Goal: Task Accomplishment & Management: Manage account settings

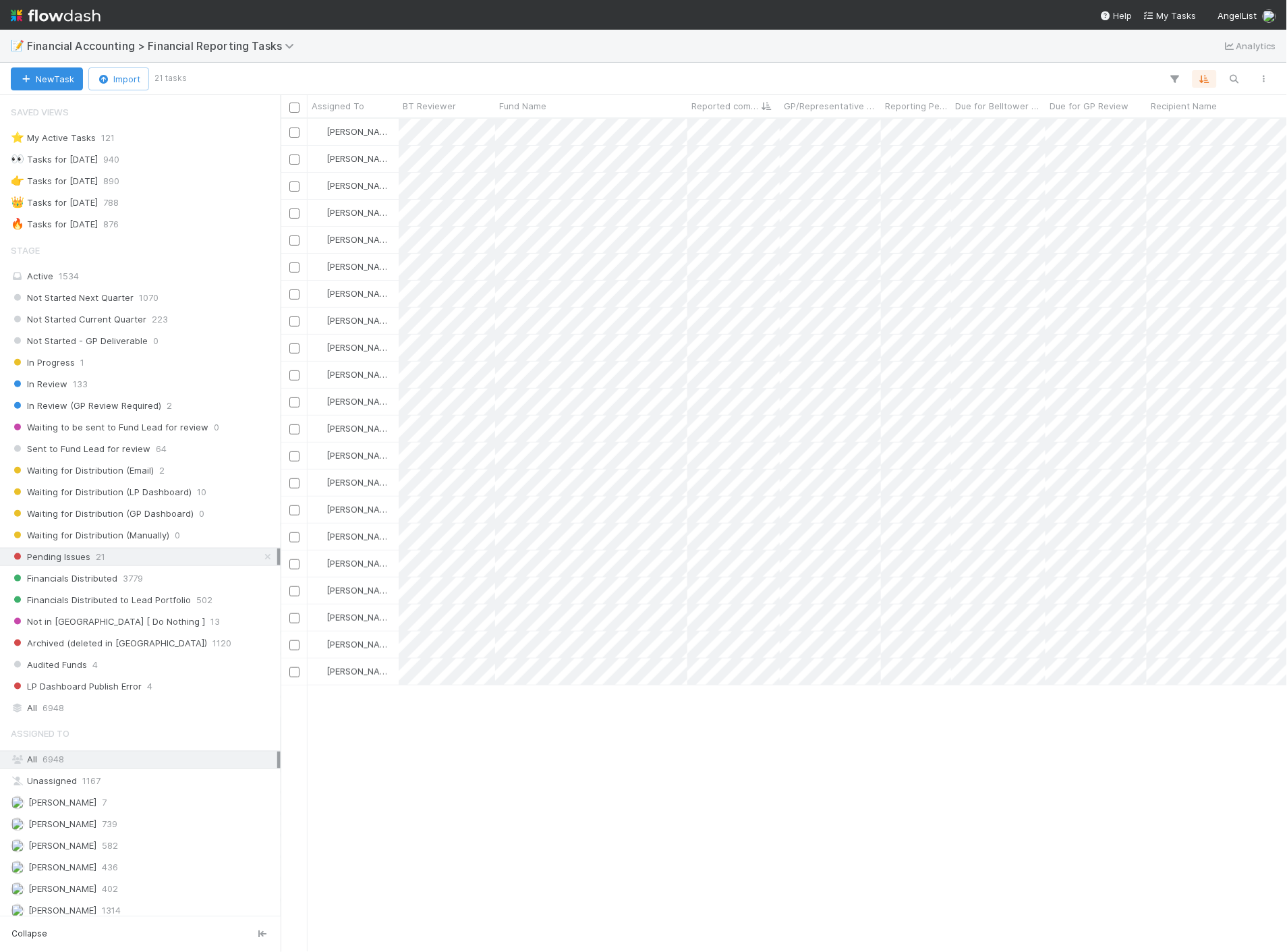
scroll to position [822, 995]
click at [30, 8] on img at bounding box center [55, 15] width 90 height 23
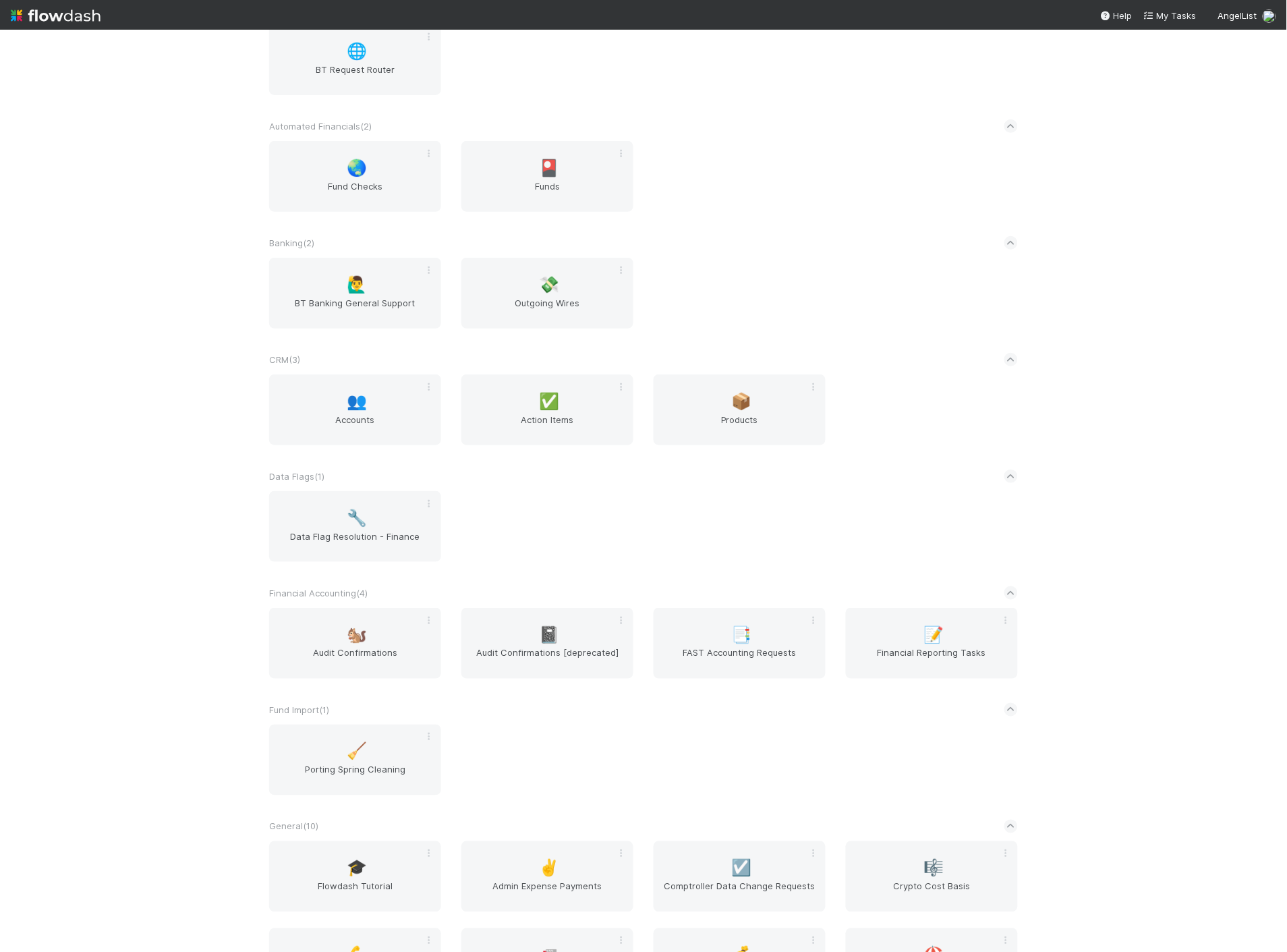
scroll to position [225, 0]
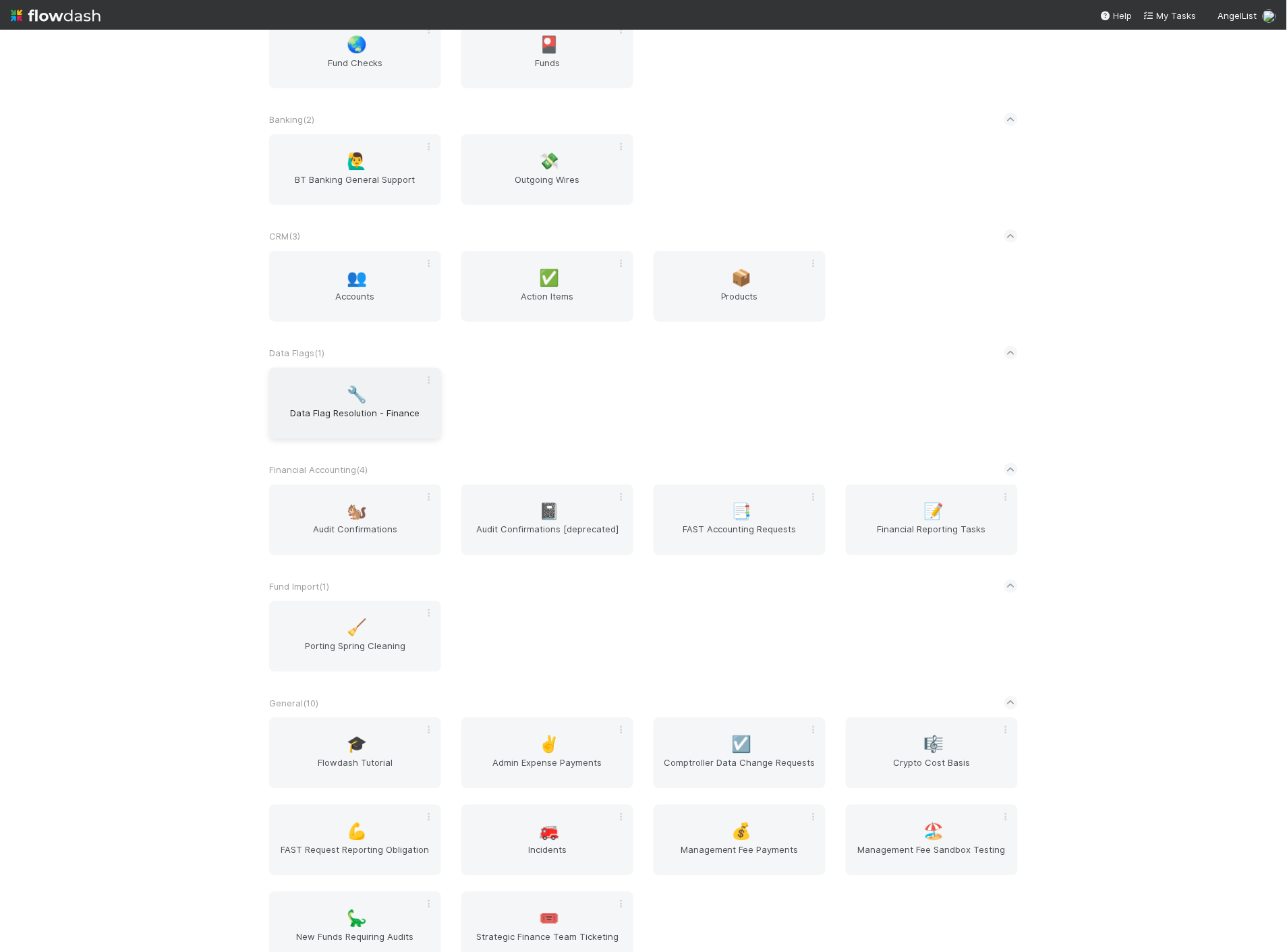
click at [355, 402] on div "🔧 Data Flag Resolution - Finance" at bounding box center [356, 403] width 172 height 71
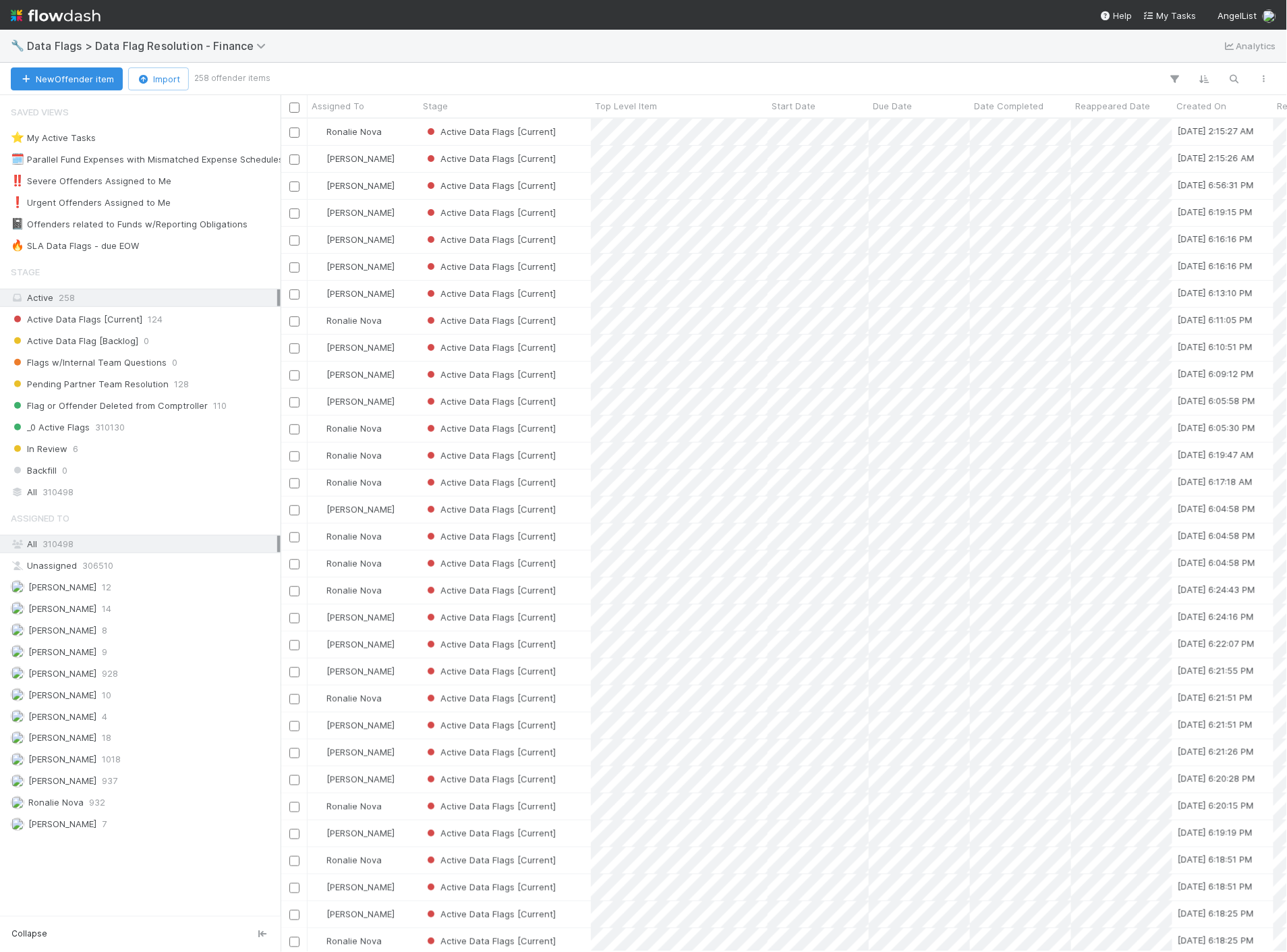
scroll to position [822, 995]
click at [61, 633] on span "[PERSON_NAME]" at bounding box center [62, 629] width 68 height 11
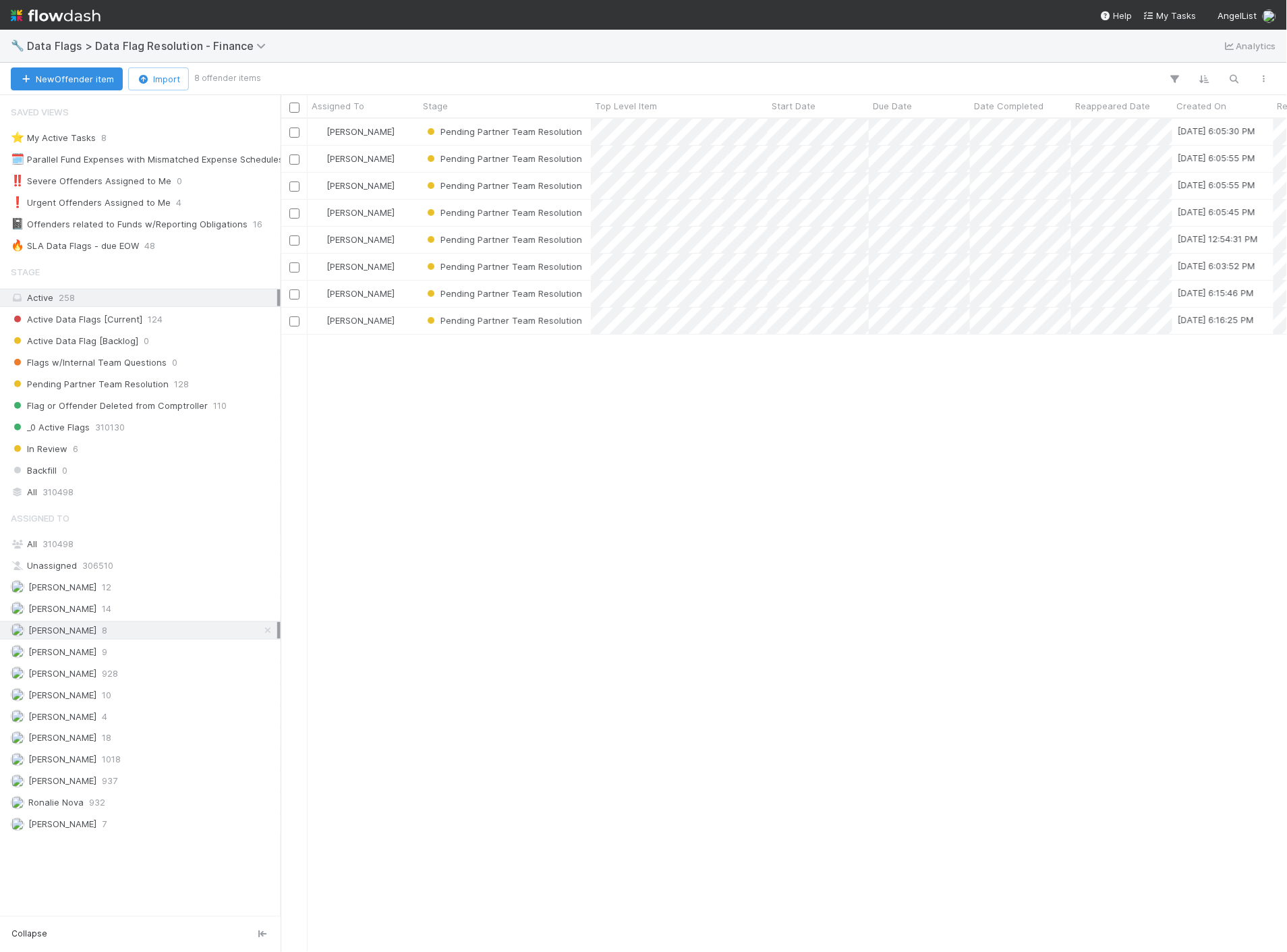
scroll to position [822, 995]
click at [52, 22] on img at bounding box center [55, 15] width 90 height 23
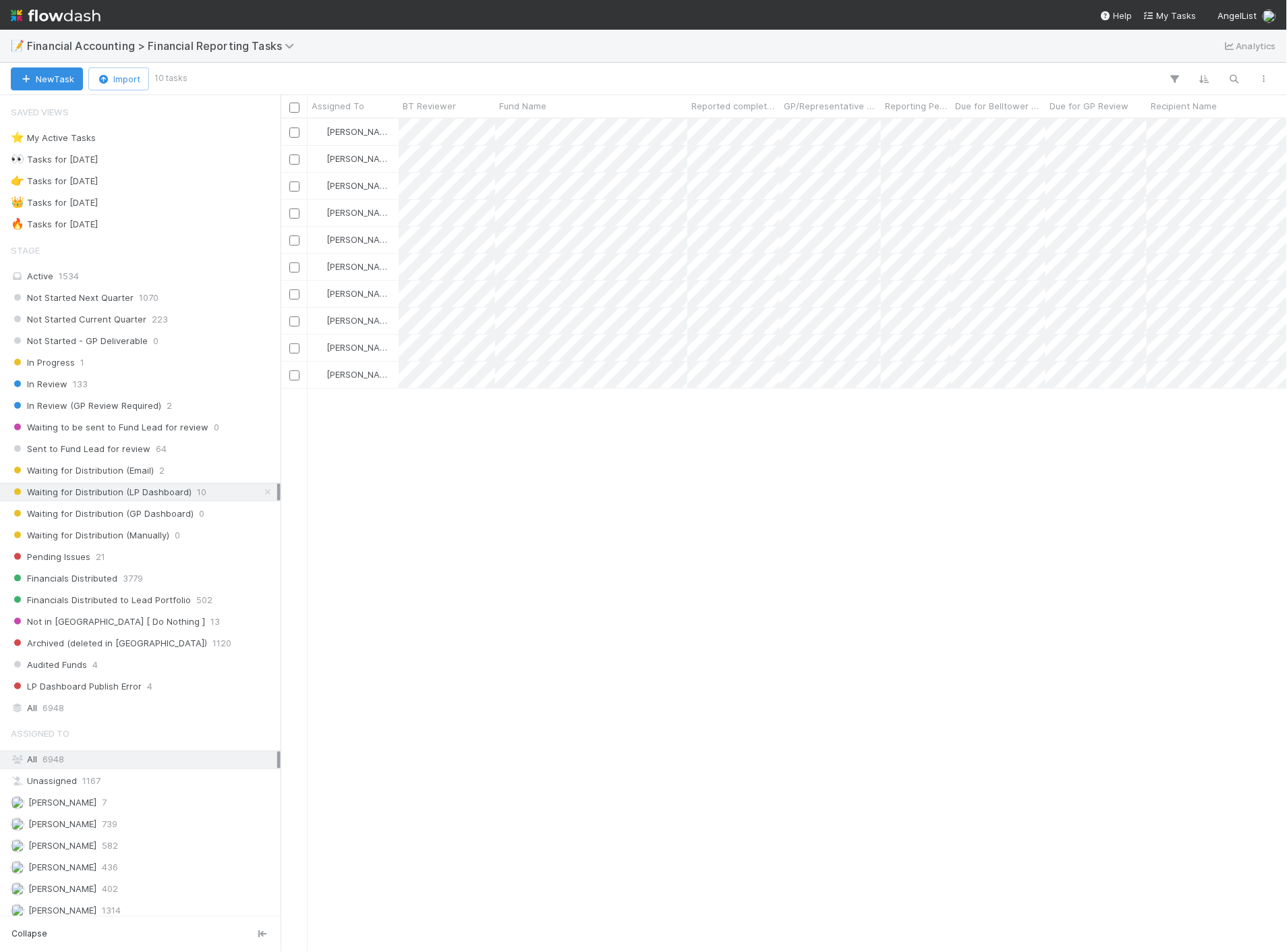
scroll to position [822, 995]
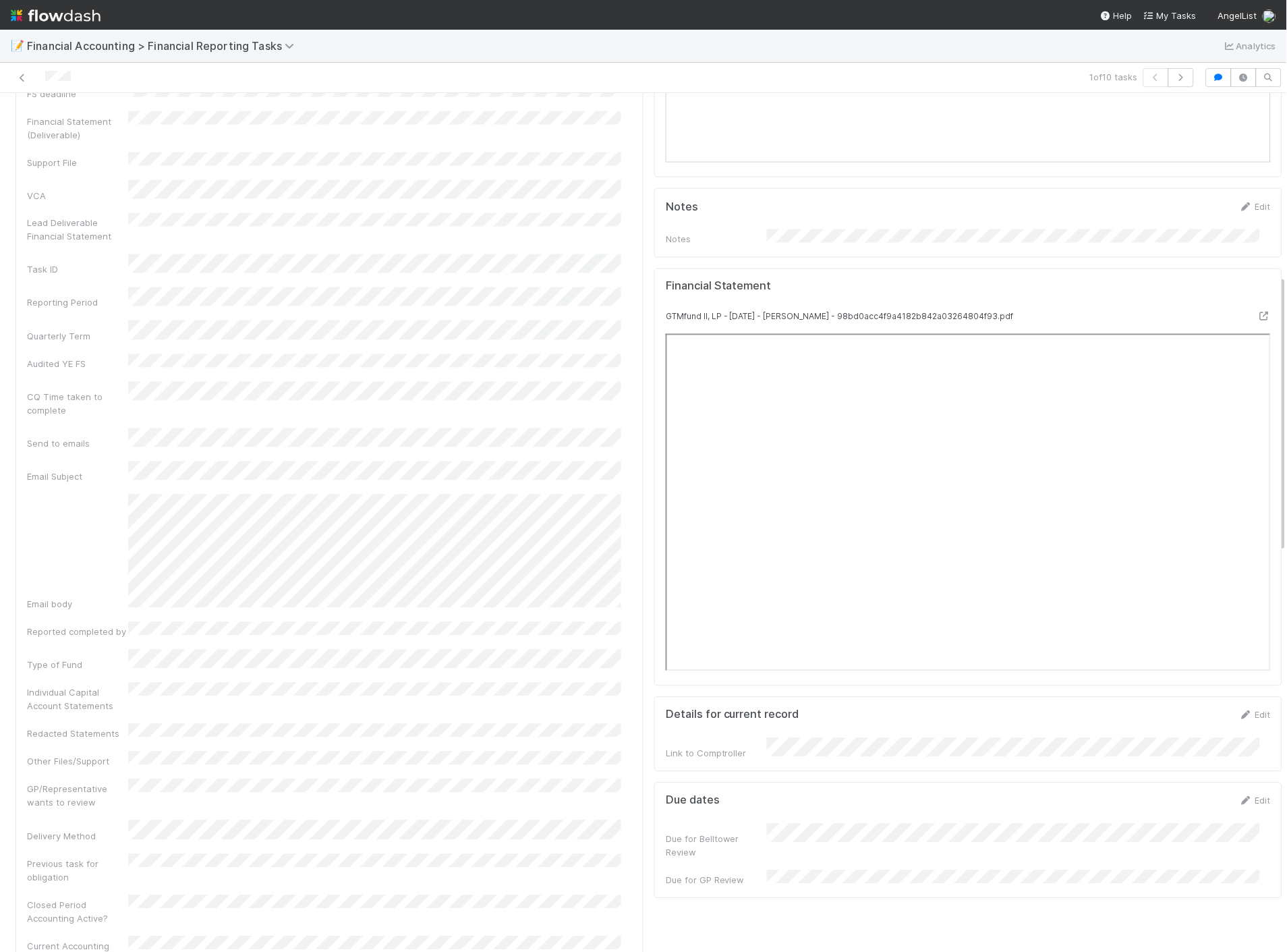
scroll to position [299, 0]
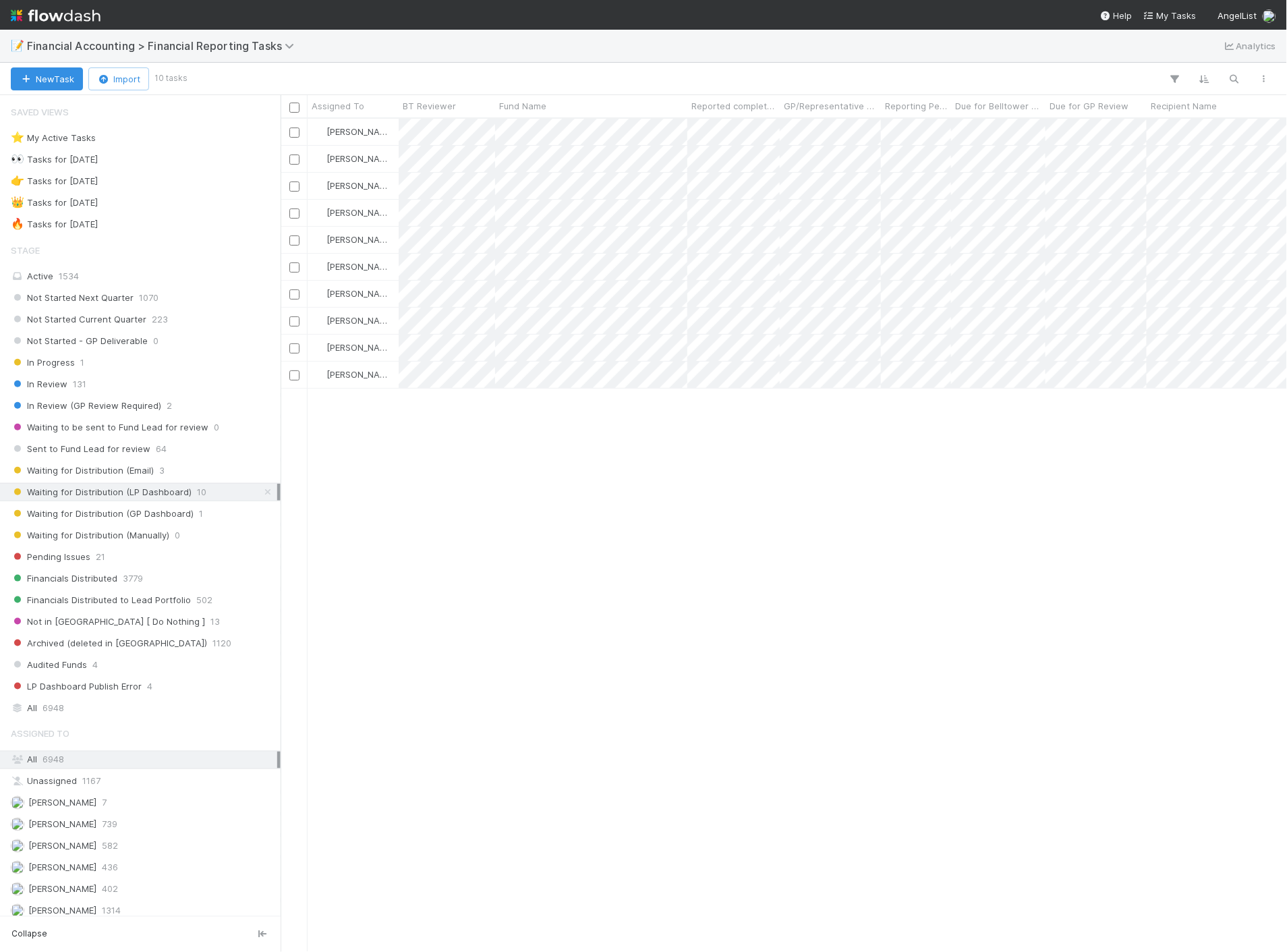
scroll to position [822, 995]
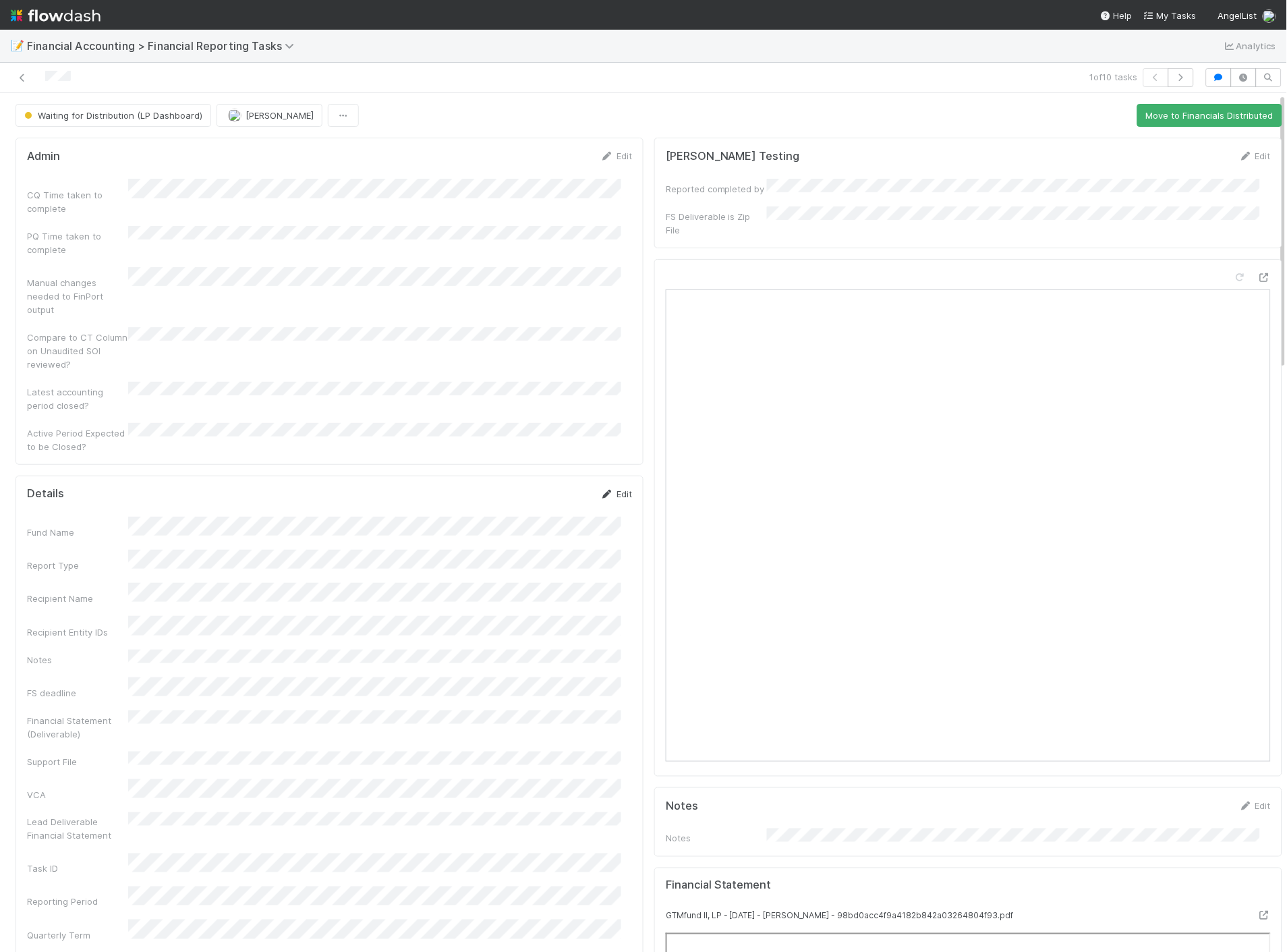
click at [618, 488] on link "Edit" at bounding box center [616, 493] width 32 height 11
click at [52, 23] on img at bounding box center [55, 15] width 90 height 23
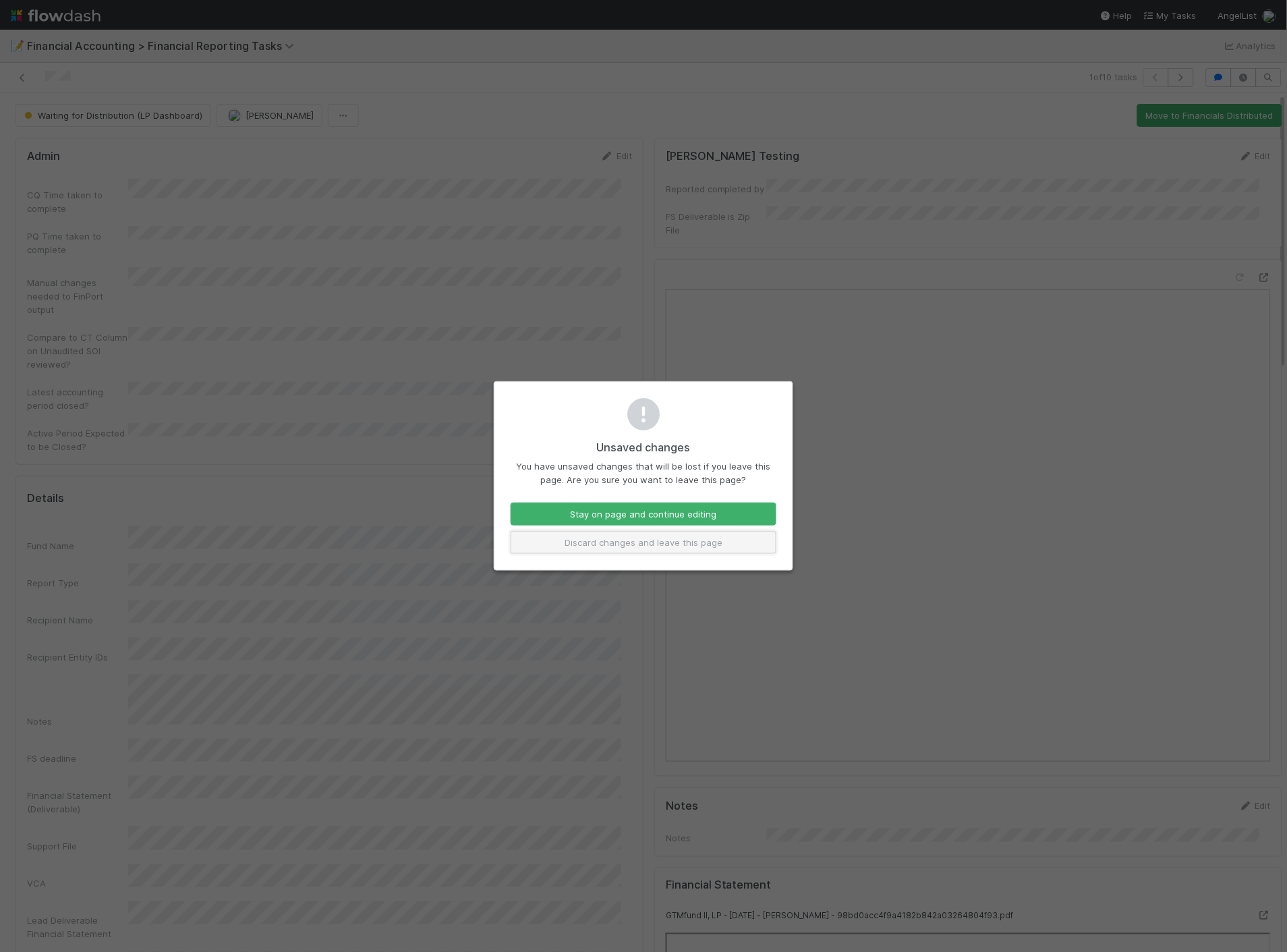
click at [670, 549] on button "Discard changes and leave this page" at bounding box center [644, 542] width 266 height 23
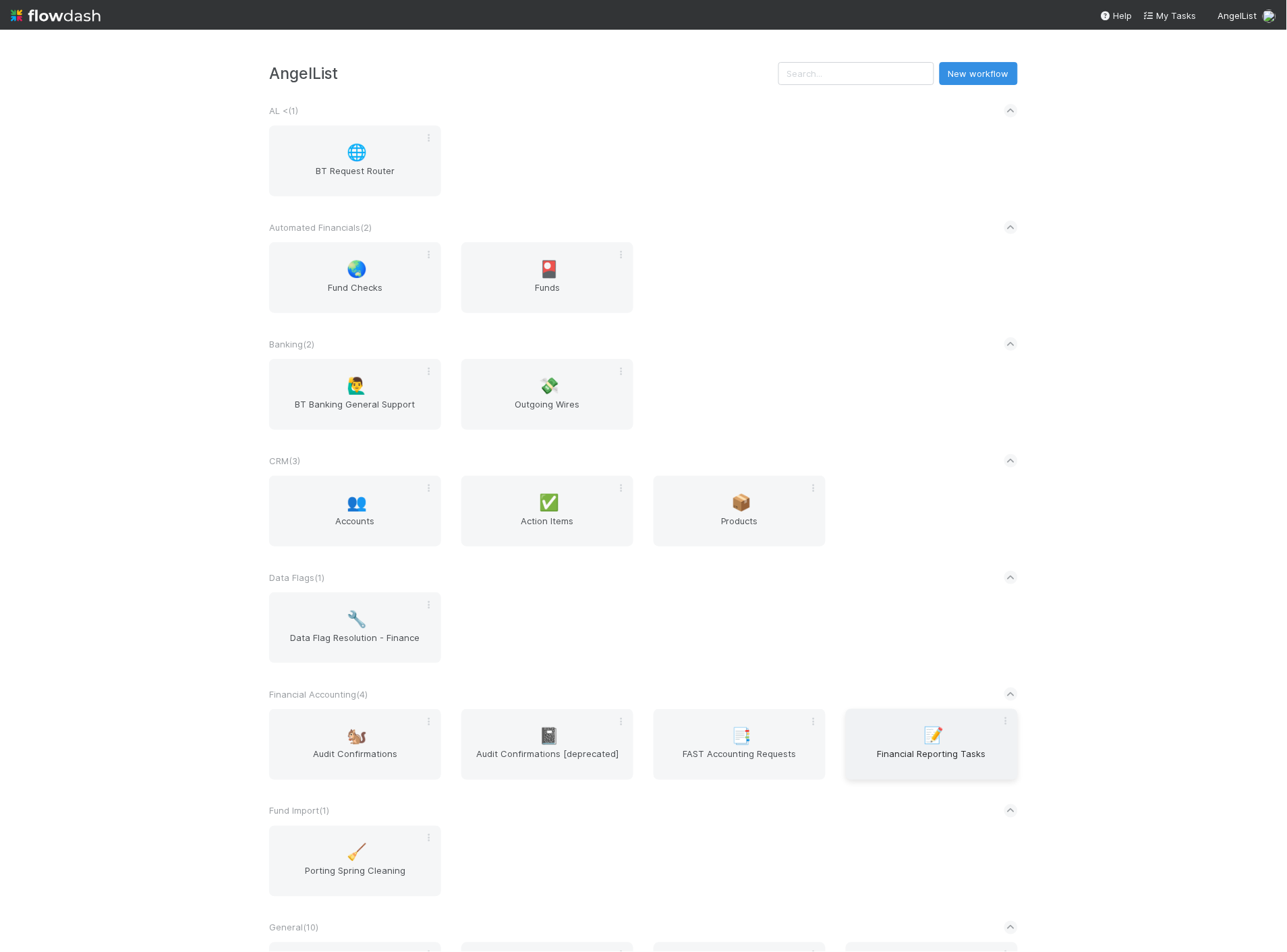
click at [891, 735] on div "📝 Financial Reporting Tasks" at bounding box center [932, 745] width 172 height 71
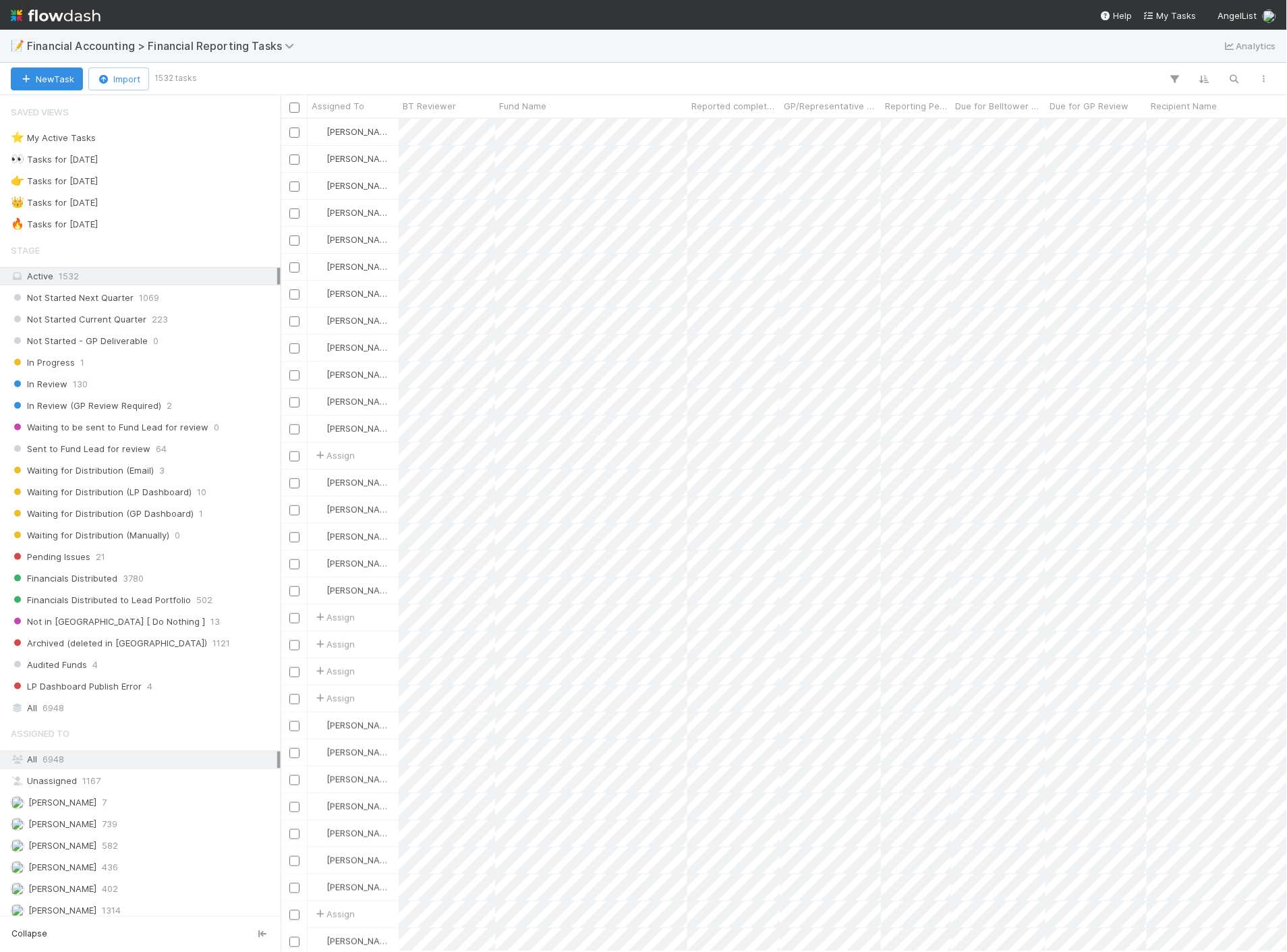
scroll to position [822, 995]
click at [156, 557] on div "Pending Issues 21" at bounding box center [143, 557] width 267 height 17
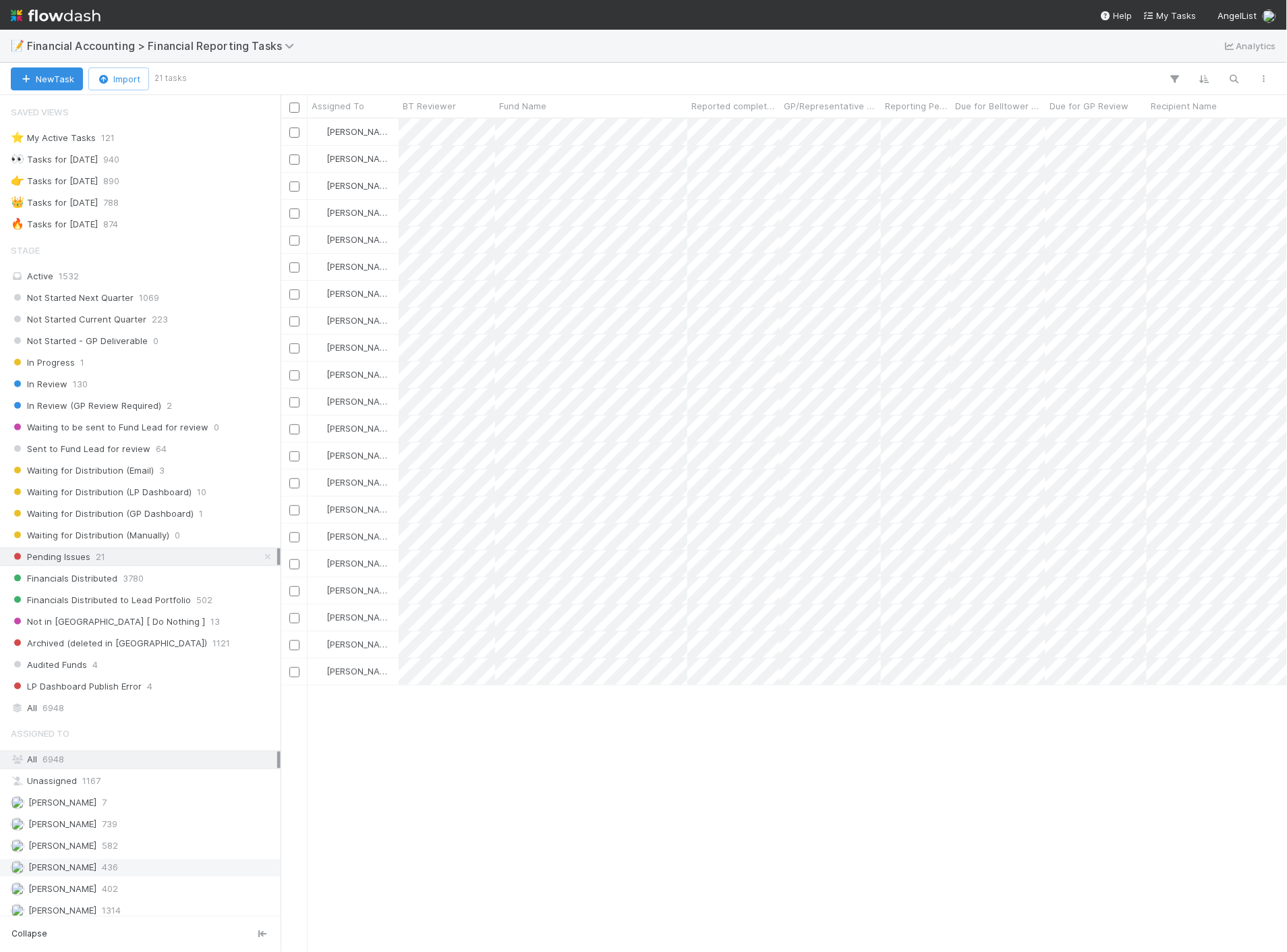
scroll to position [822, 995]
click at [61, 876] on span "[PERSON_NAME]" at bounding box center [54, 868] width 86 height 17
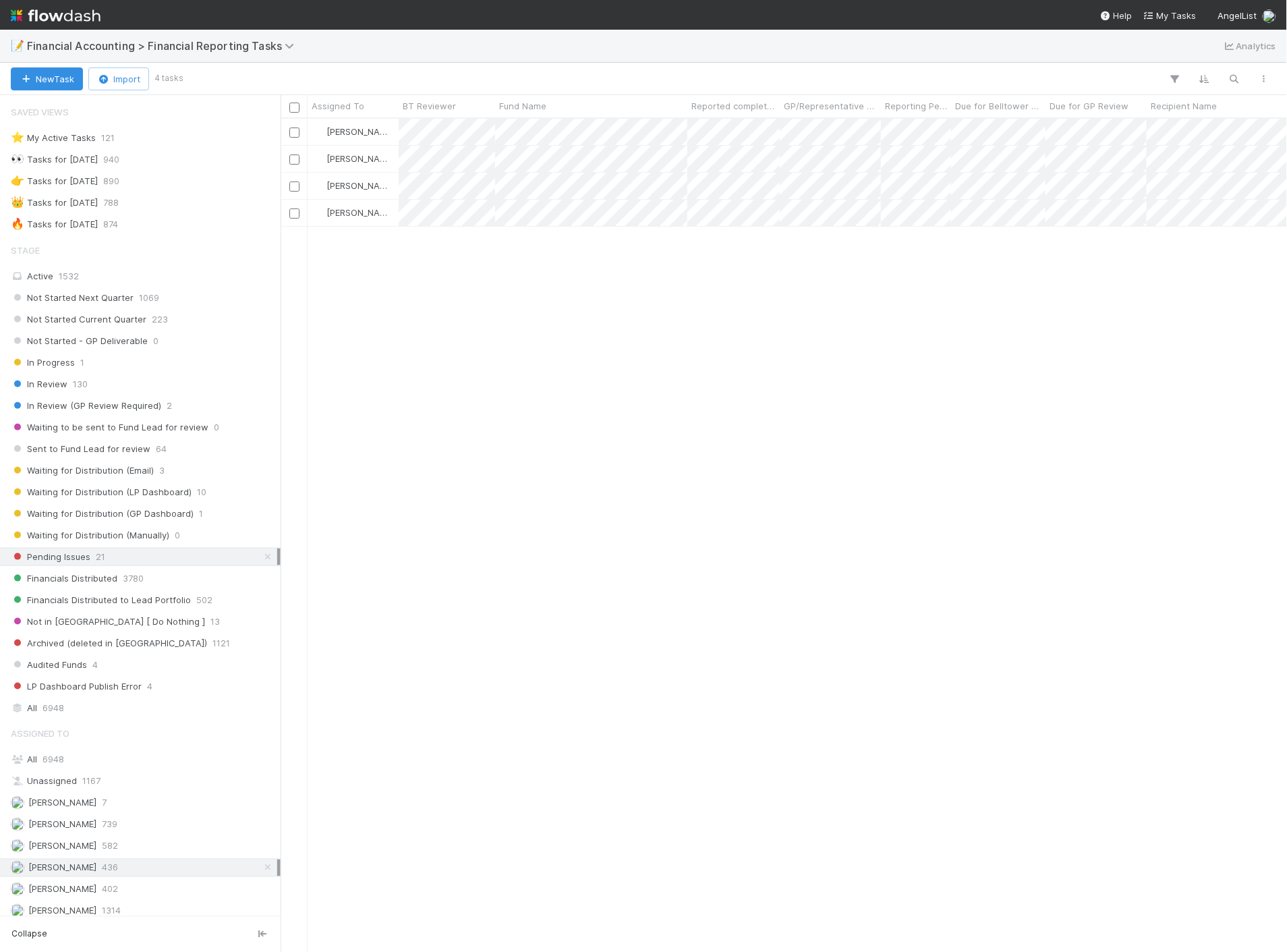
scroll to position [822, 995]
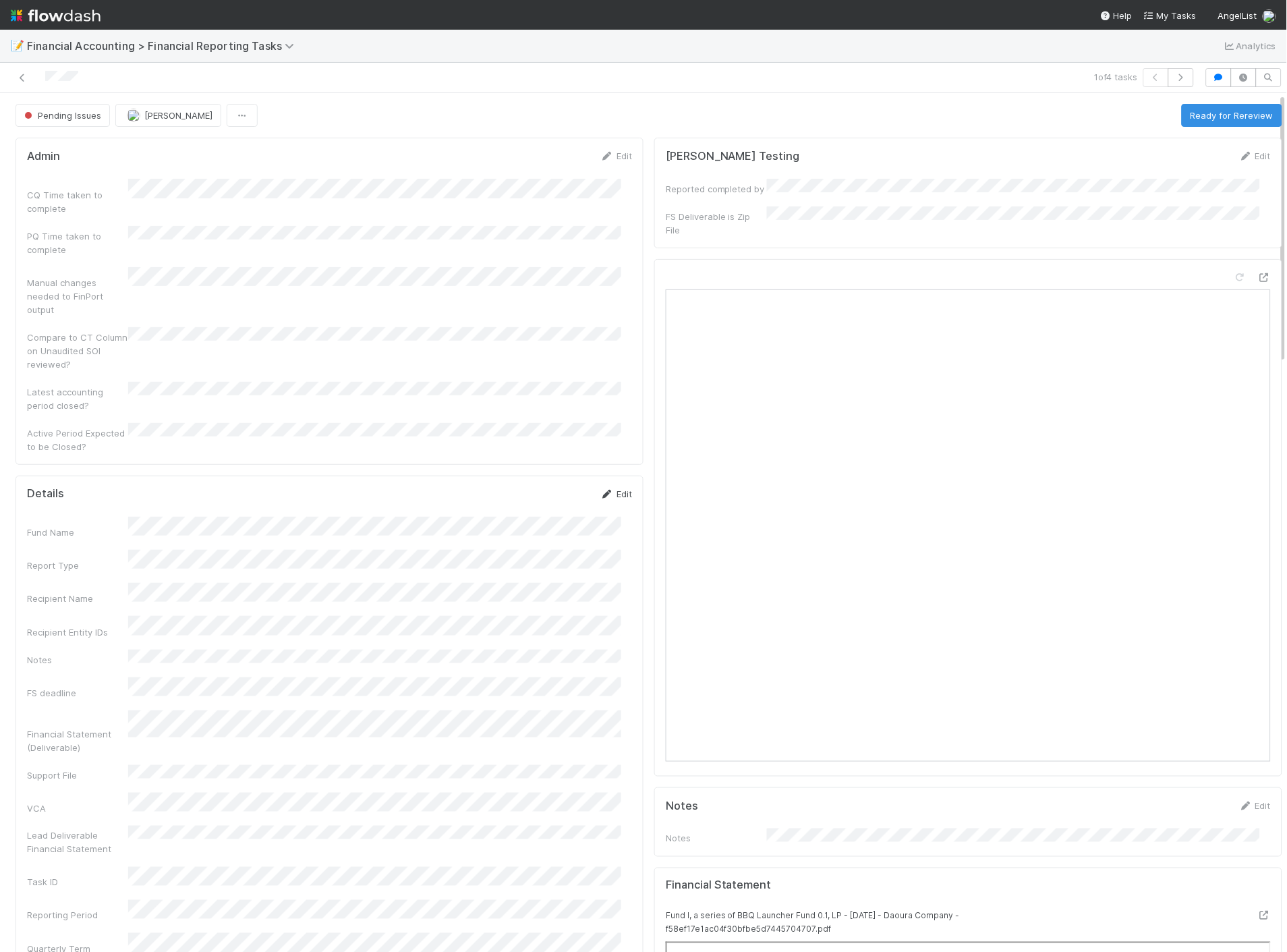
click at [600, 489] on icon at bounding box center [607, 493] width 13 height 9
click at [552, 487] on button "Save" at bounding box center [560, 499] width 38 height 23
click at [1182, 114] on button "Ready for Rereview" at bounding box center [1232, 116] width 100 height 23
click at [184, 115] on div "Pending Issues [PERSON_NAME]" at bounding box center [136, 116] width 242 height 23
click at [22, 79] on icon at bounding box center [22, 77] width 13 height 9
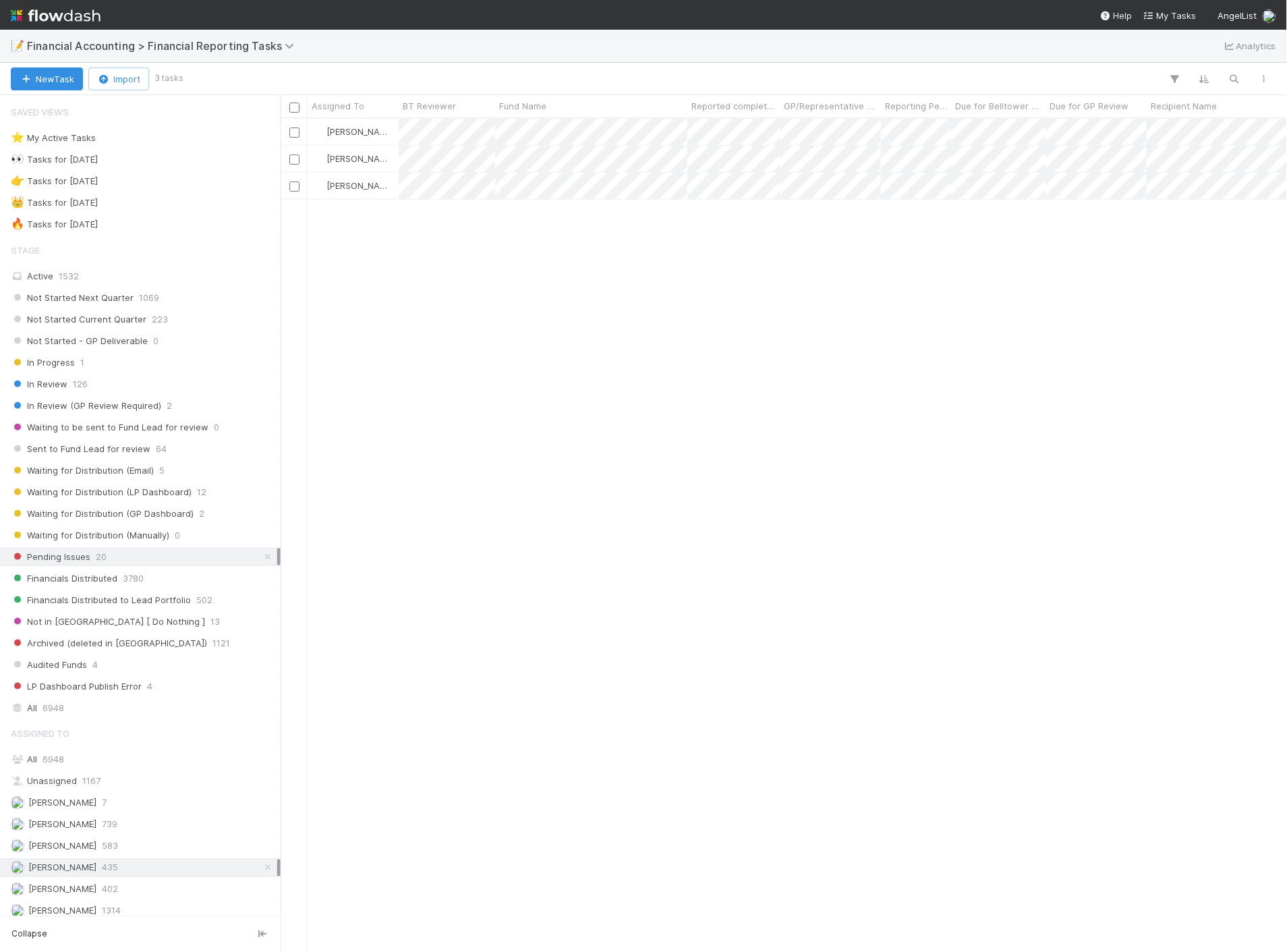
scroll to position [822, 995]
click at [663, 317] on div "[PERSON_NAME] Pending Issues [DATE] 12:09:22 AM [DATE] 7:53:22 PM 0 0 0 0 [PERS…" at bounding box center [785, 534] width 1008 height 833
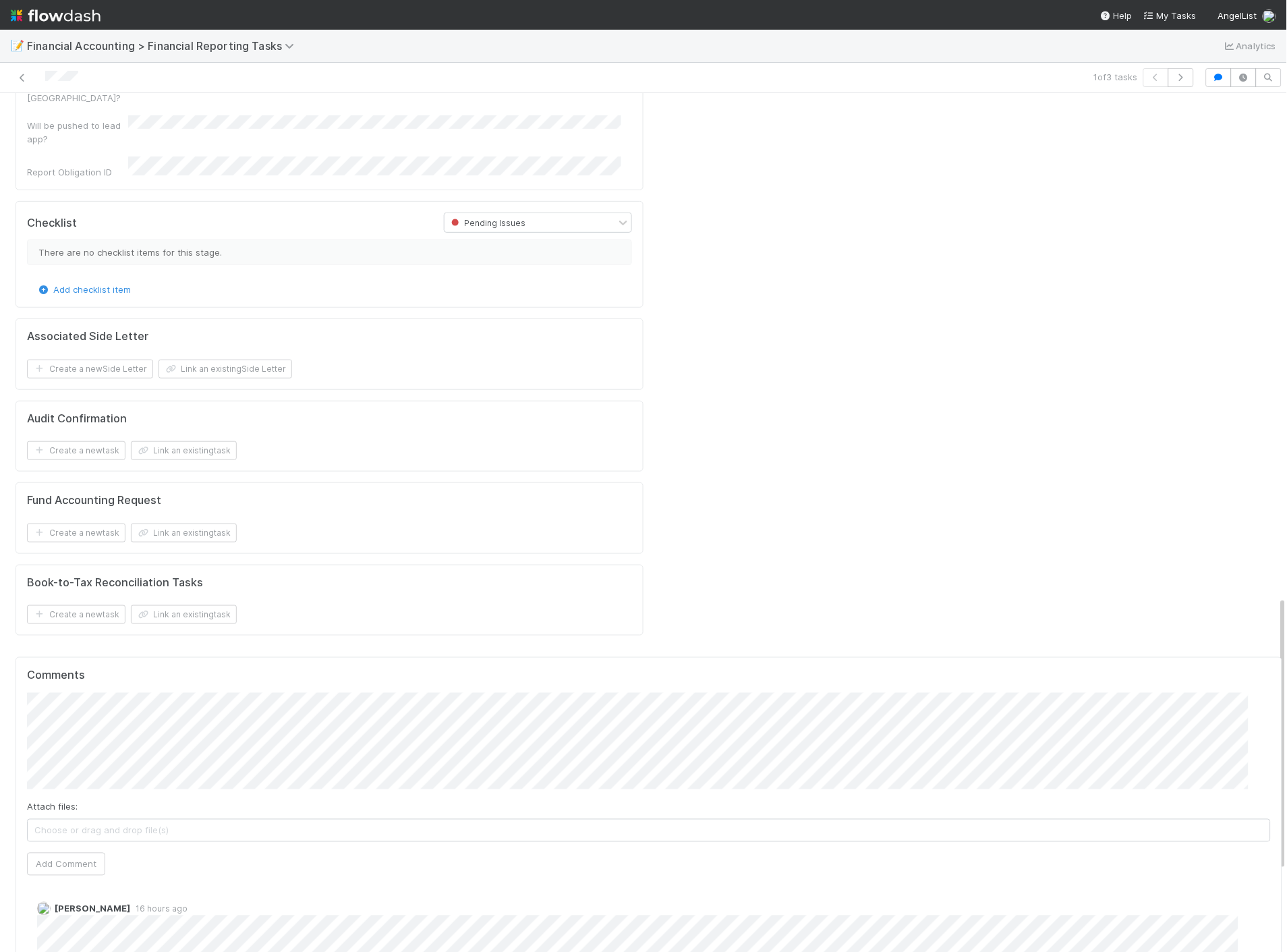
scroll to position [1573, 0]
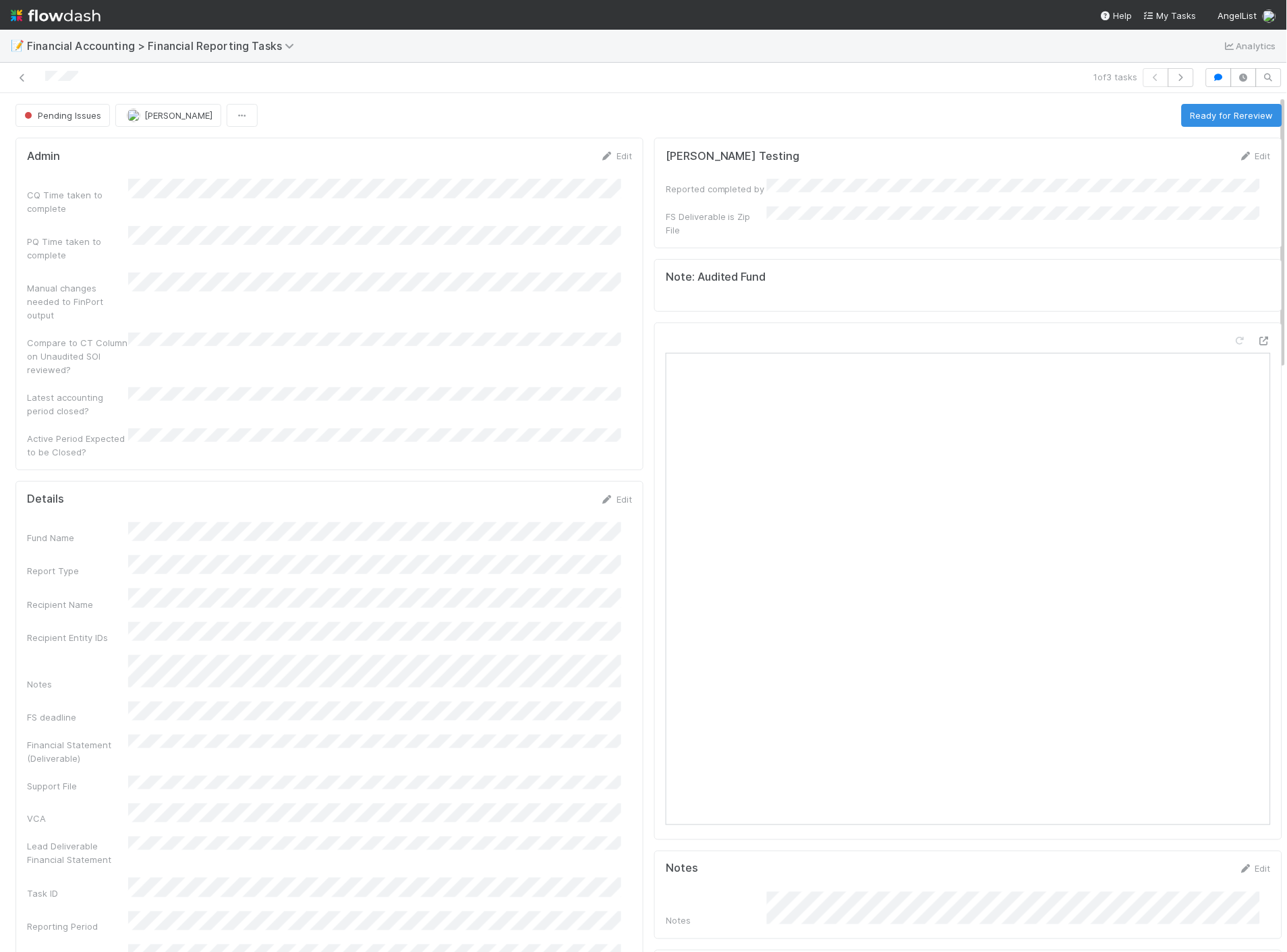
scroll to position [75, 0]
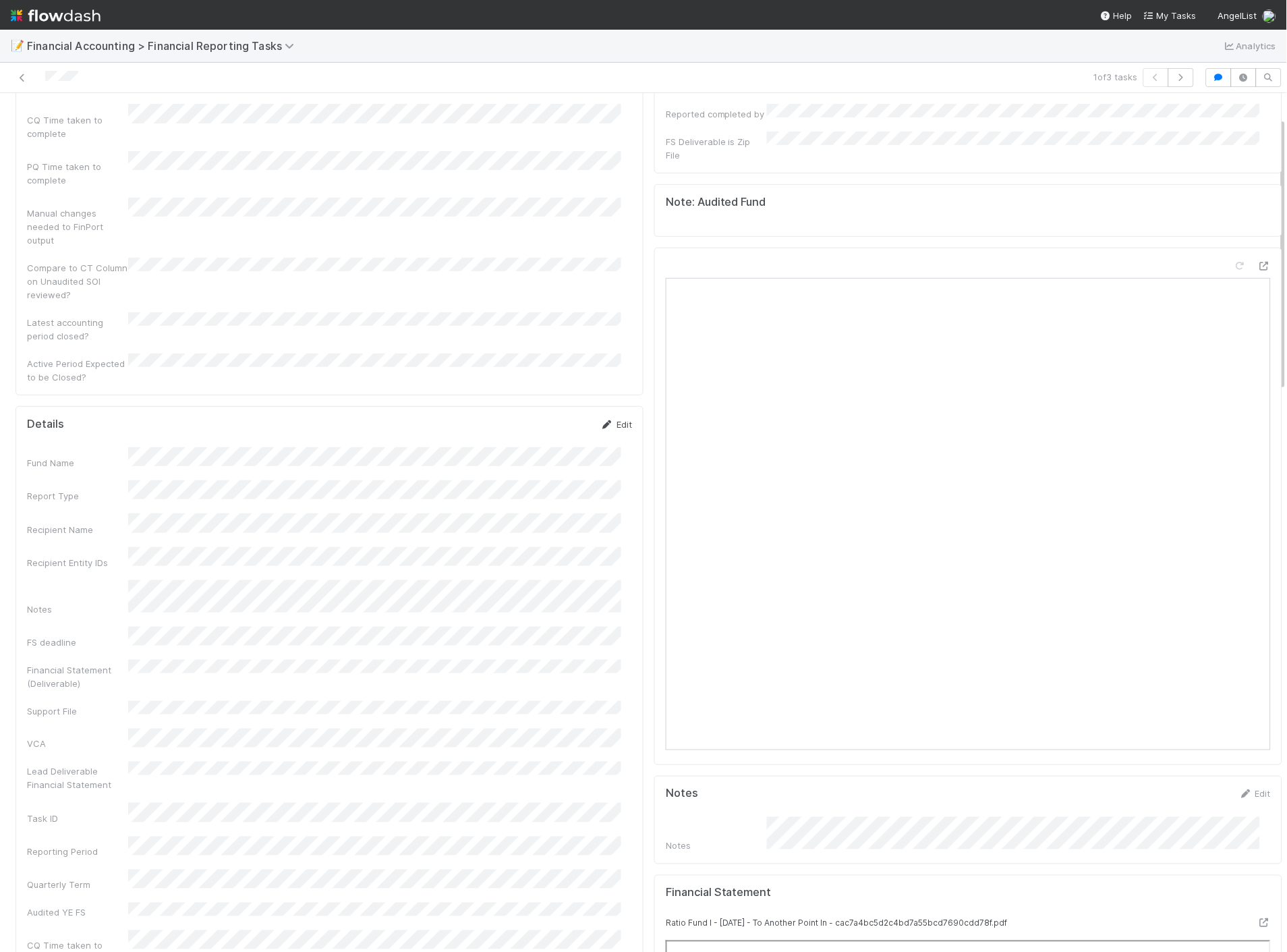
click at [604, 419] on link "Edit" at bounding box center [616, 423] width 32 height 11
click at [541, 418] on button "Save" at bounding box center [560, 429] width 38 height 23
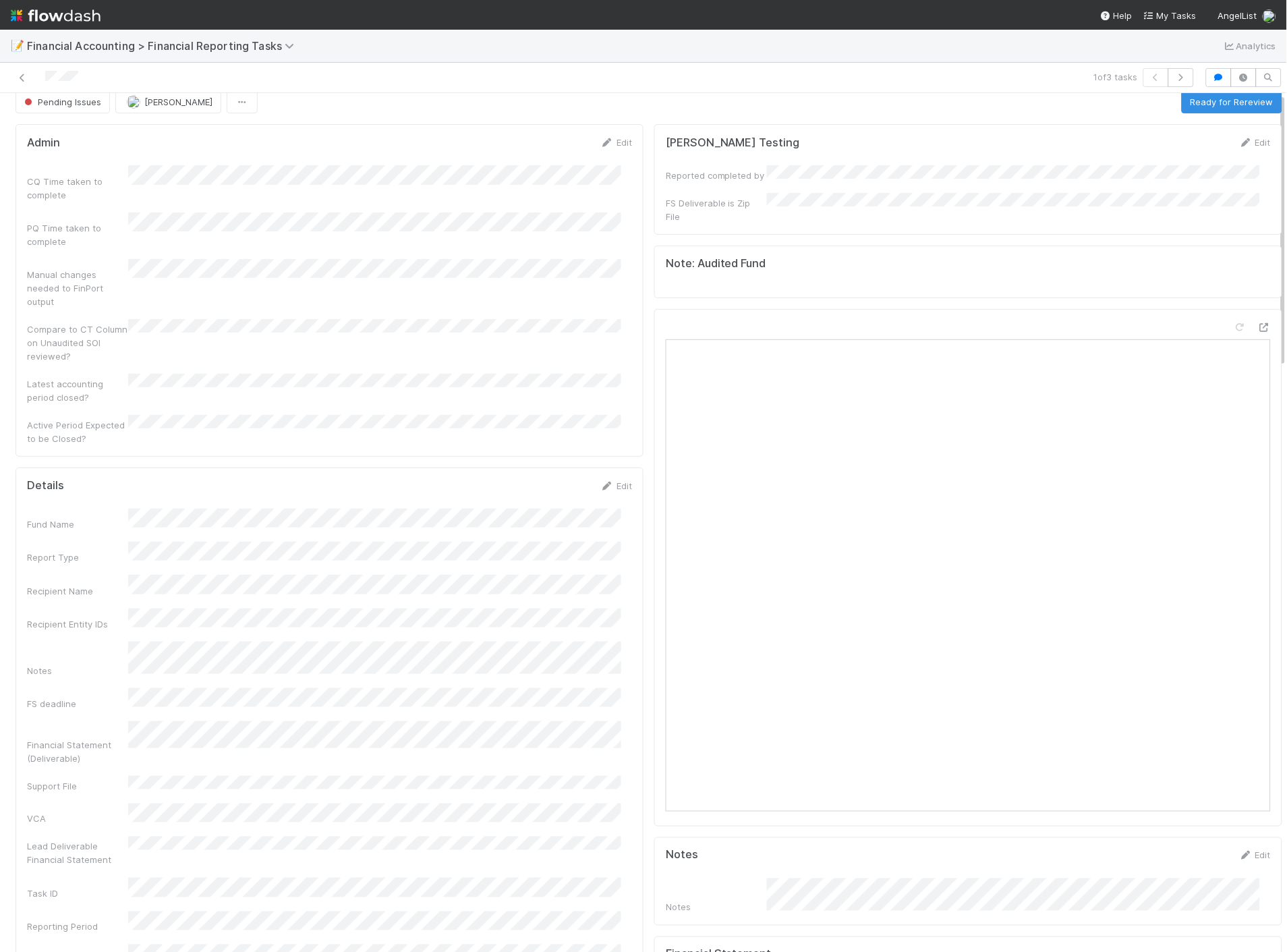
scroll to position [0, 0]
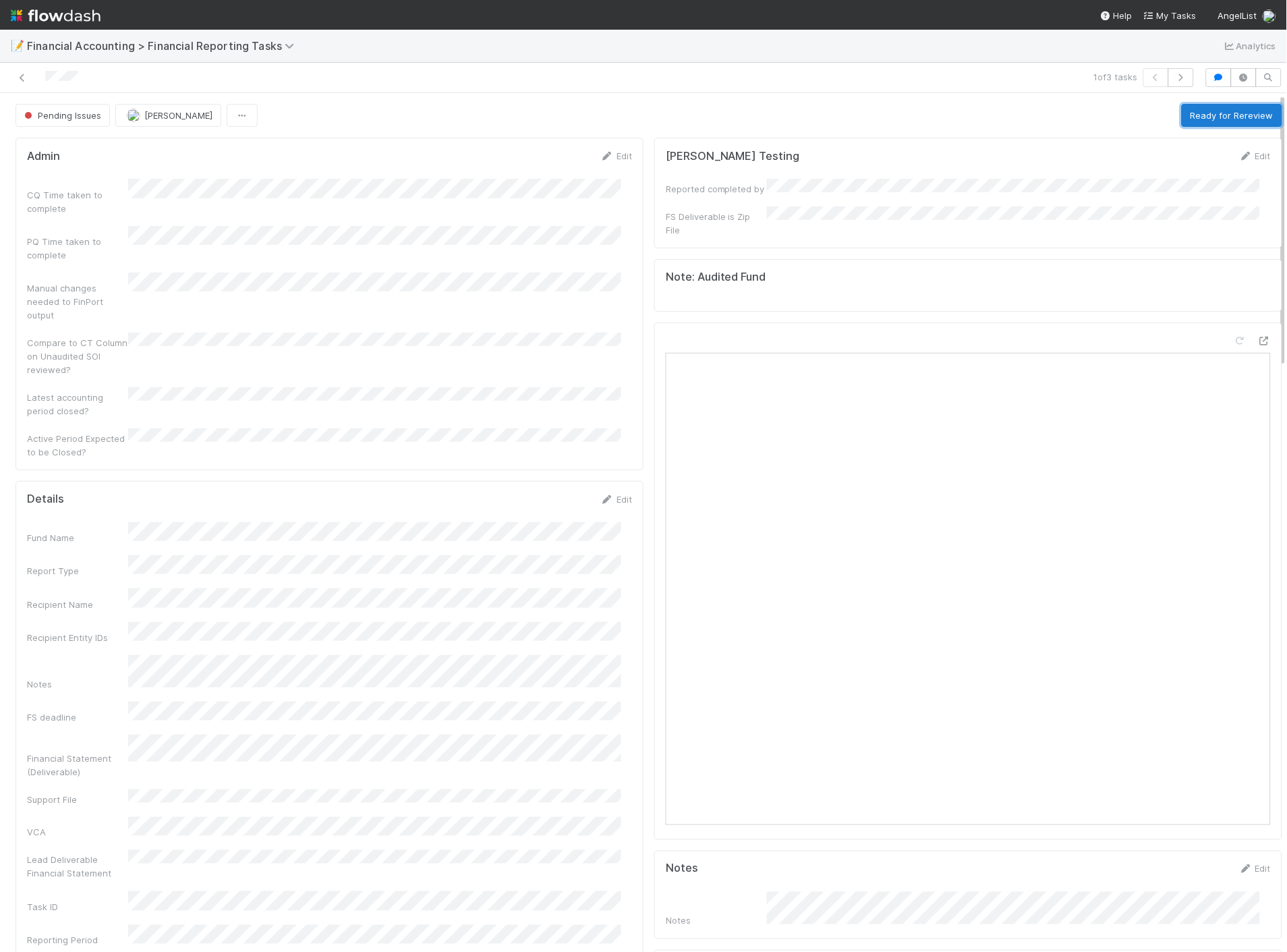
click at [1211, 122] on button "Ready for Rereview" at bounding box center [1232, 116] width 100 height 23
click at [24, 81] on icon at bounding box center [22, 77] width 13 height 9
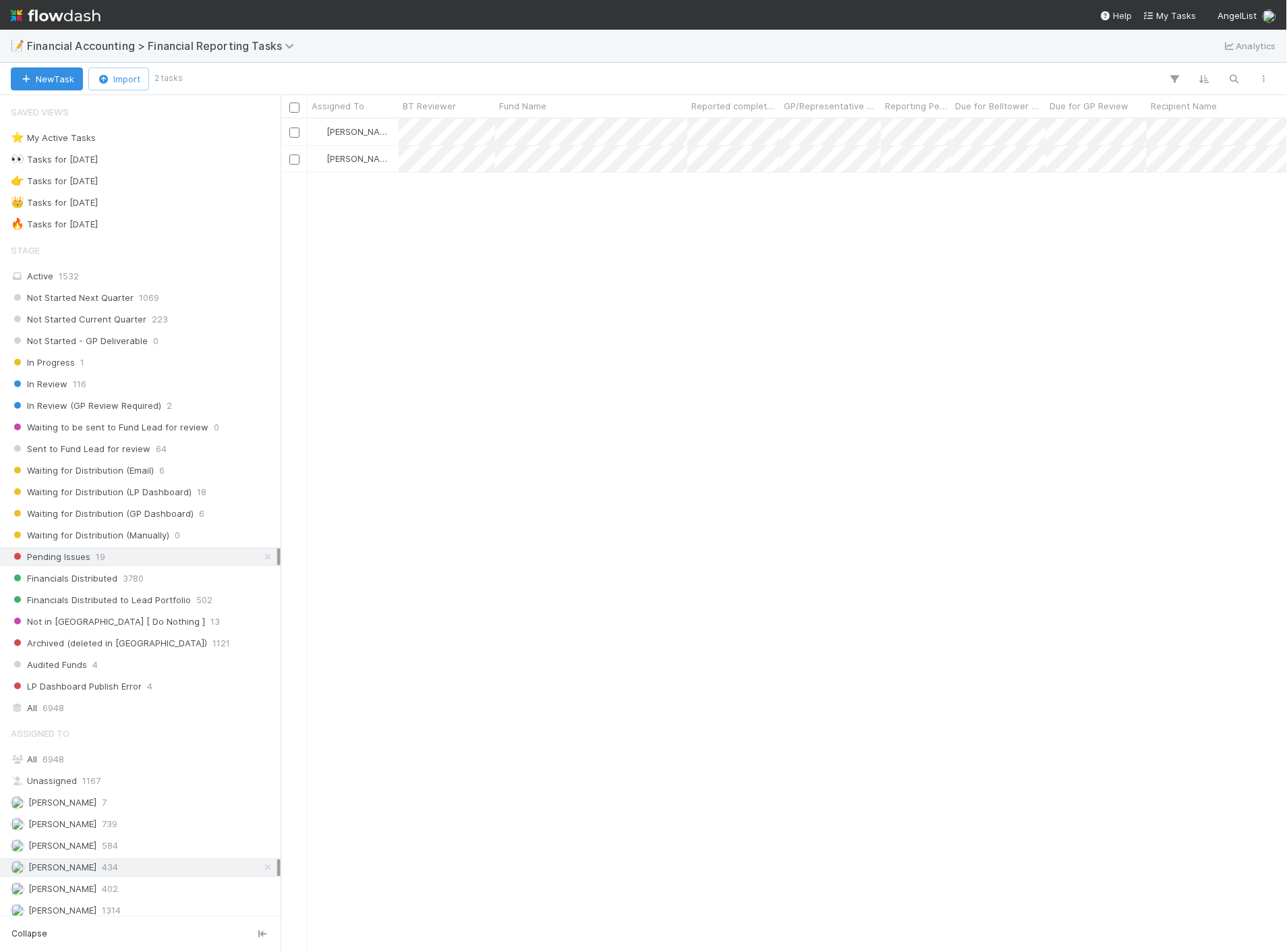
scroll to position [822, 995]
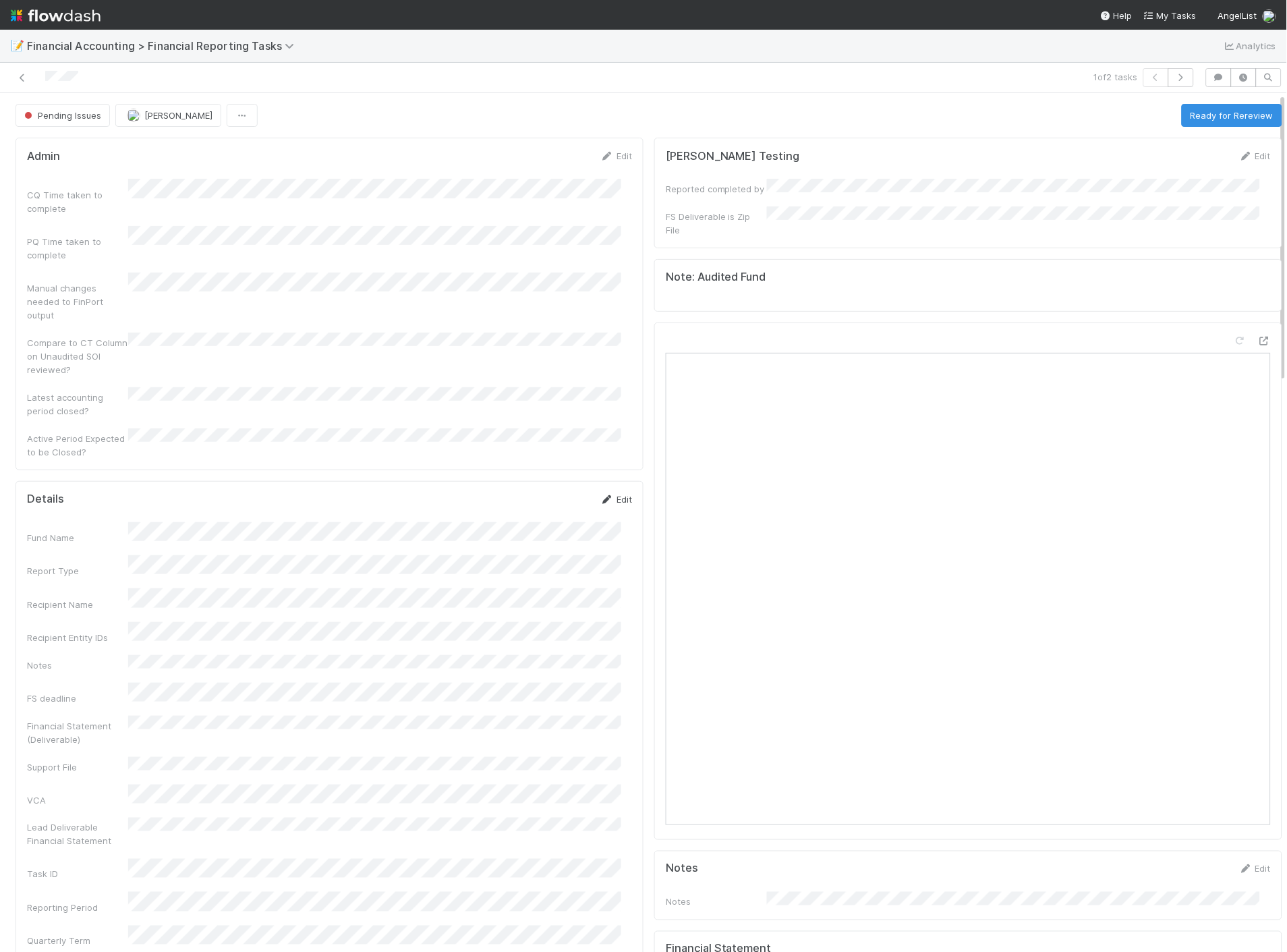
click at [616, 494] on link "Edit" at bounding box center [616, 499] width 32 height 11
click at [549, 492] on button "Save" at bounding box center [560, 504] width 38 height 23
click at [1218, 114] on button "Ready for Rereview" at bounding box center [1232, 116] width 100 height 23
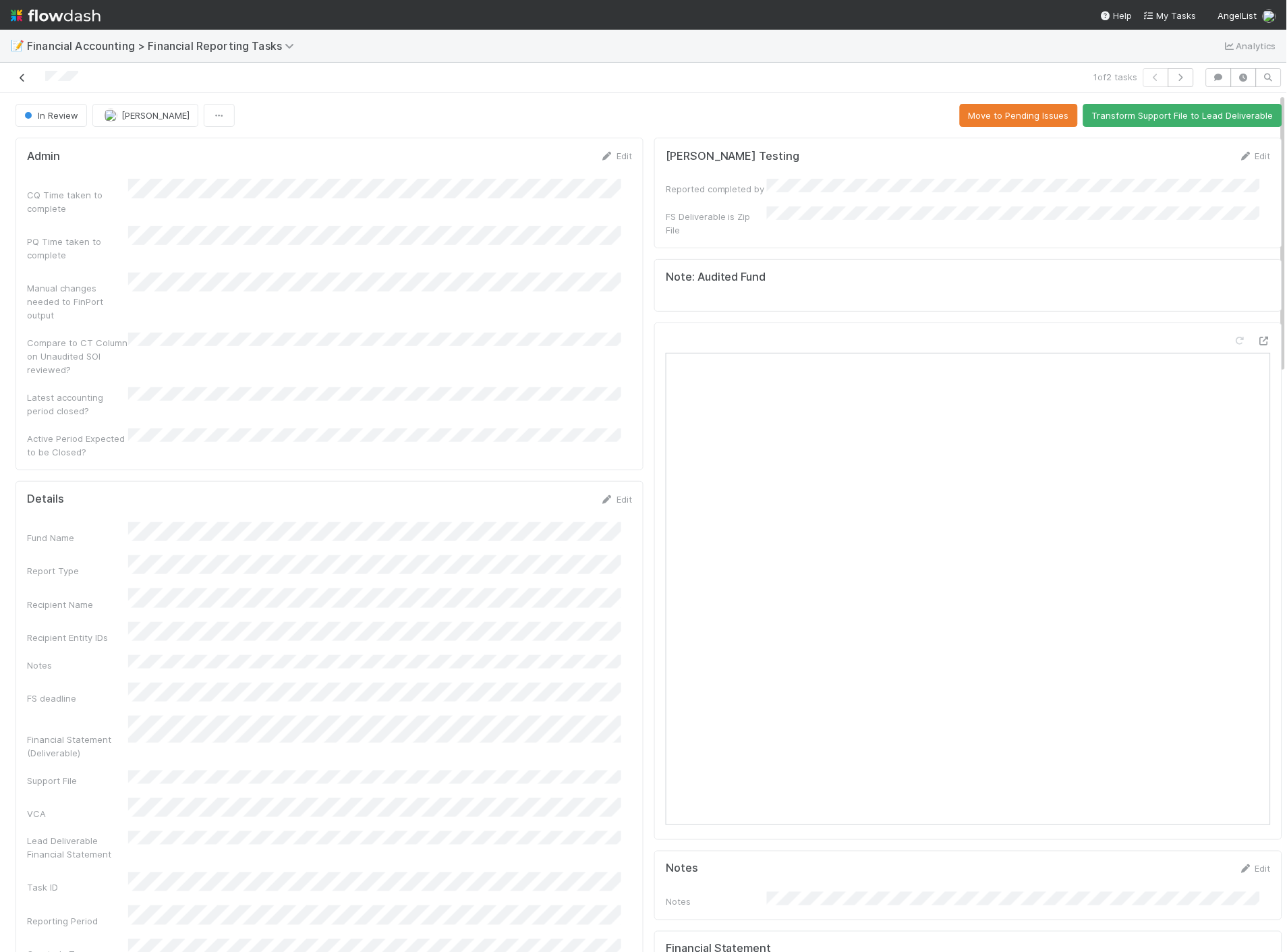
click at [17, 79] on icon at bounding box center [22, 77] width 13 height 9
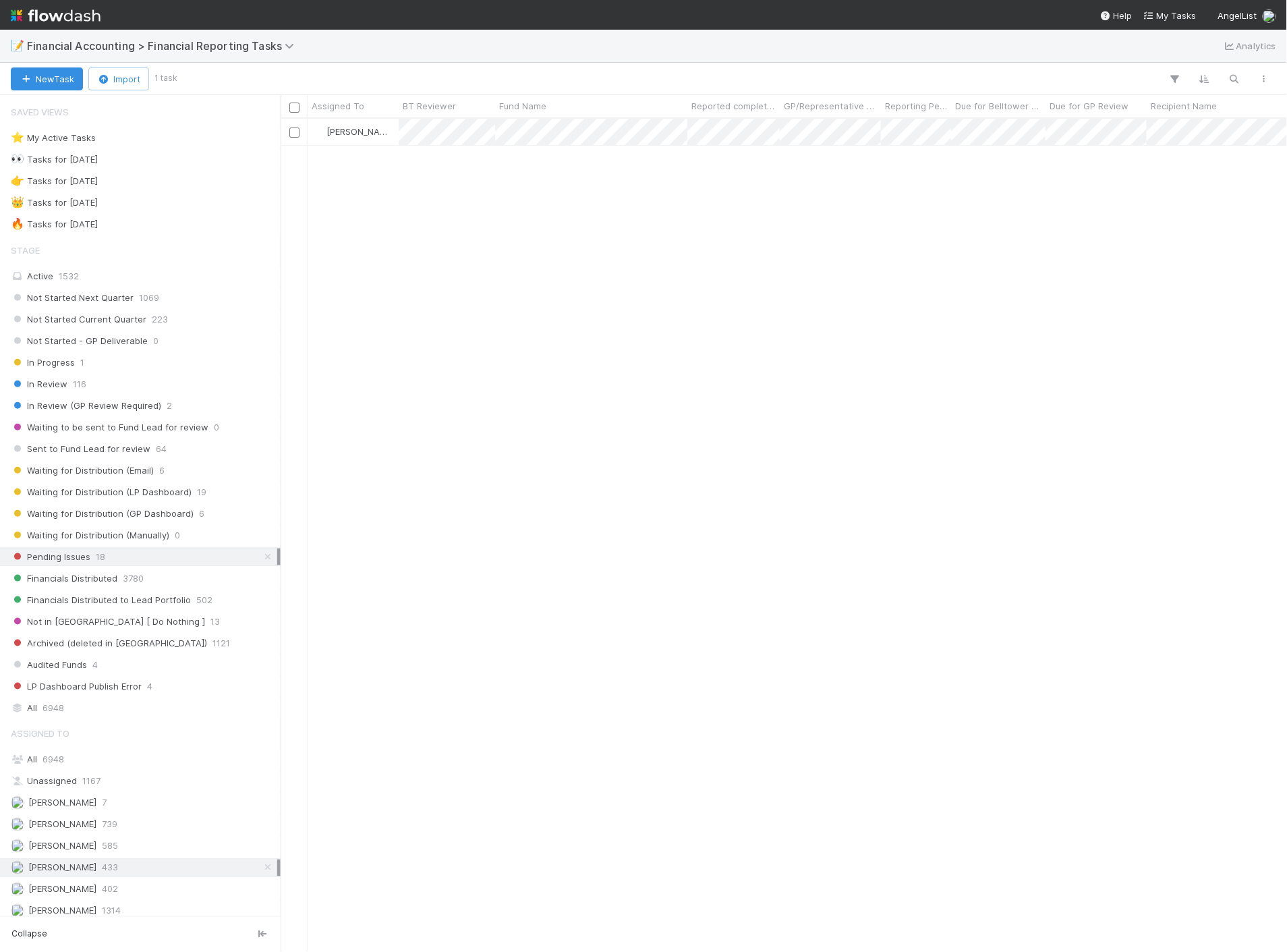
scroll to position [822, 995]
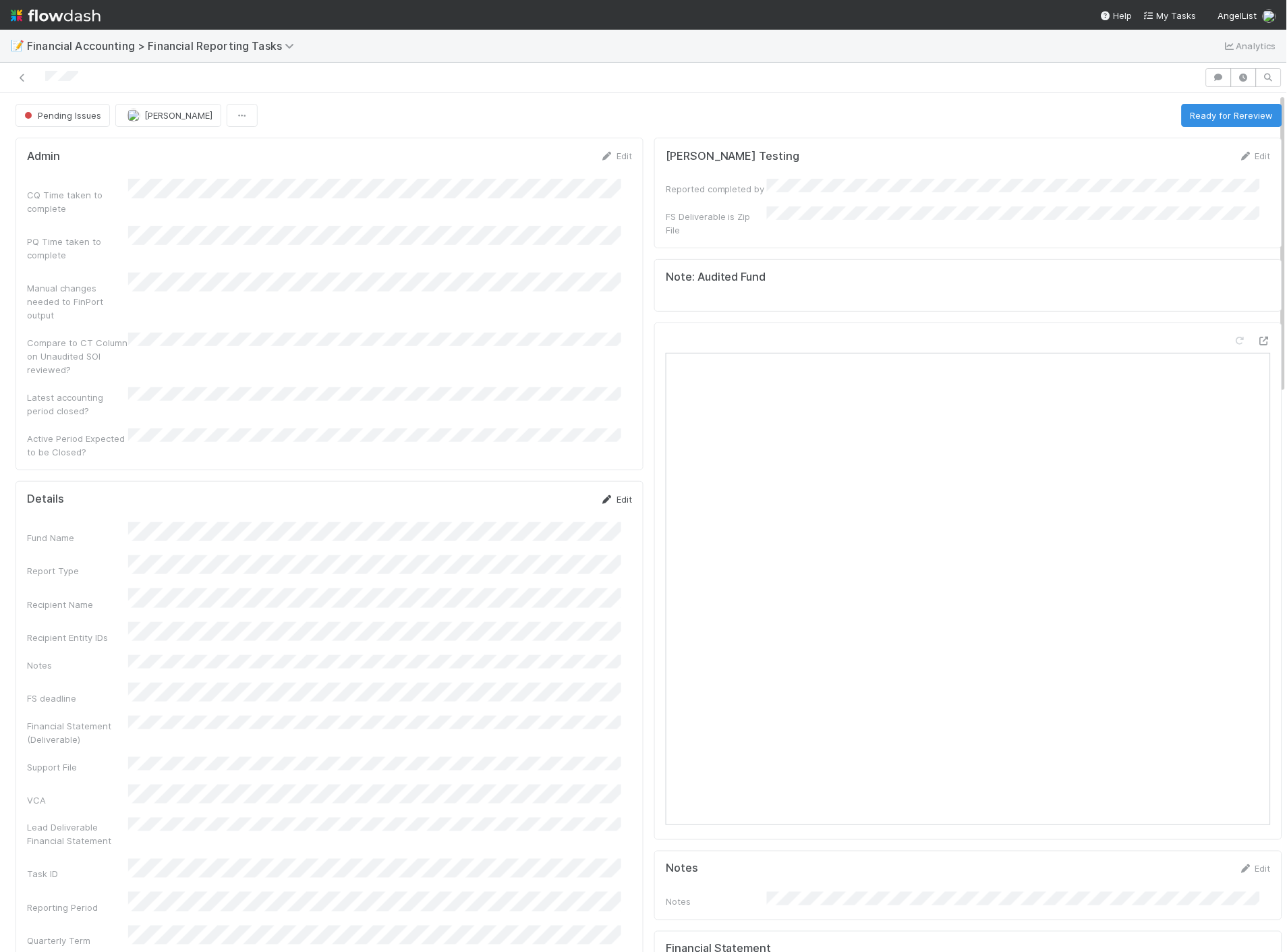
click at [602, 494] on link "Edit" at bounding box center [616, 499] width 32 height 11
click at [550, 492] on button "Save" at bounding box center [560, 504] width 38 height 23
click at [1223, 122] on button "Ready for Rereview" at bounding box center [1232, 116] width 100 height 23
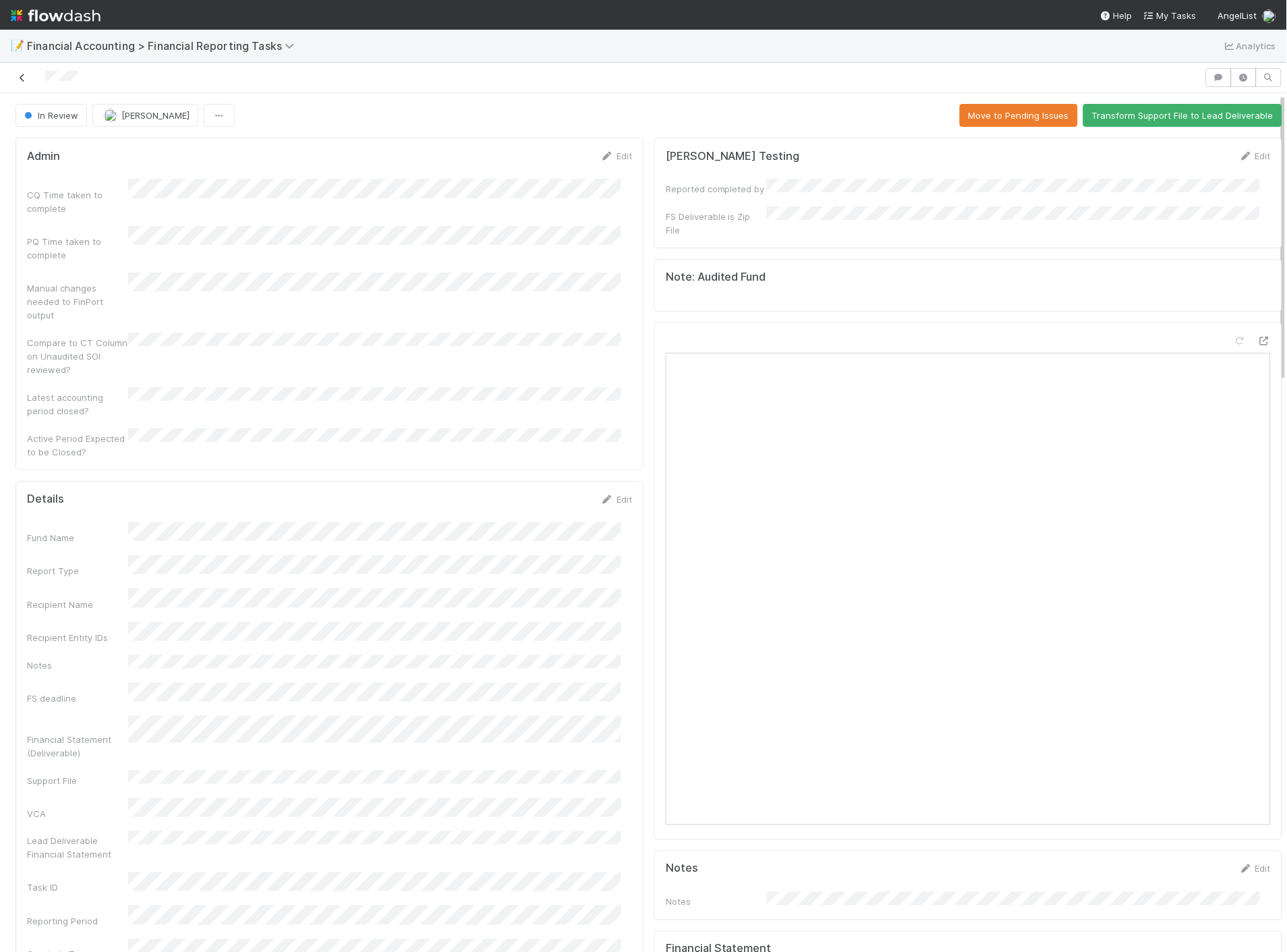
click at [21, 76] on icon at bounding box center [22, 77] width 13 height 9
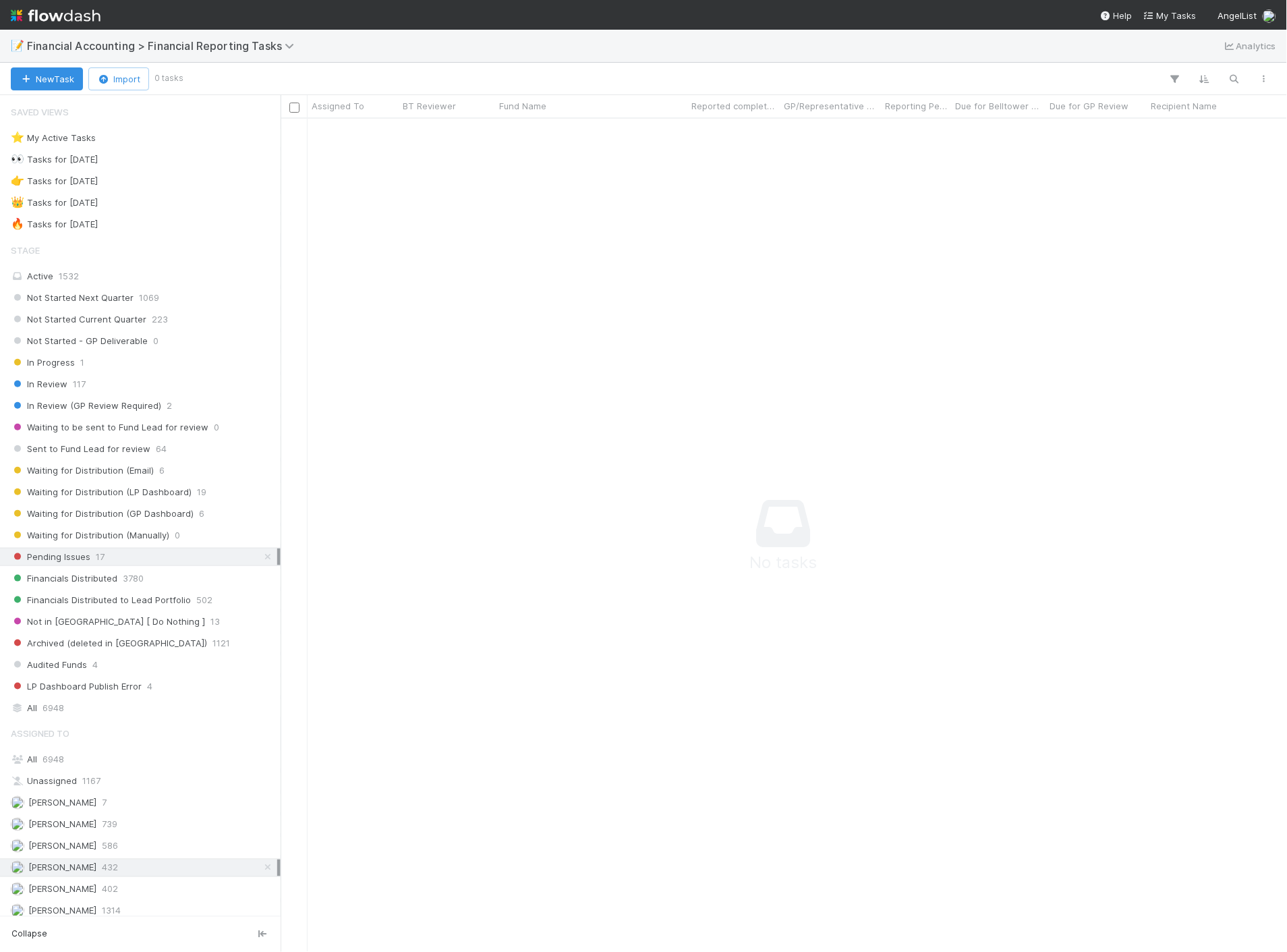
scroll to position [811, 984]
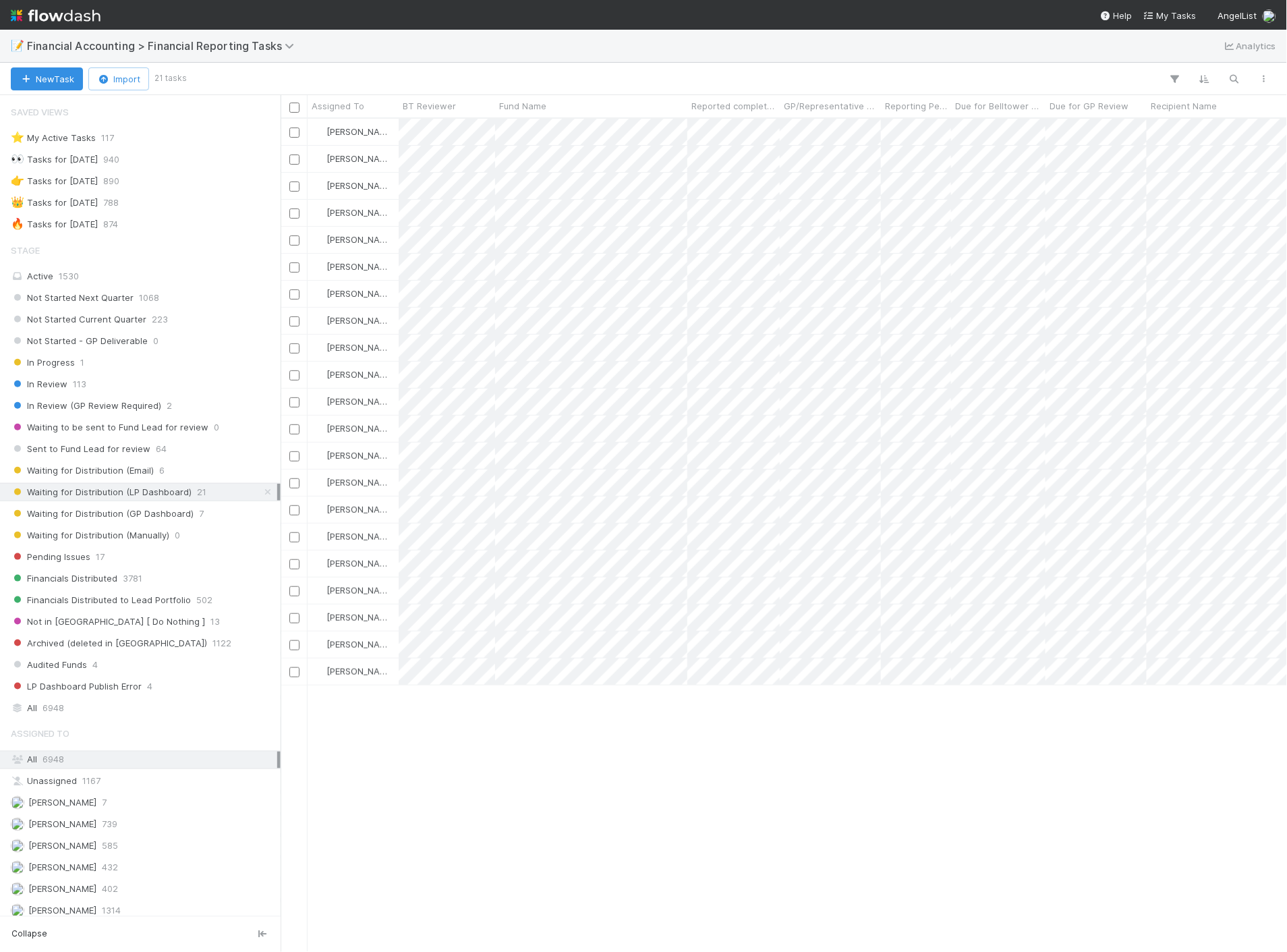
scroll to position [822, 995]
click at [76, 866] on div "Jacob Luna 432" at bounding box center [143, 868] width 267 height 17
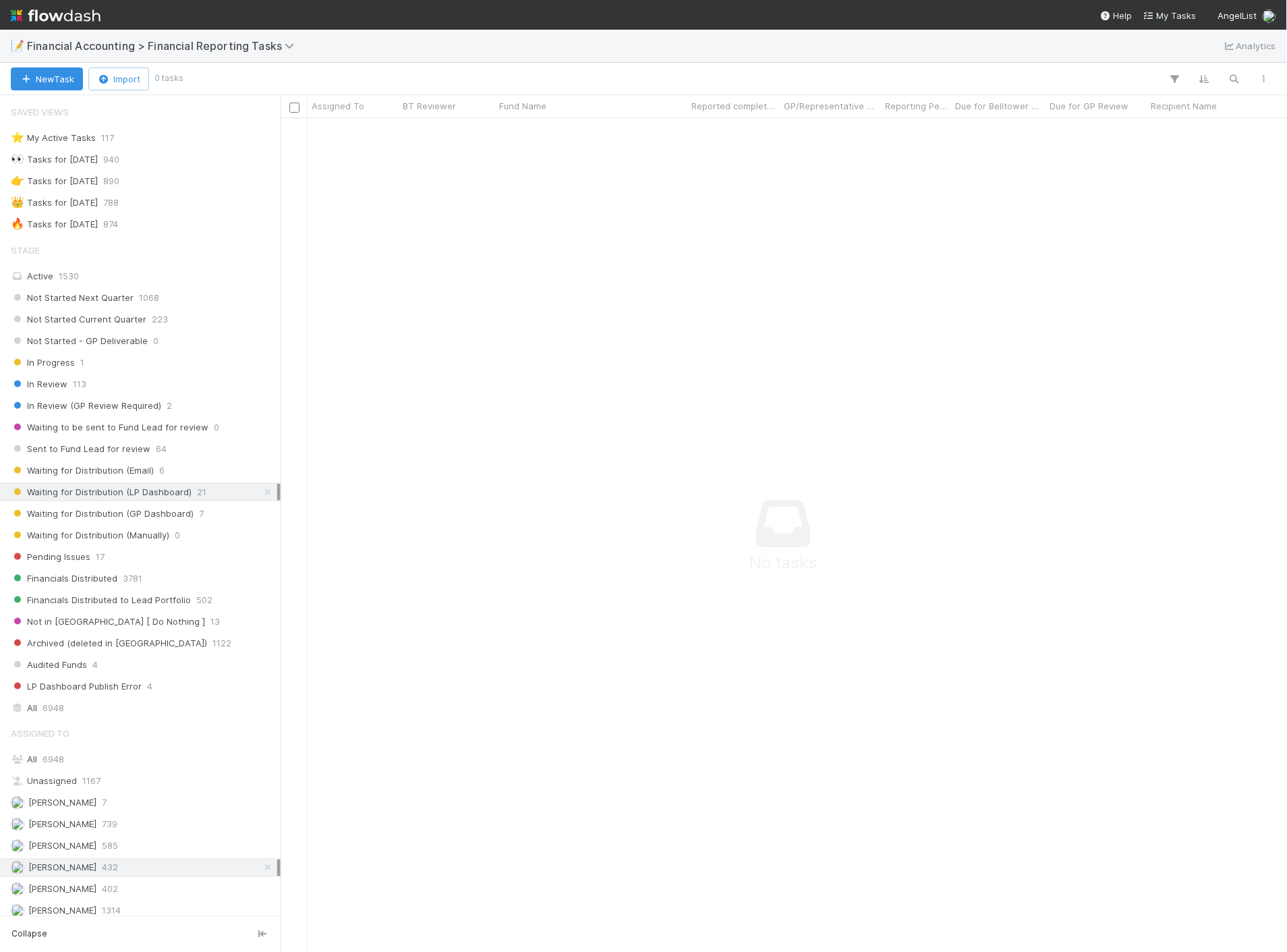
scroll to position [811, 984]
click at [75, 764] on div "All 6948" at bounding box center [143, 760] width 267 height 17
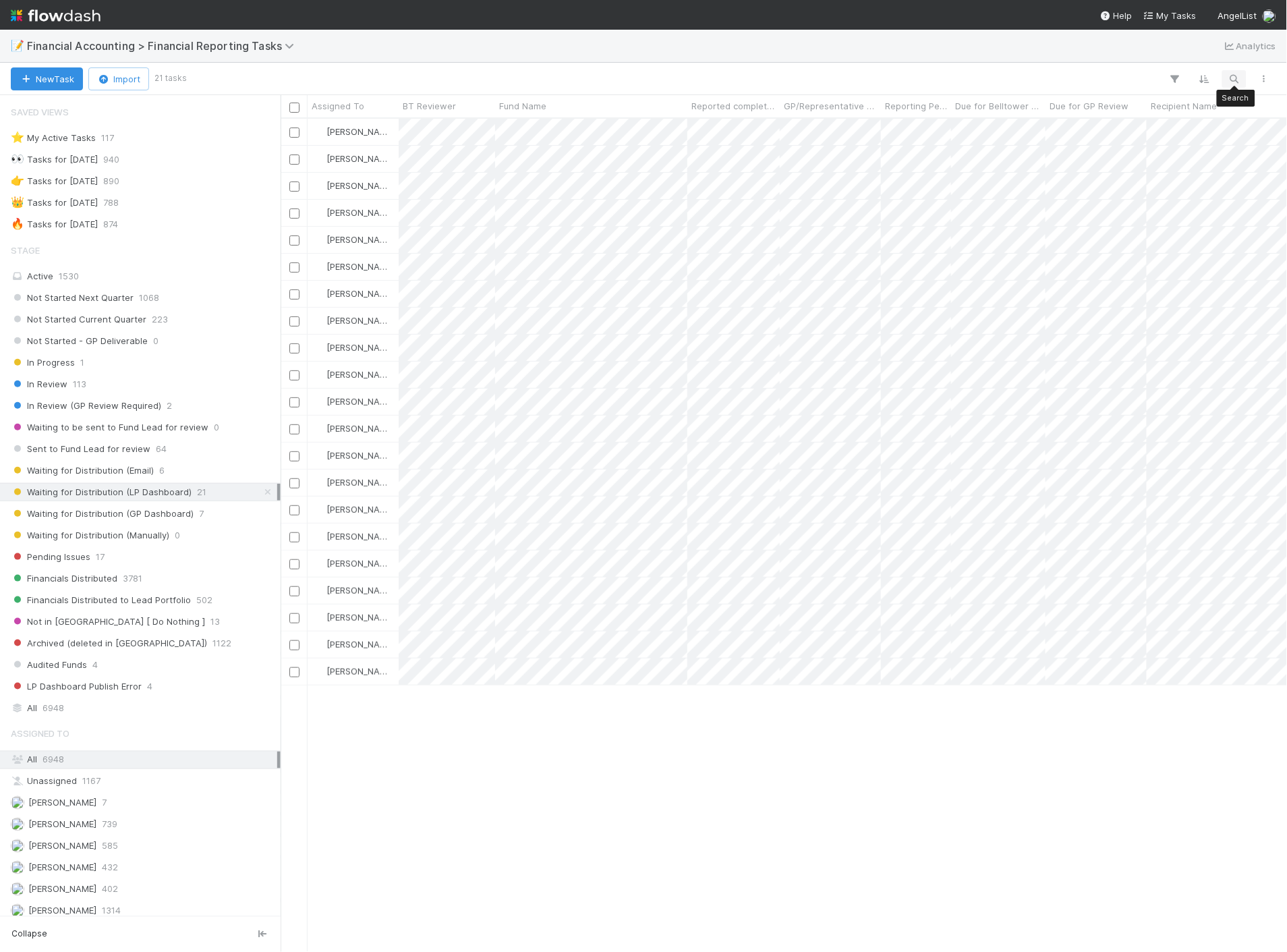
scroll to position [822, 995]
click at [1237, 76] on icon "button" at bounding box center [1234, 78] width 13 height 12
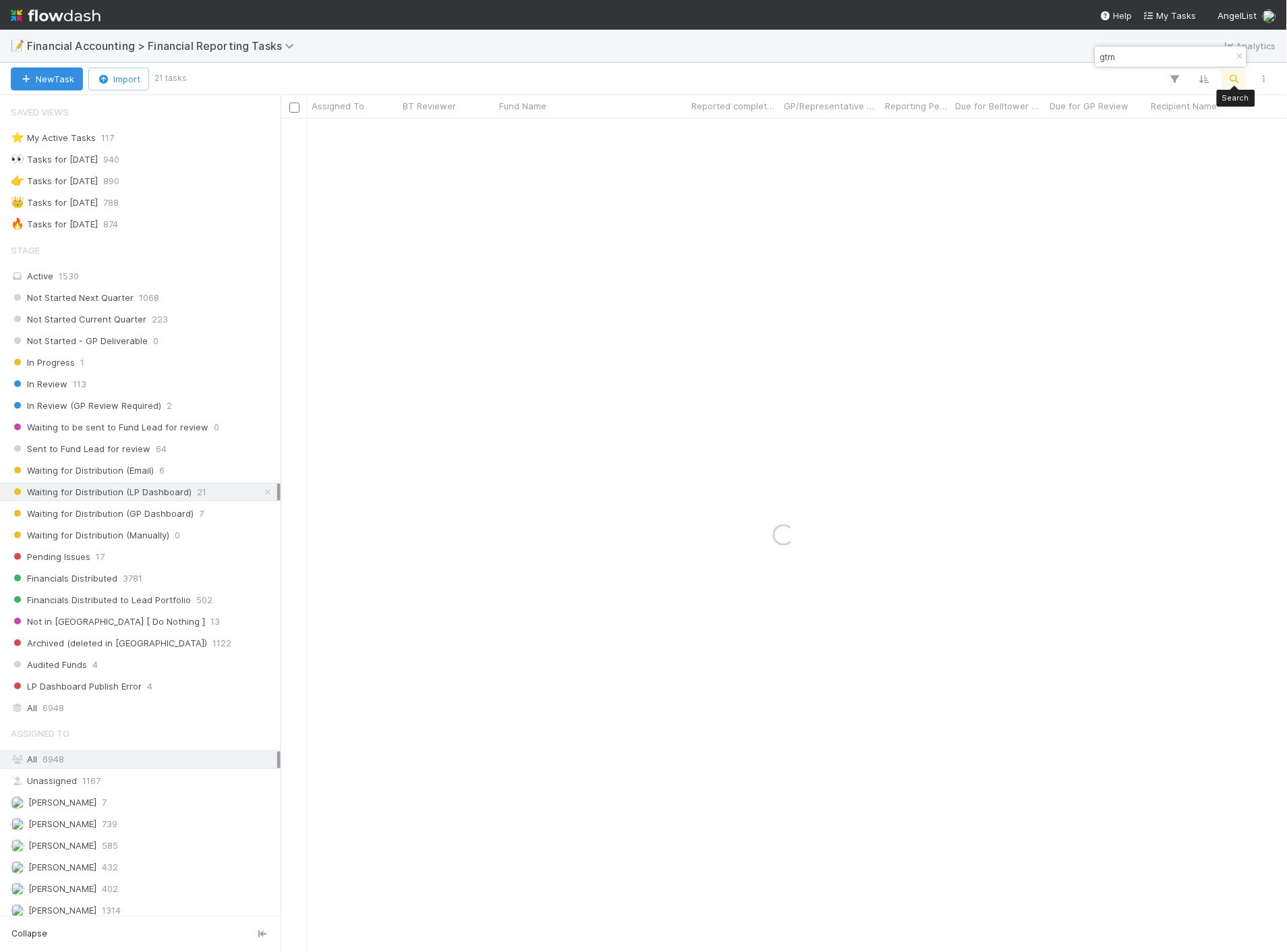
type input "gtm"
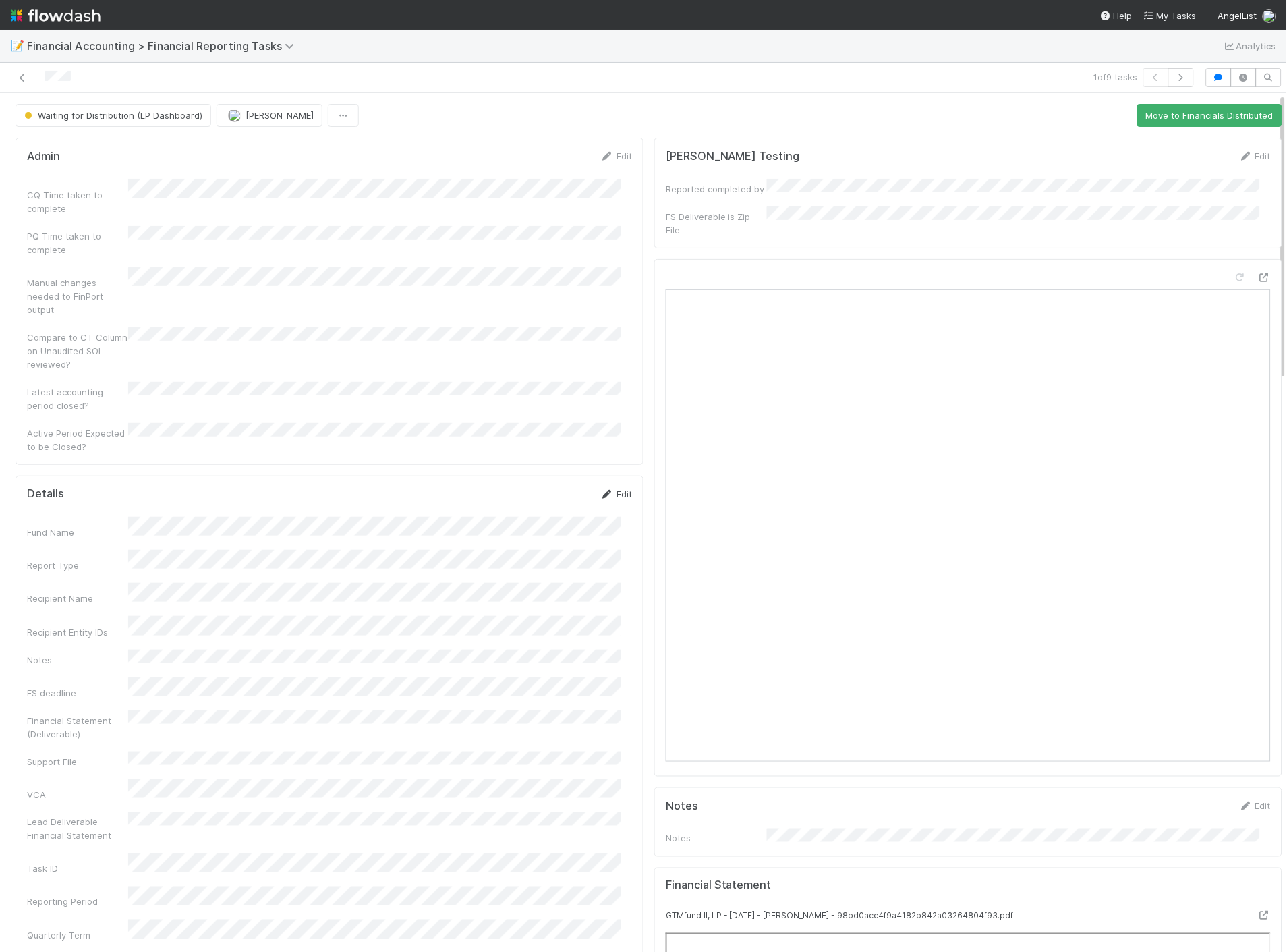
click at [611, 488] on link "Edit" at bounding box center [616, 493] width 32 height 11
click at [549, 487] on button "Save" at bounding box center [560, 499] width 38 height 23
click at [24, 77] on icon at bounding box center [22, 77] width 13 height 9
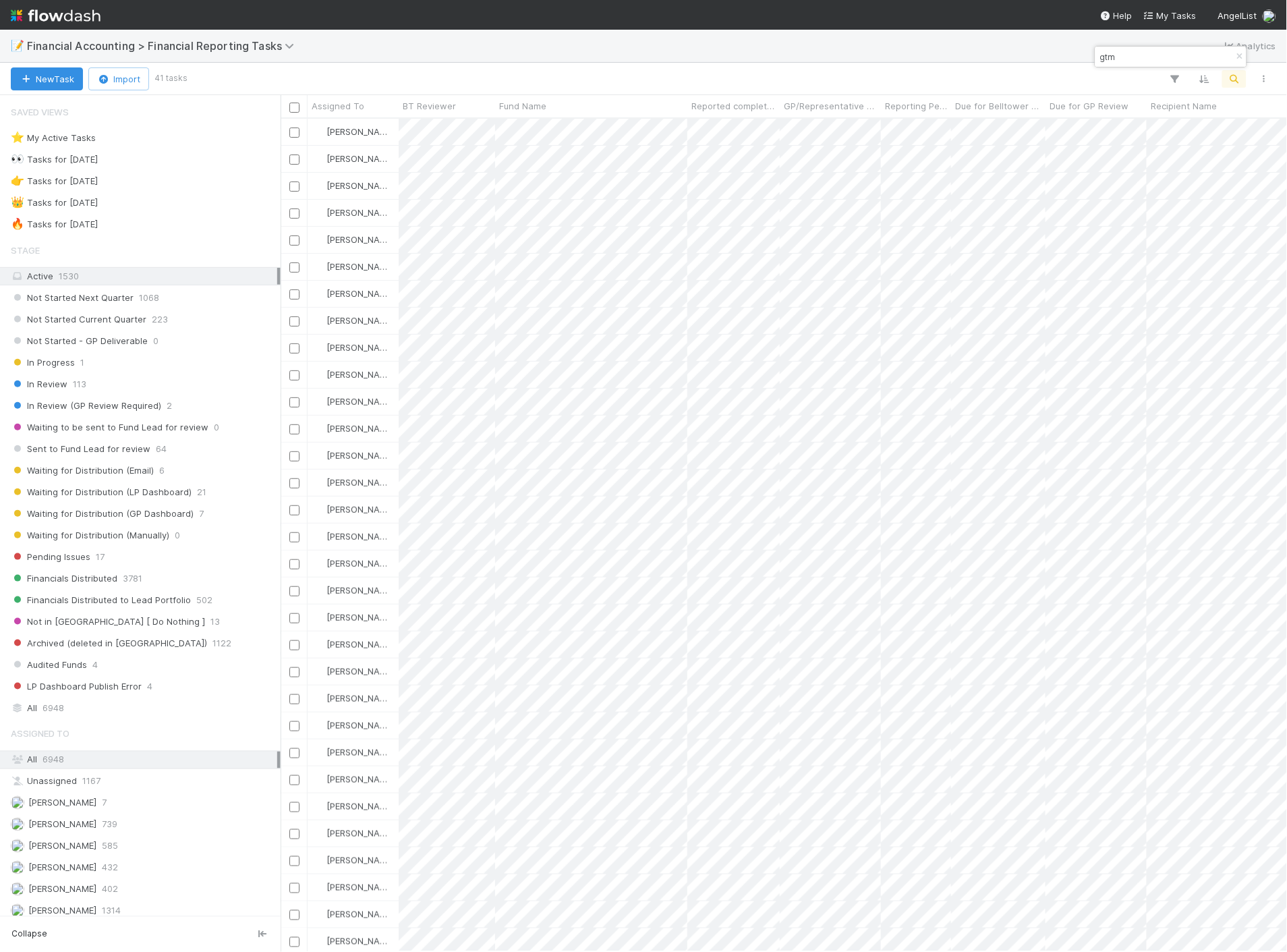
scroll to position [822, 995]
click at [164, 497] on span "Waiting for Distribution (LP Dashboard)" at bounding box center [100, 492] width 181 height 17
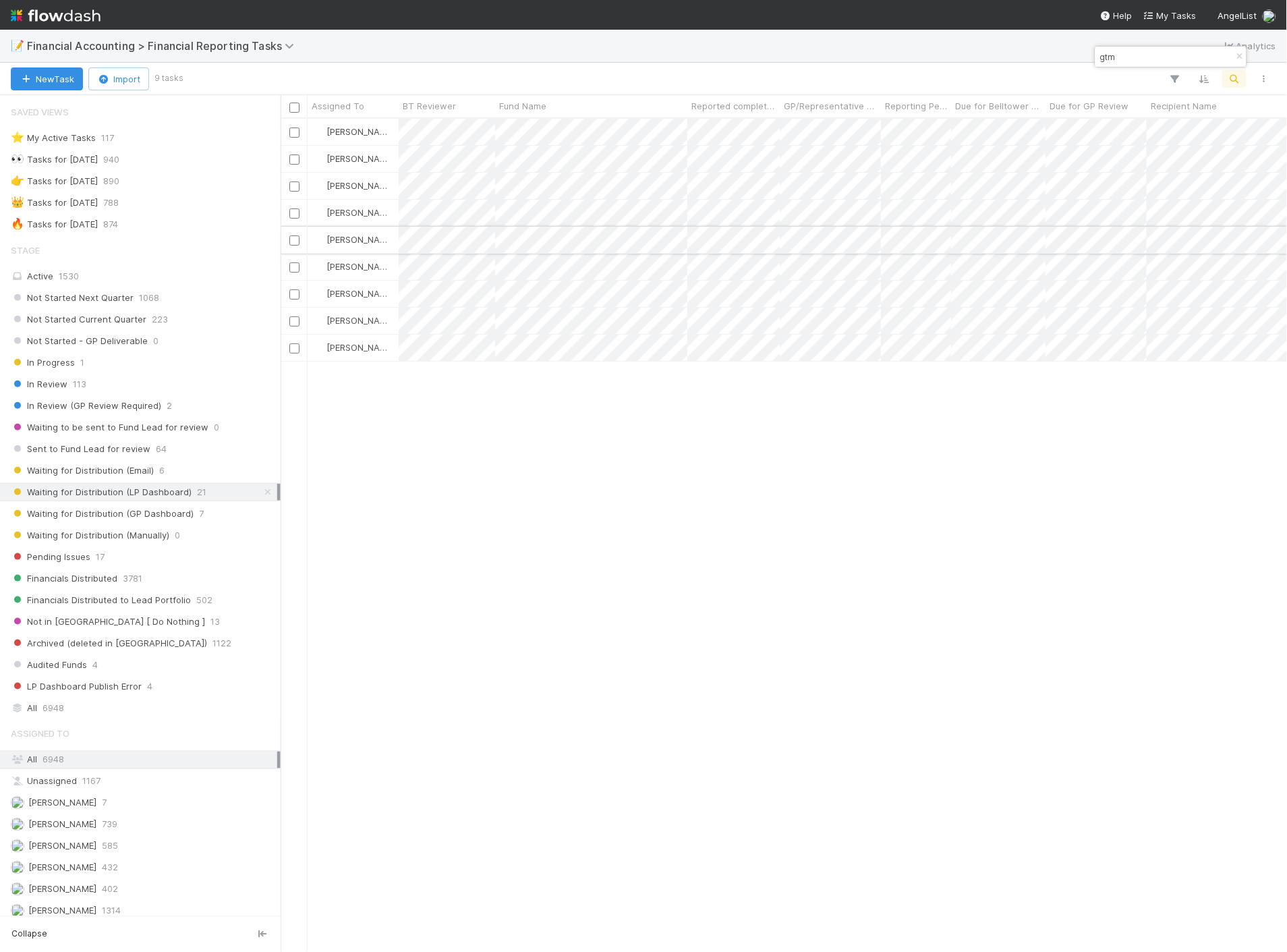
scroll to position [822, 995]
click at [1180, 104] on span "Recipient Name" at bounding box center [1184, 106] width 66 height 13
click at [1178, 128] on div "Sort A → Z" at bounding box center [1207, 131] width 154 height 20
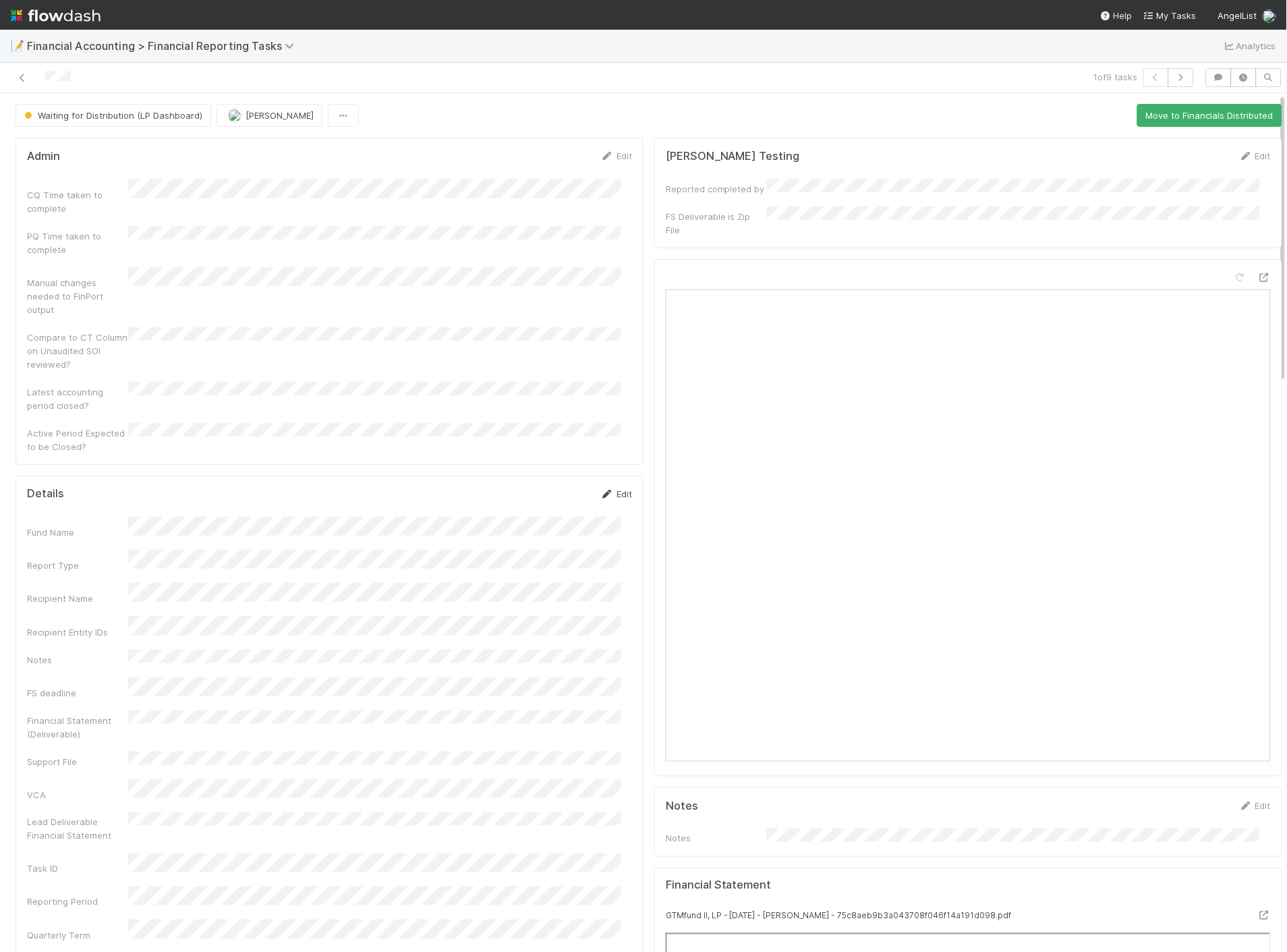
click at [600, 489] on icon at bounding box center [607, 493] width 13 height 9
click at [547, 487] on button "Save" at bounding box center [560, 499] width 38 height 23
click at [22, 84] on link at bounding box center [22, 77] width 13 height 13
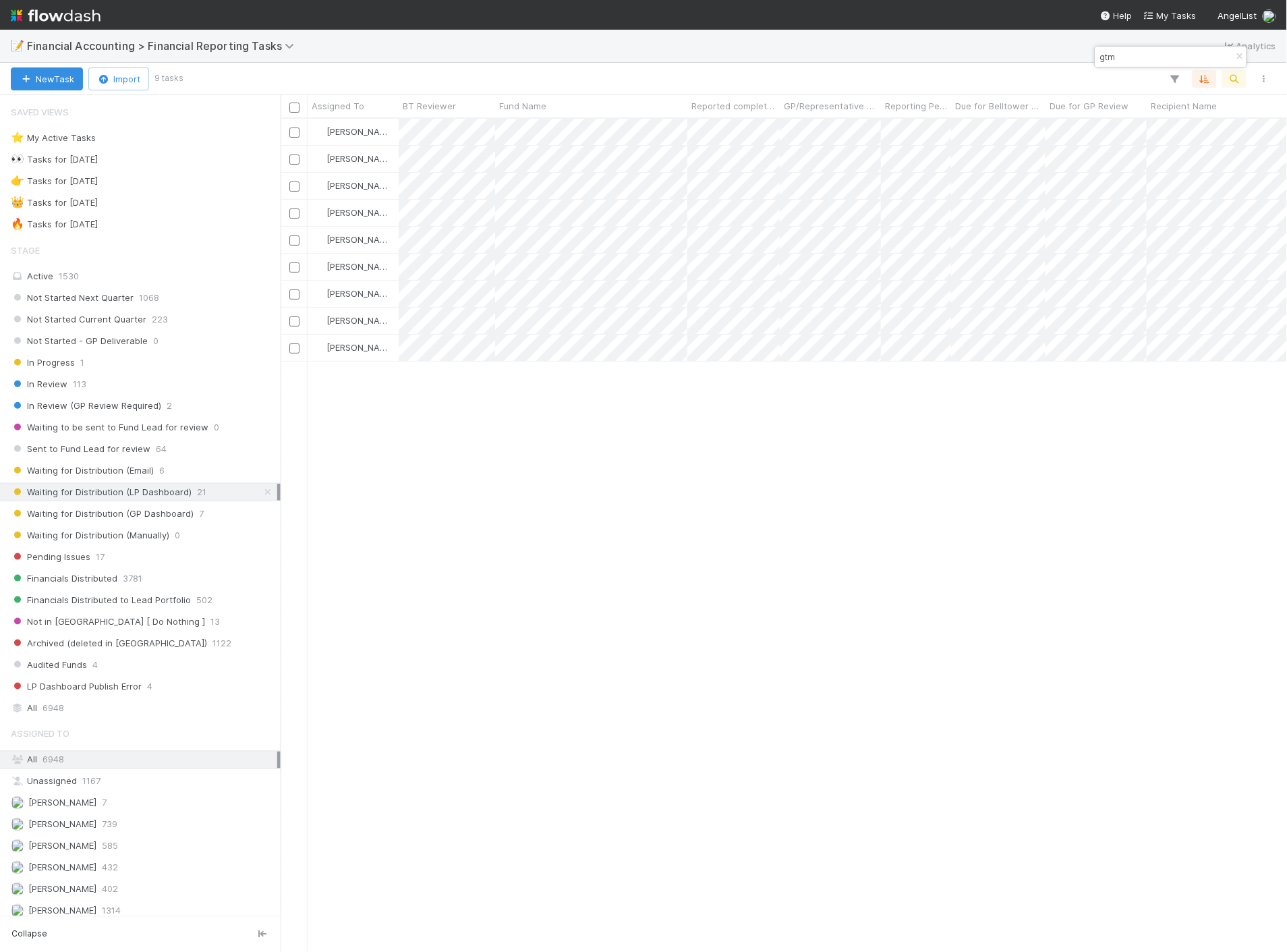
scroll to position [822, 995]
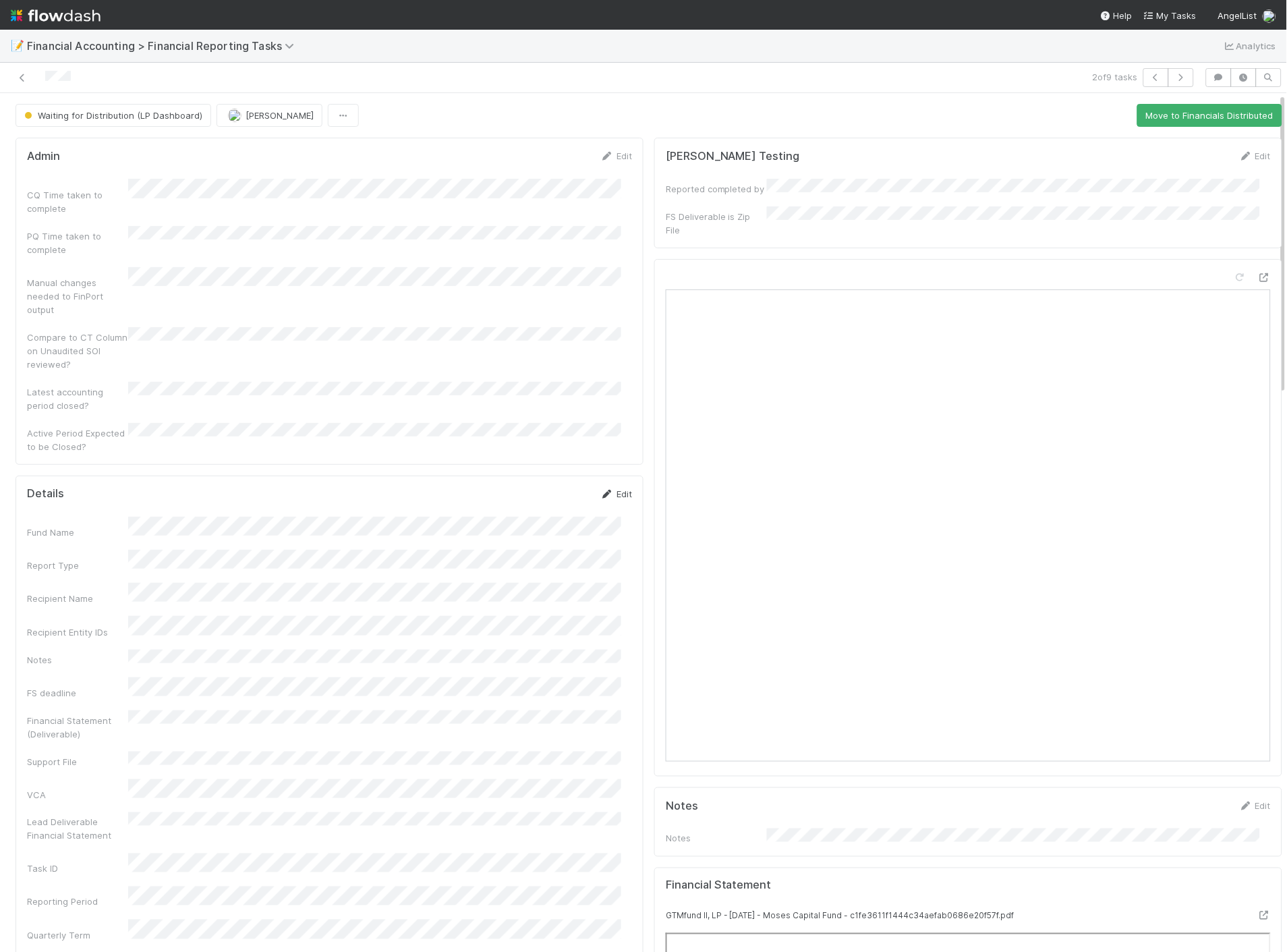
click at [604, 488] on link "Edit" at bounding box center [616, 493] width 32 height 11
click at [547, 487] on button "Save" at bounding box center [560, 499] width 38 height 23
click at [22, 83] on link at bounding box center [22, 77] width 13 height 13
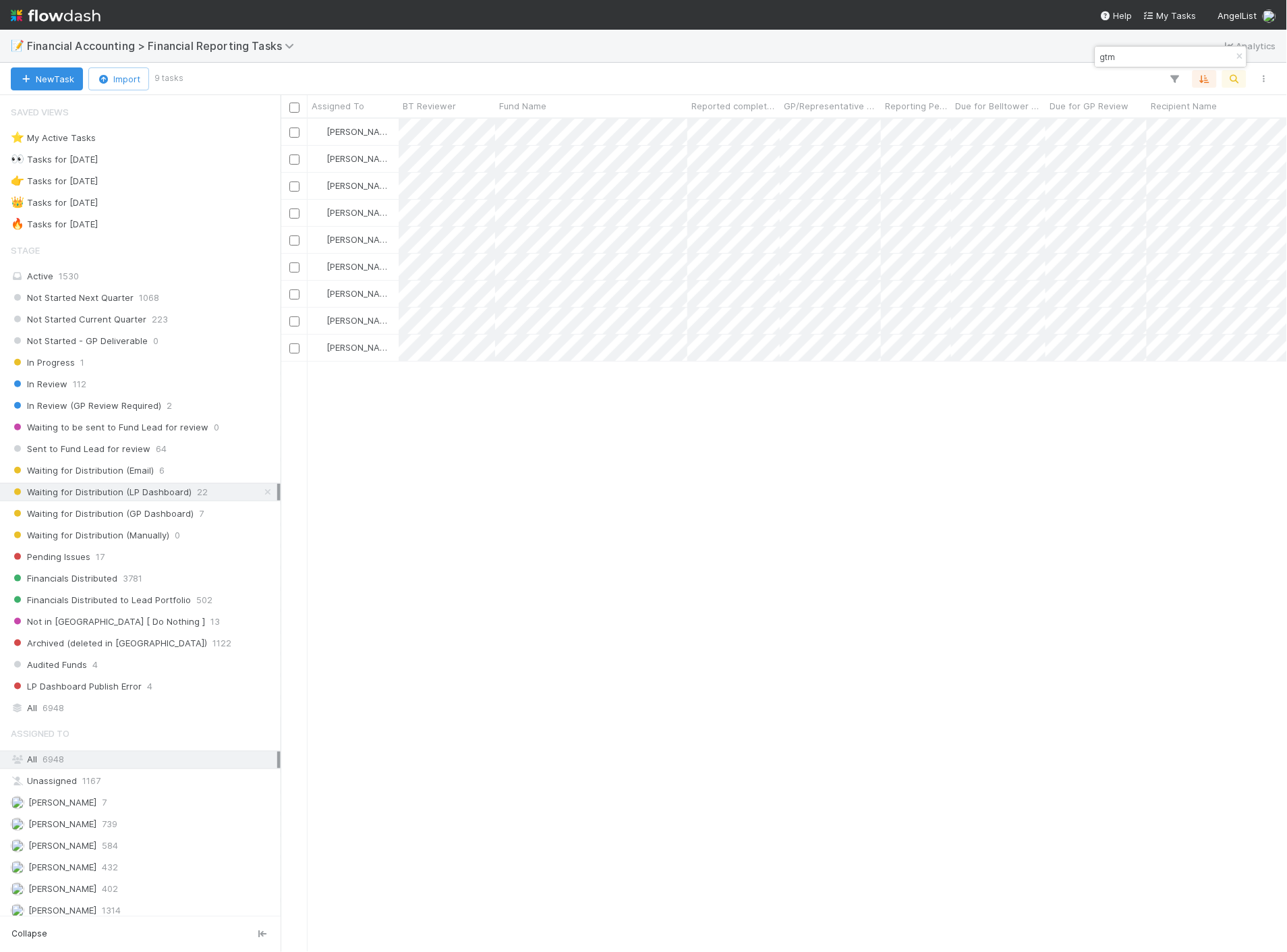
scroll to position [822, 995]
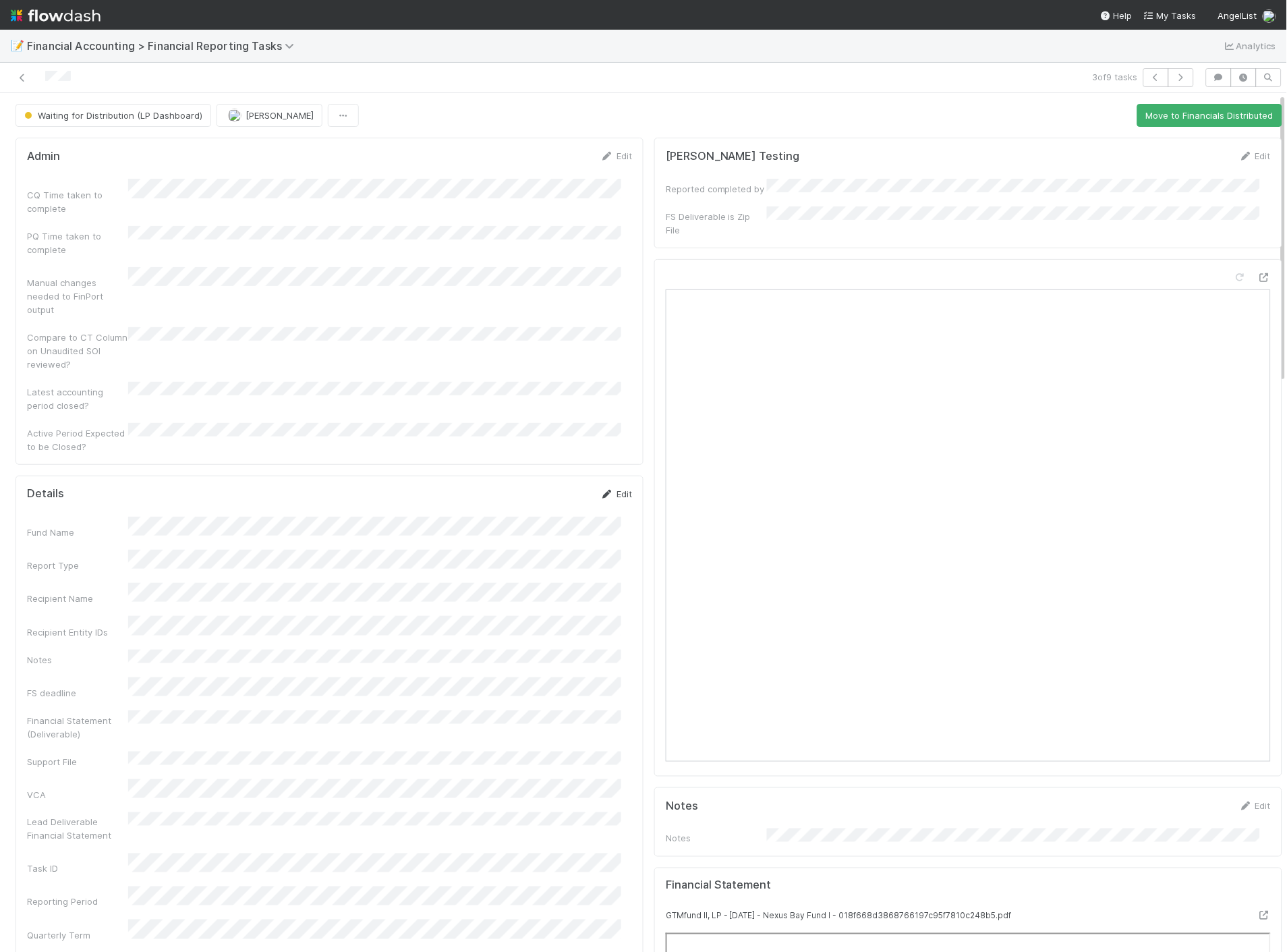
click at [614, 488] on link "Edit" at bounding box center [616, 493] width 32 height 11
click at [544, 487] on button "Save" at bounding box center [560, 499] width 38 height 23
click at [17, 79] on icon at bounding box center [22, 77] width 13 height 9
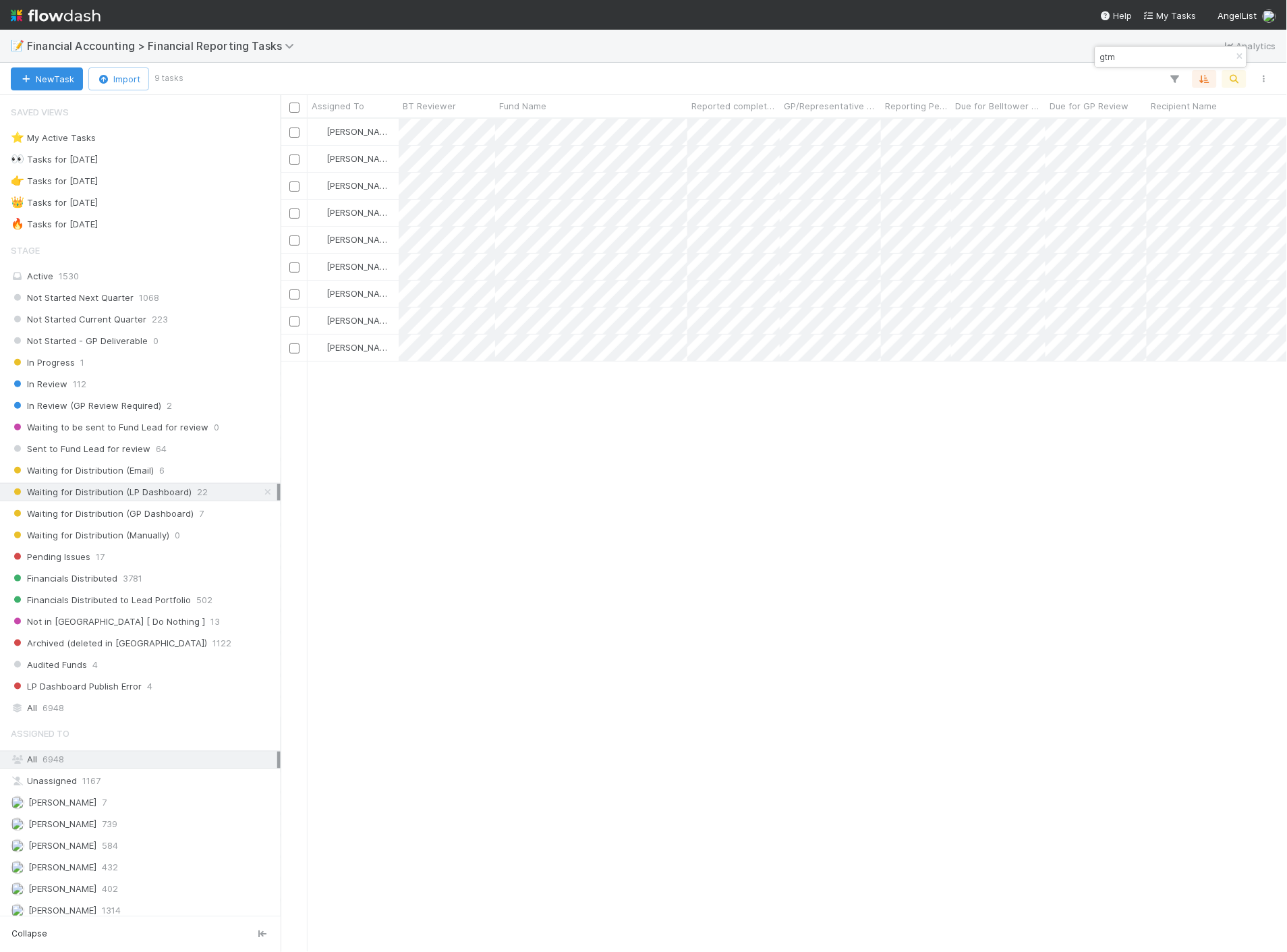
scroll to position [822, 995]
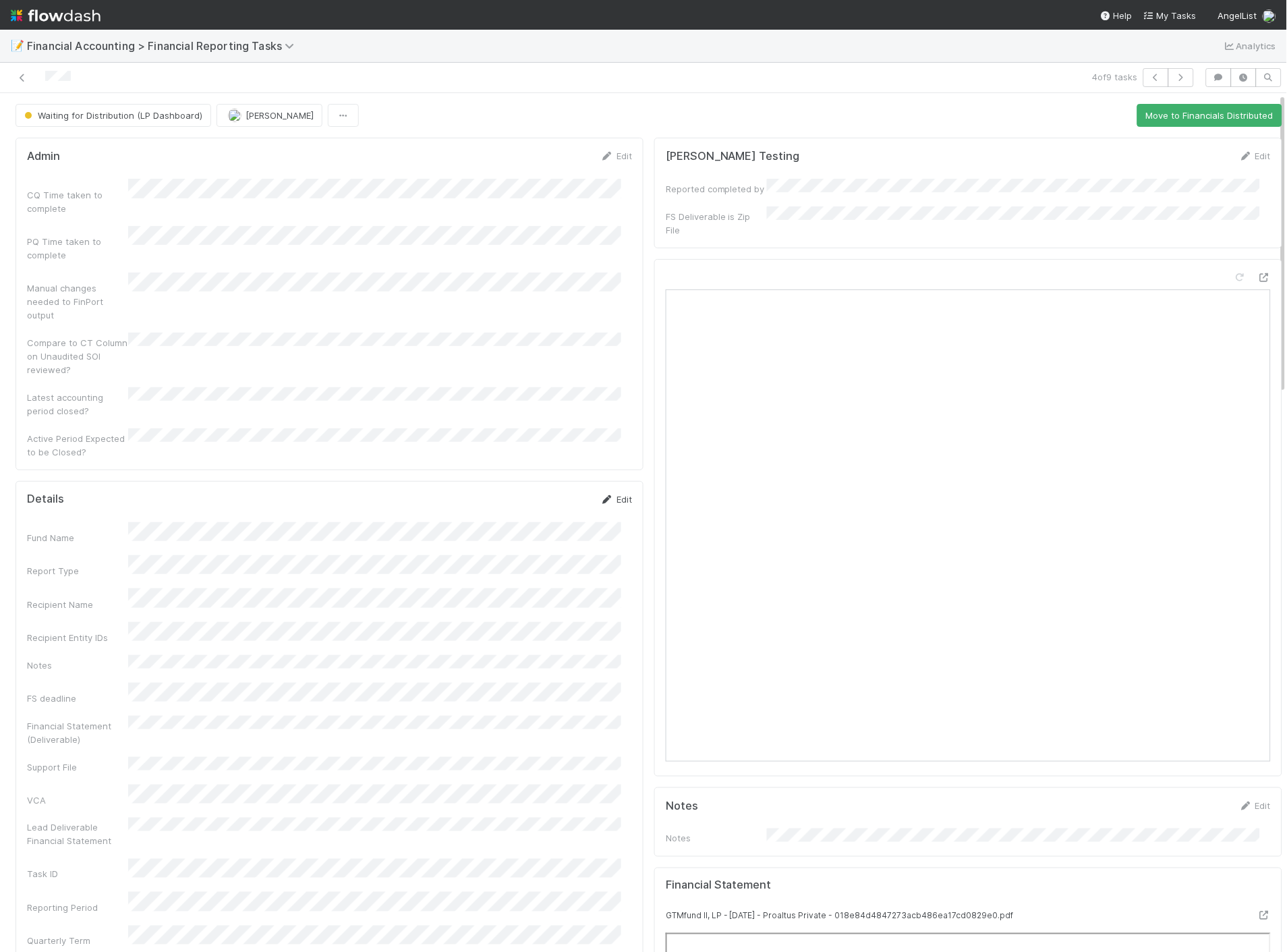
click at [604, 494] on link "Edit" at bounding box center [616, 499] width 32 height 11
click at [544, 492] on button "Save" at bounding box center [560, 504] width 38 height 23
click at [20, 81] on icon at bounding box center [22, 77] width 13 height 9
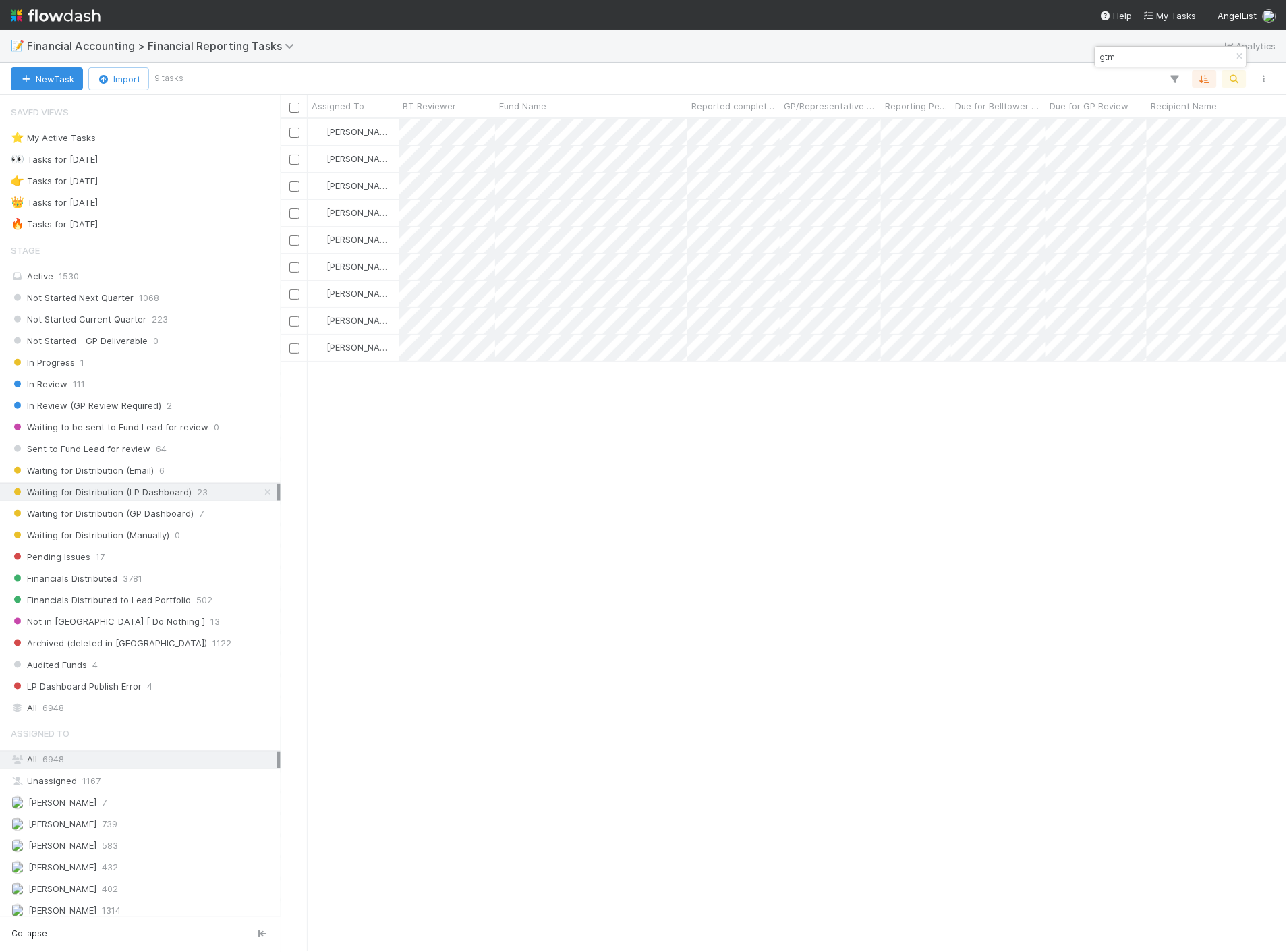
scroll to position [822, 995]
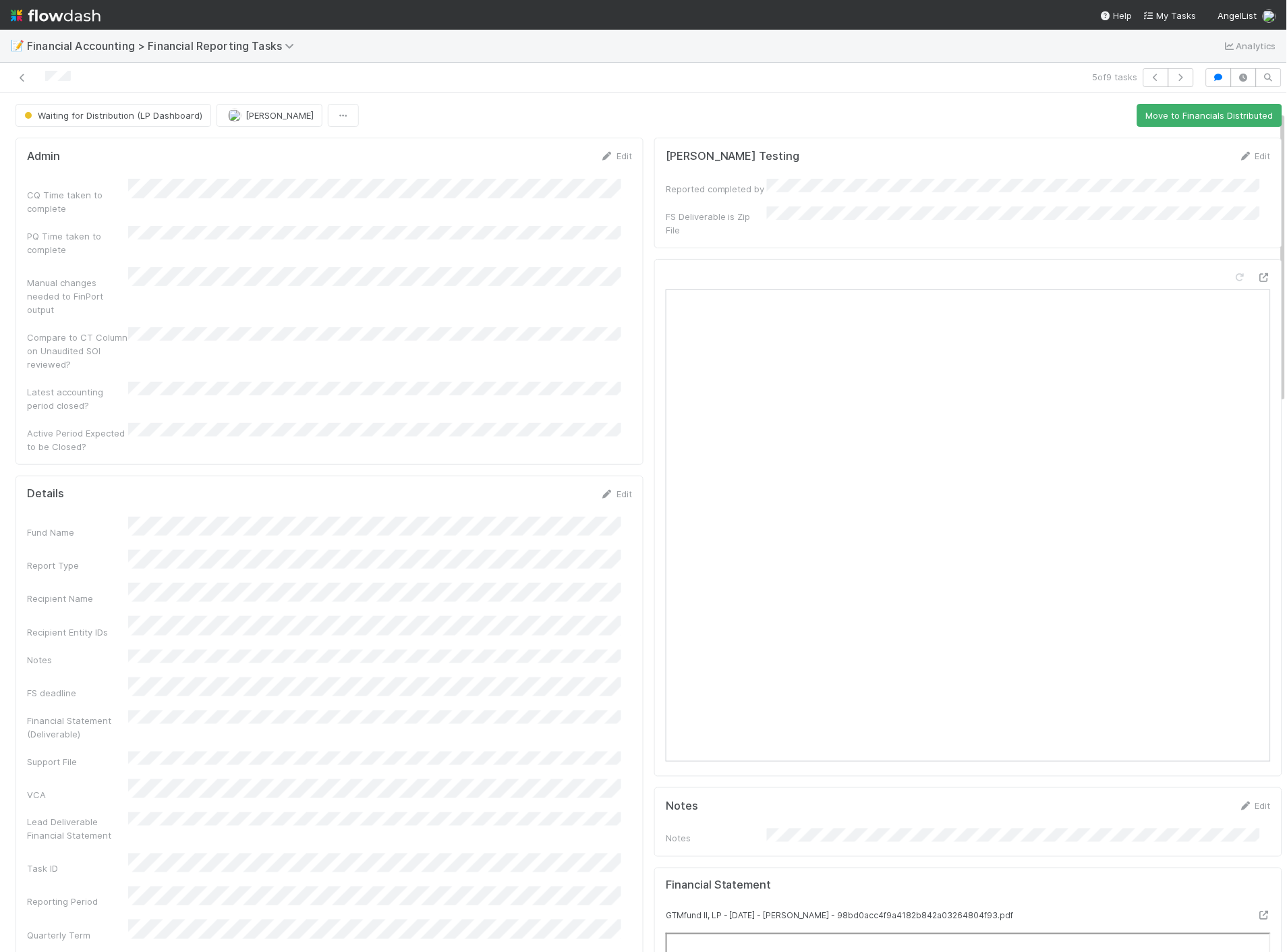
scroll to position [150, 0]
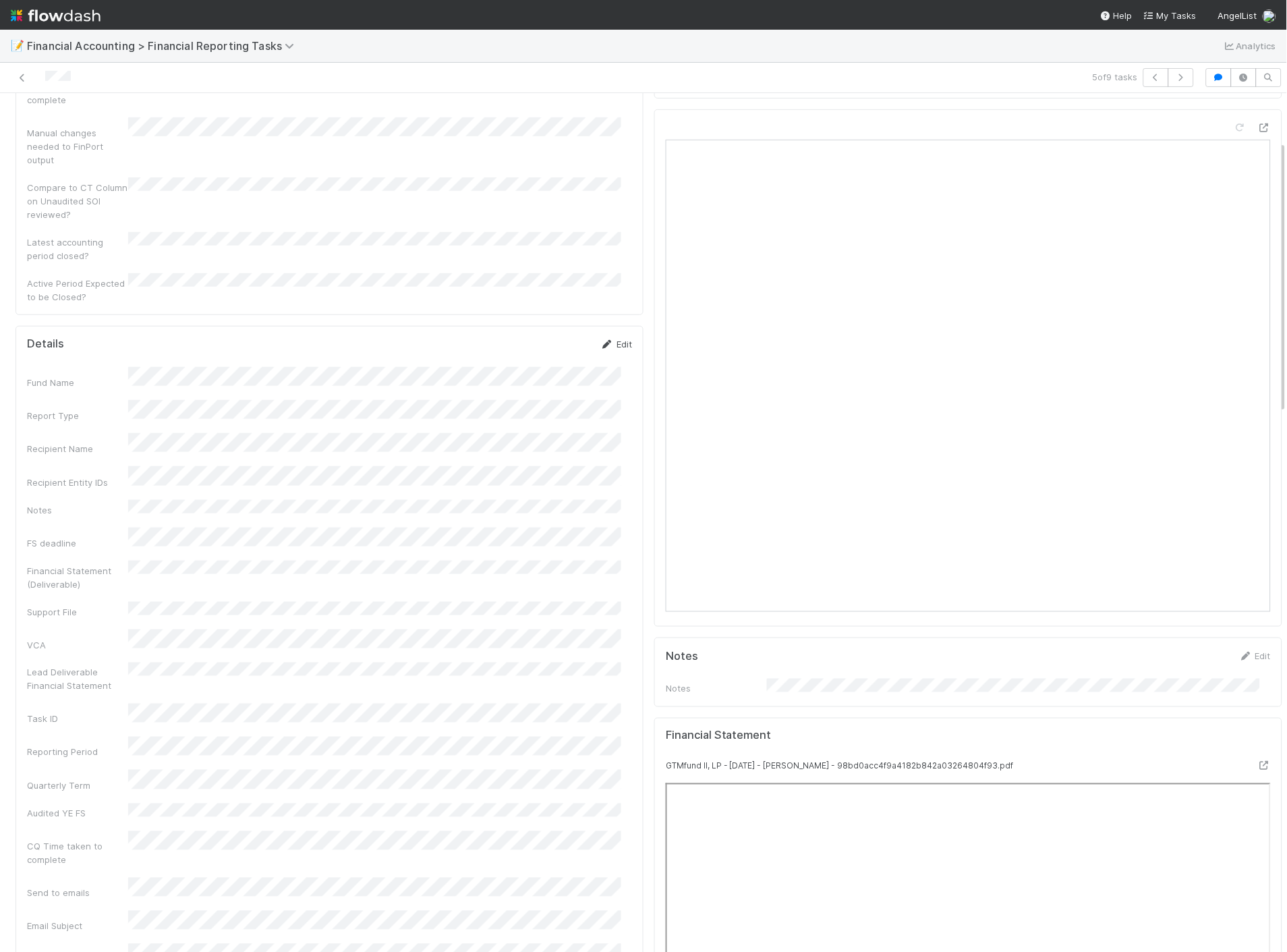
click at [601, 340] on icon at bounding box center [607, 344] width 13 height 9
click at [551, 337] on button "Save" at bounding box center [560, 349] width 38 height 23
click at [19, 78] on icon at bounding box center [22, 77] width 13 height 9
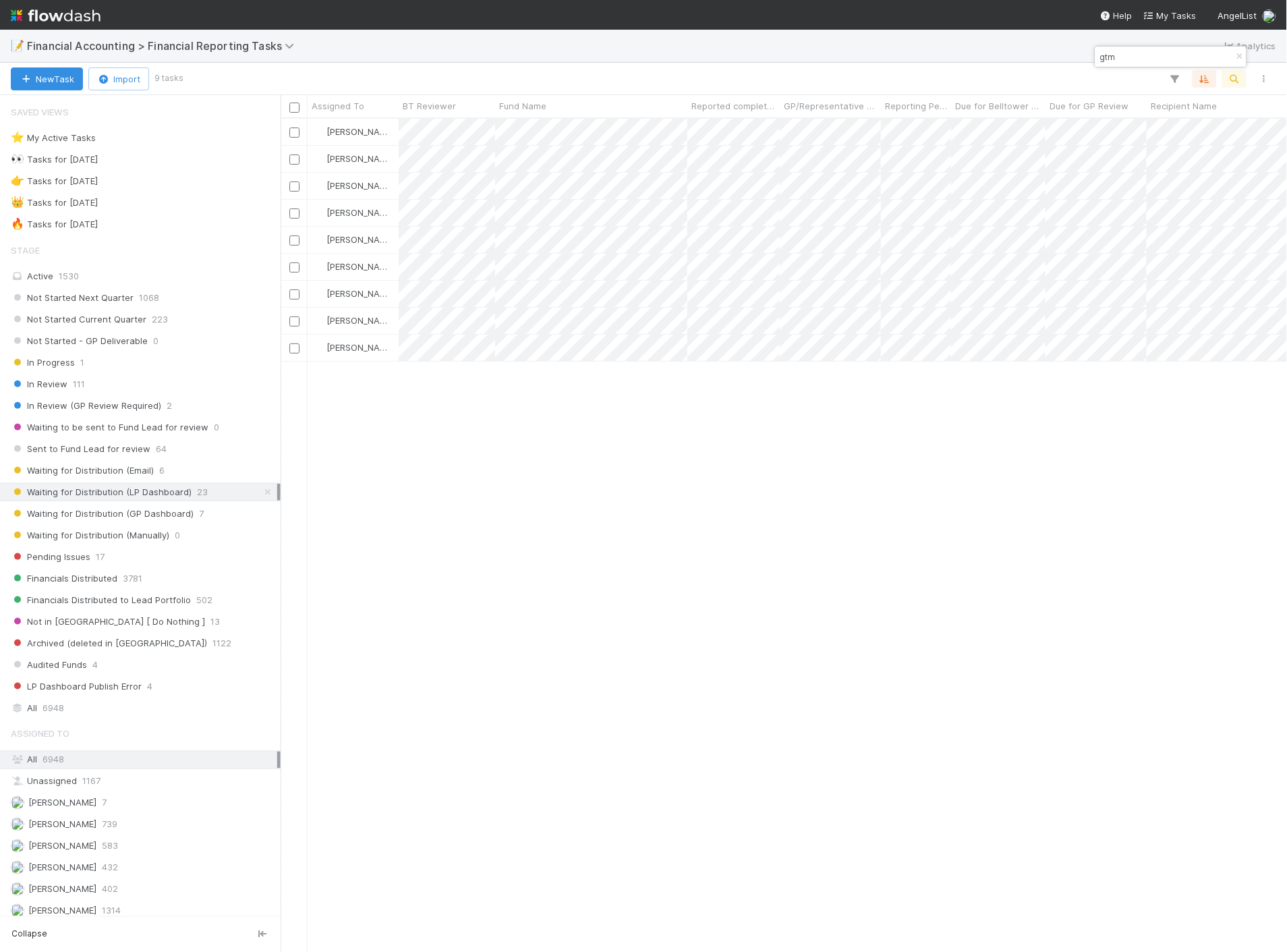
scroll to position [822, 995]
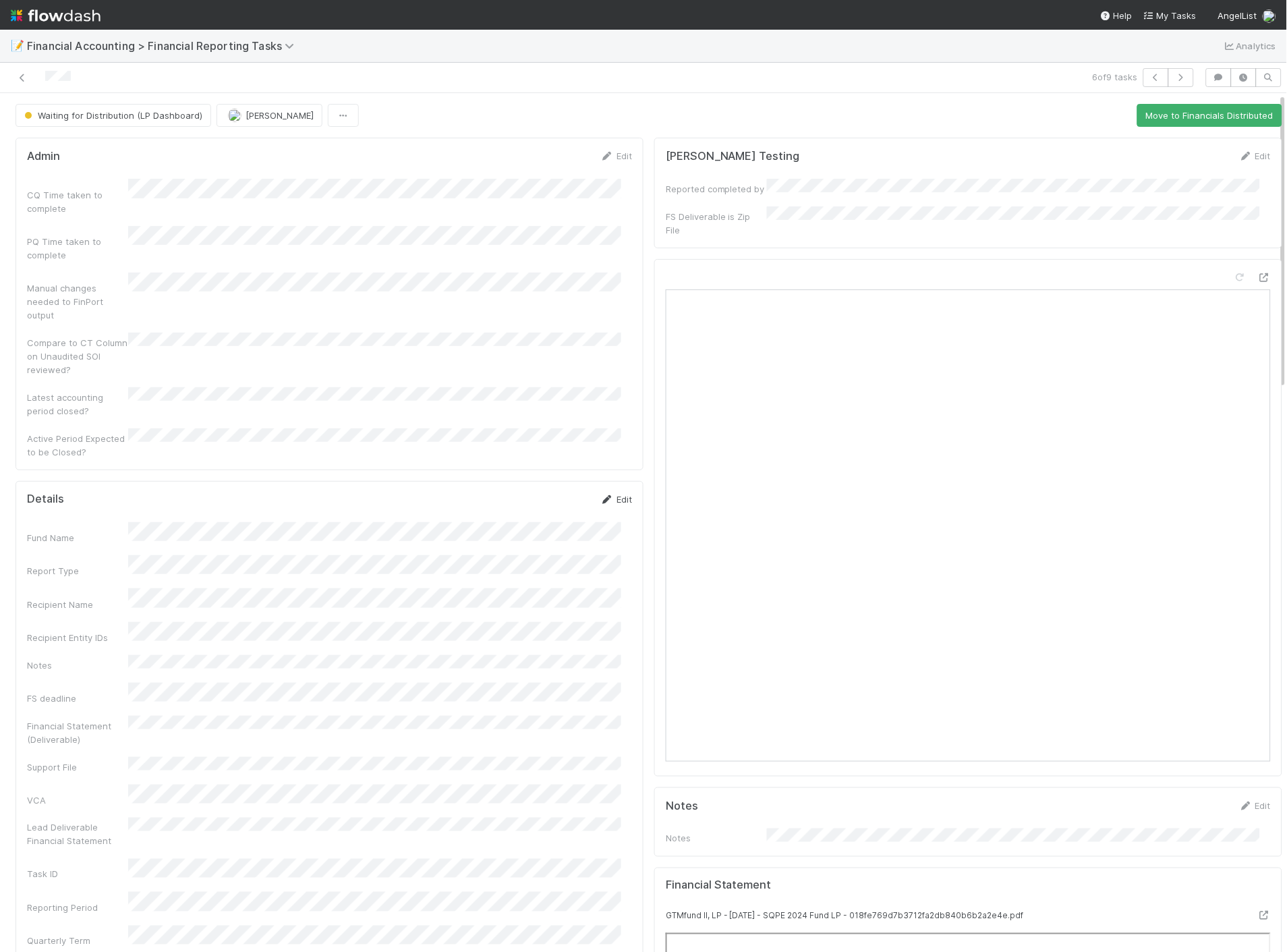
click at [612, 494] on link "Edit" at bounding box center [616, 499] width 32 height 11
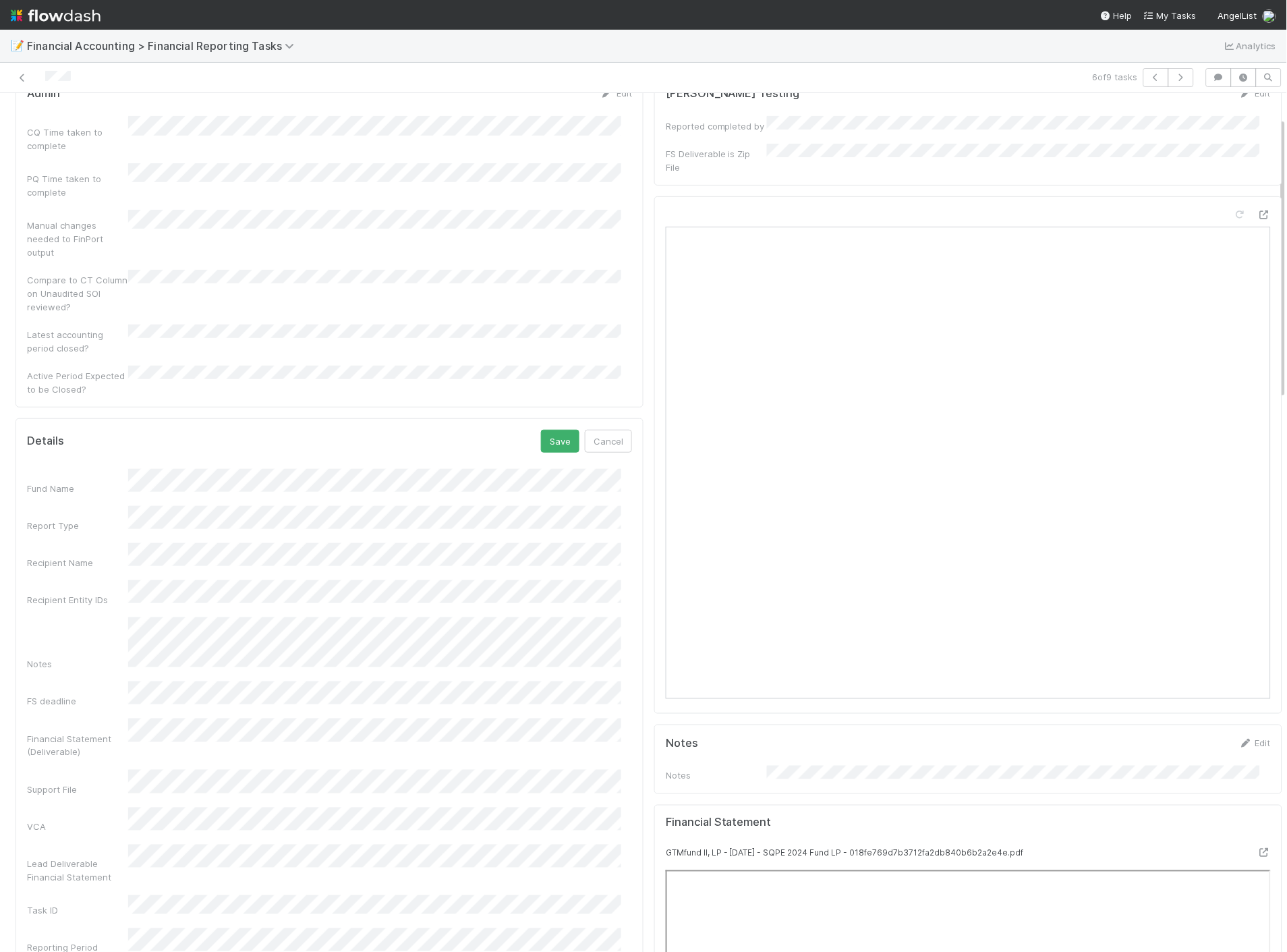
scroll to position [75, 0]
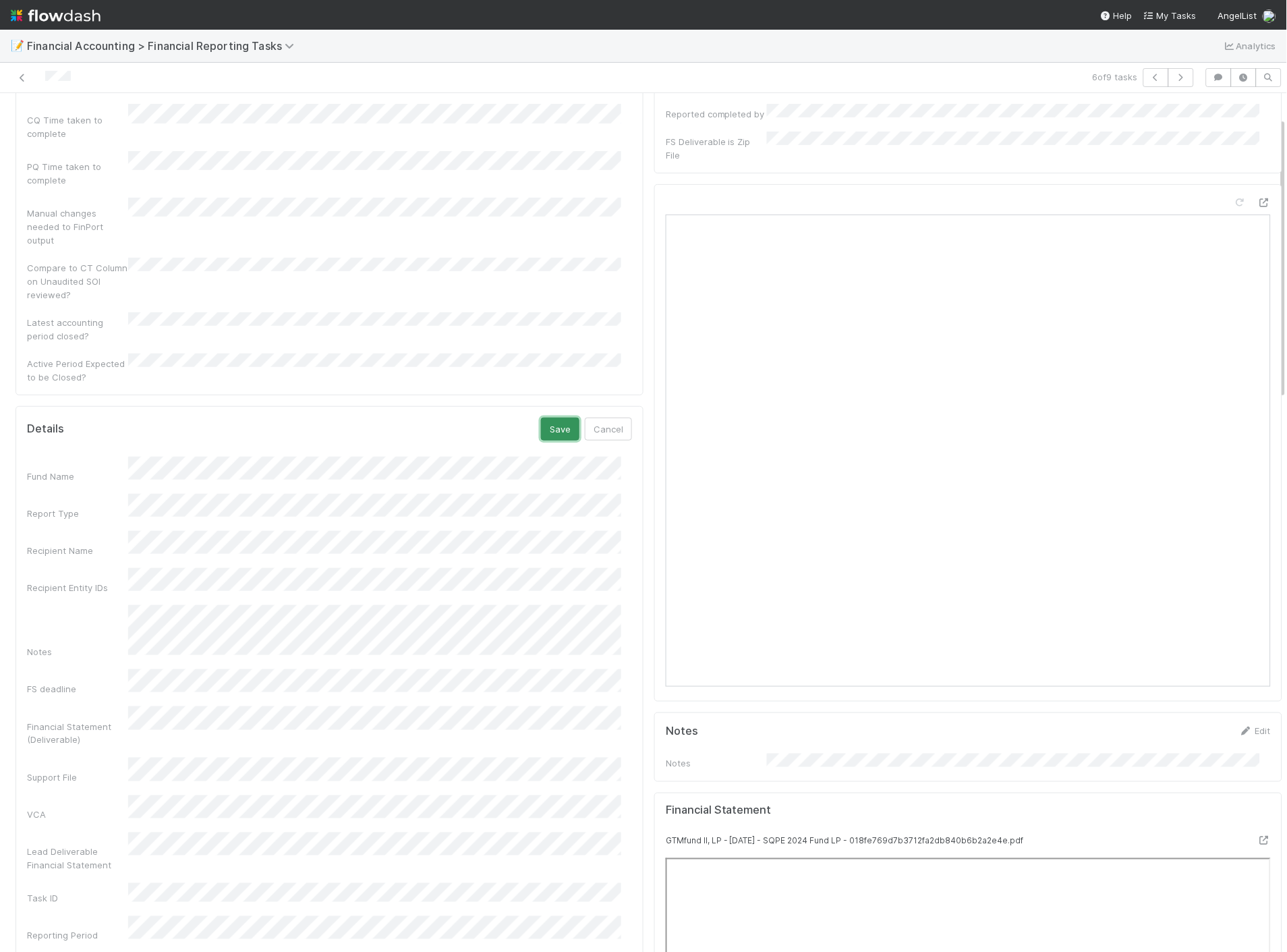
click at [557, 418] on button "Save" at bounding box center [560, 429] width 38 height 23
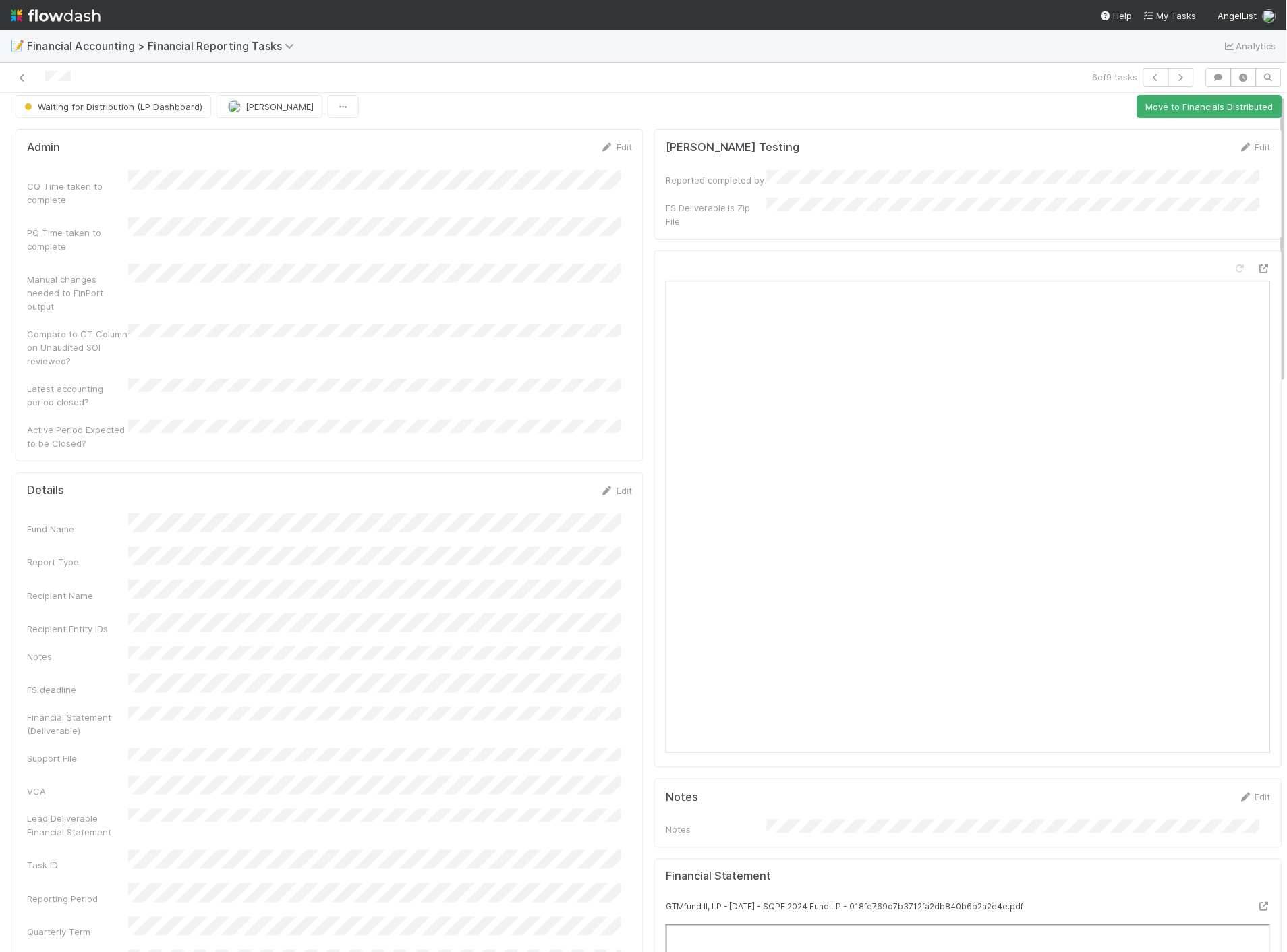
scroll to position [0, 0]
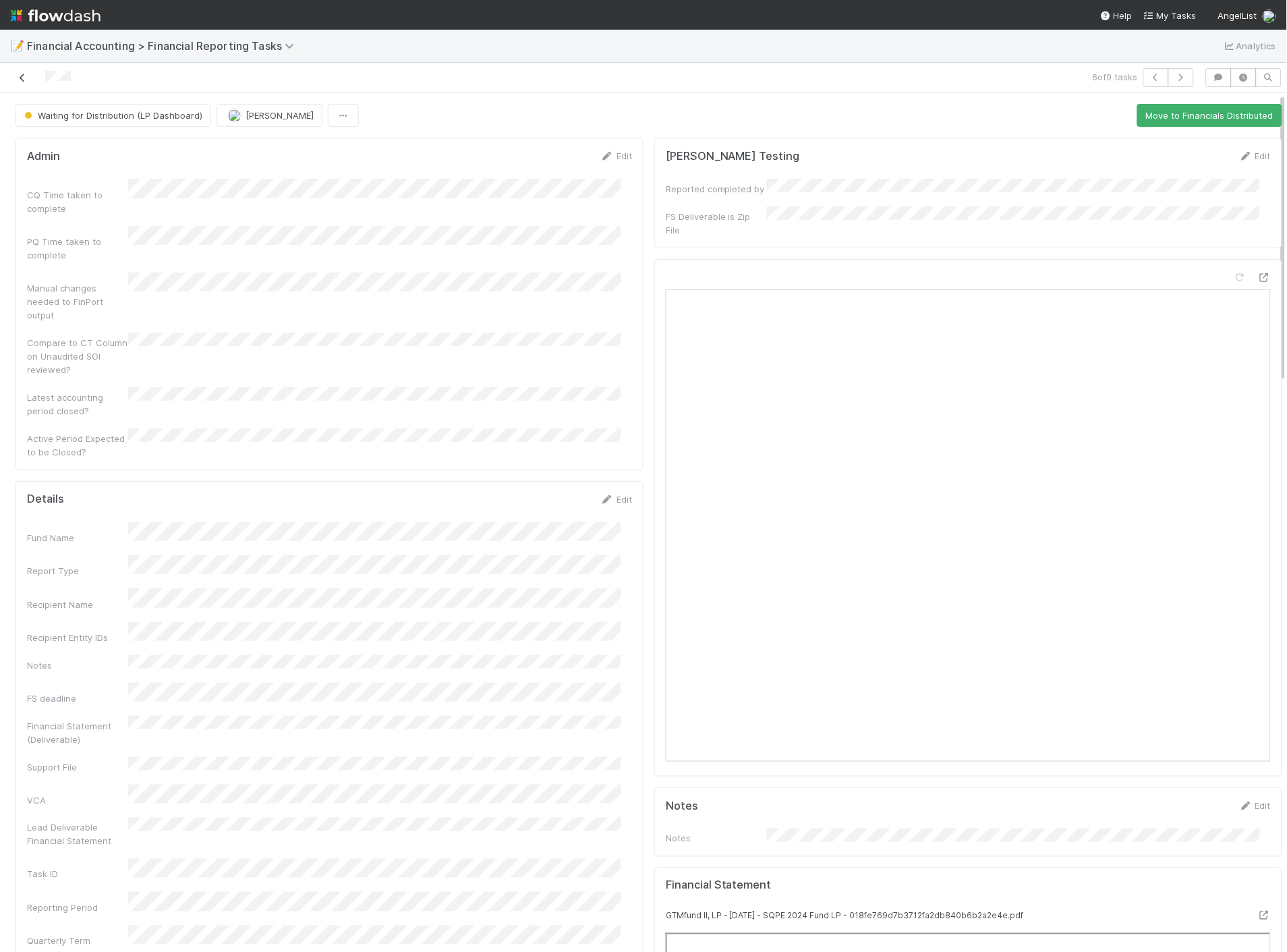
click at [23, 78] on icon at bounding box center [22, 77] width 13 height 9
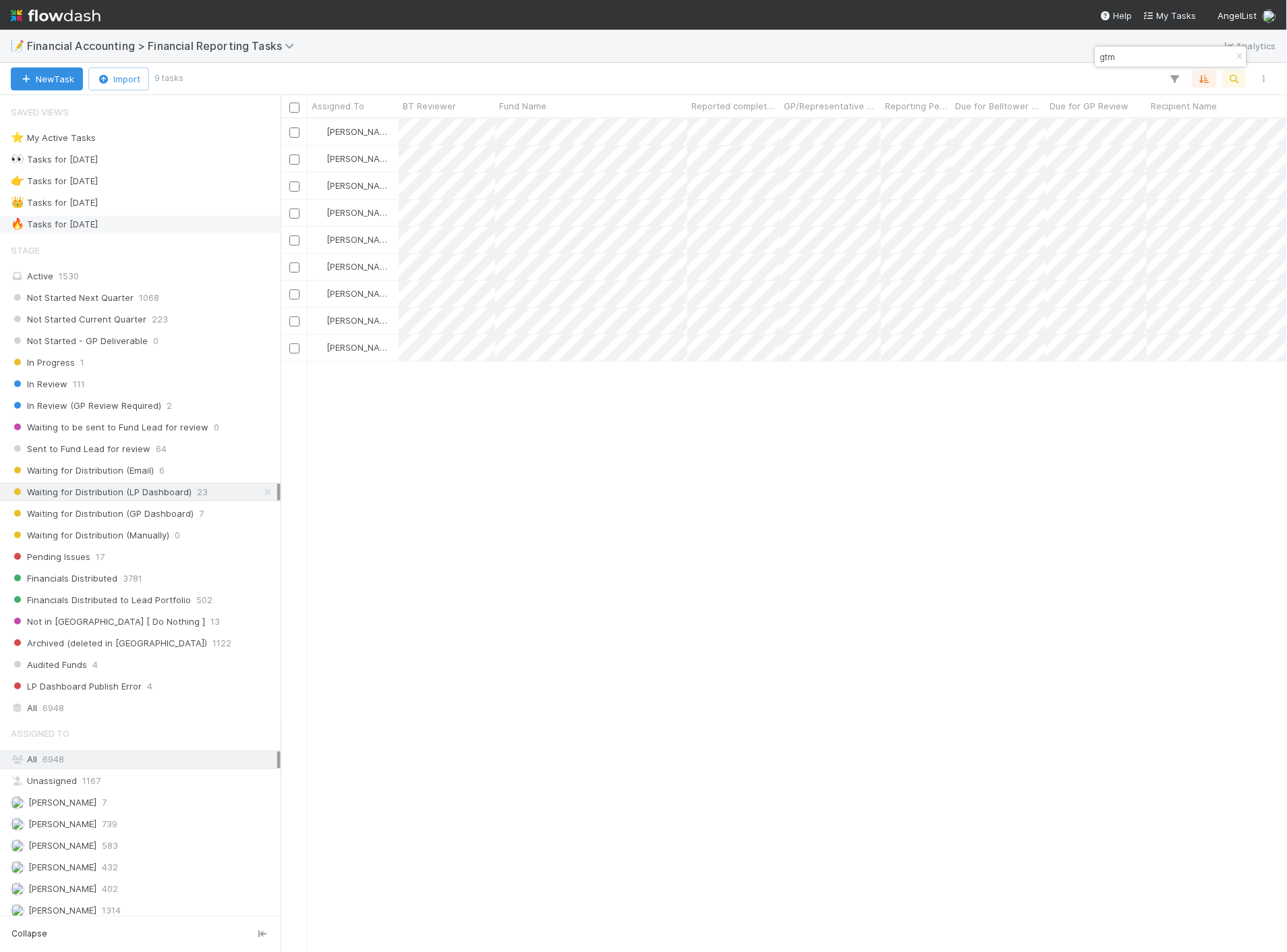
scroll to position [822, 995]
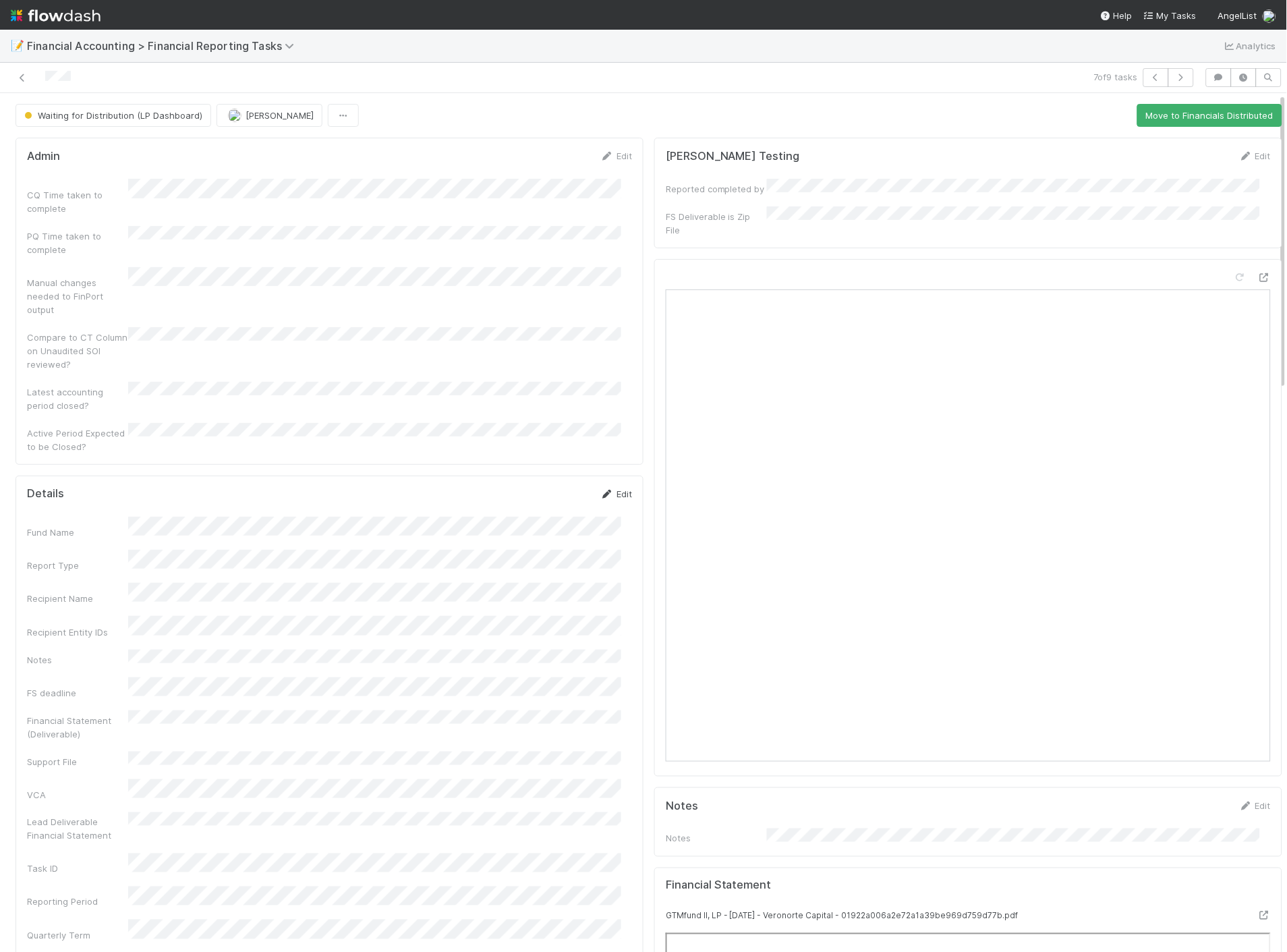
click at [600, 489] on icon at bounding box center [607, 493] width 13 height 9
click at [541, 487] on button "Save" at bounding box center [560, 499] width 38 height 23
click at [24, 79] on icon at bounding box center [22, 77] width 13 height 9
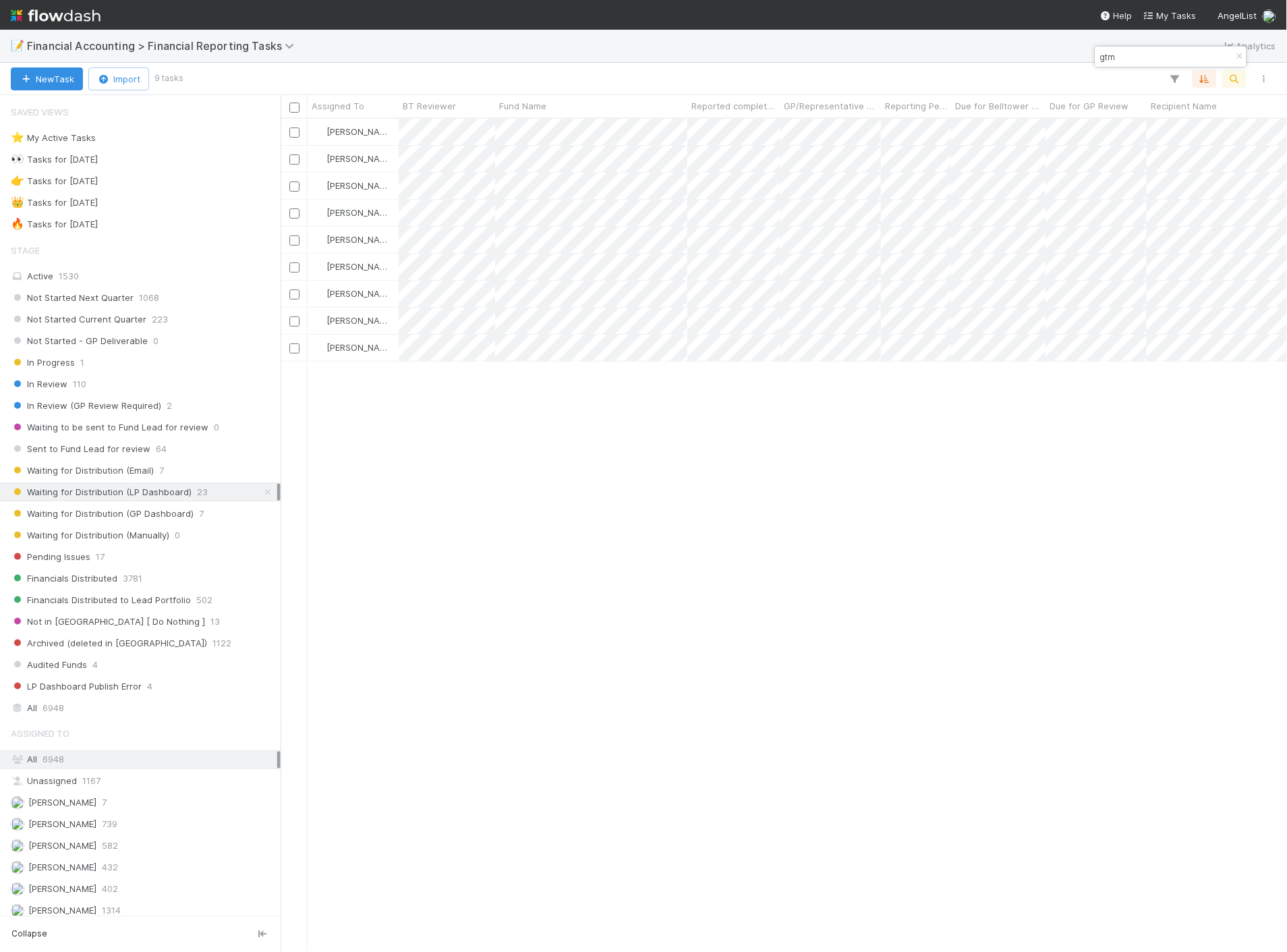
scroll to position [822, 995]
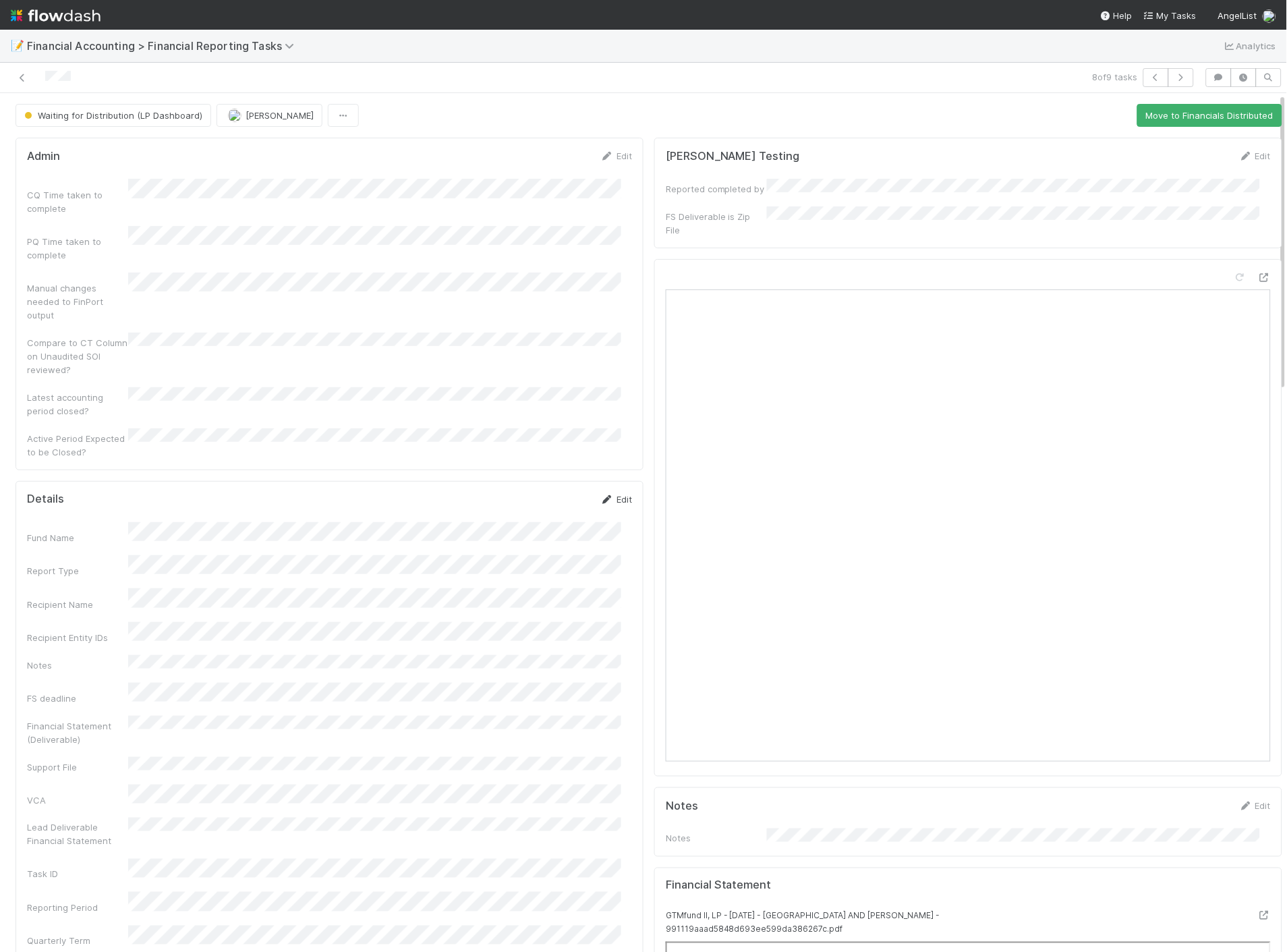
click at [611, 494] on link "Edit" at bounding box center [616, 499] width 32 height 11
click at [555, 492] on button "Save" at bounding box center [560, 504] width 38 height 23
click at [18, 78] on icon at bounding box center [22, 77] width 13 height 9
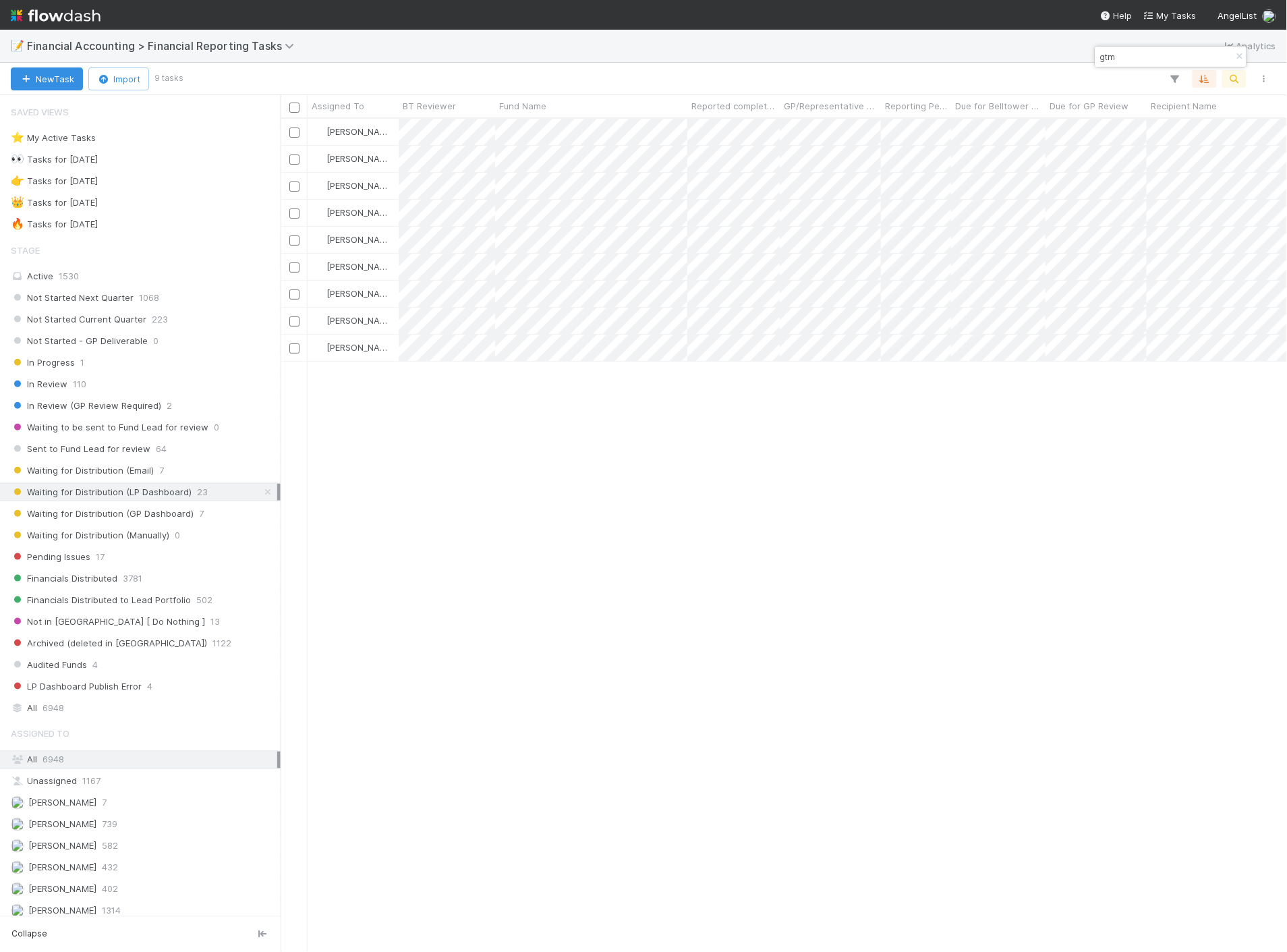
scroll to position [822, 995]
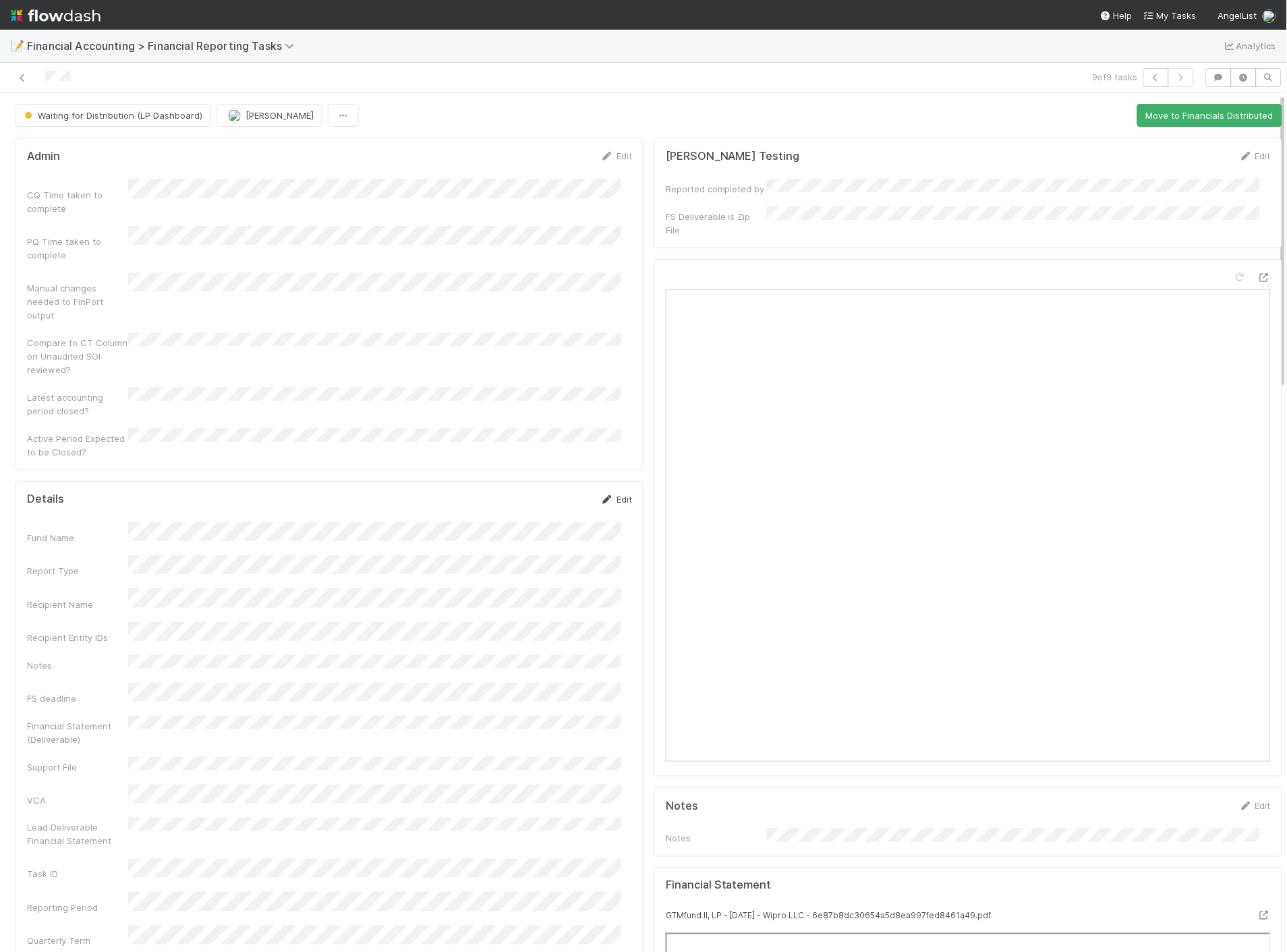
click at [600, 495] on icon at bounding box center [607, 499] width 13 height 9
click at [552, 492] on button "Save" at bounding box center [560, 504] width 38 height 23
click at [24, 79] on icon at bounding box center [22, 77] width 13 height 9
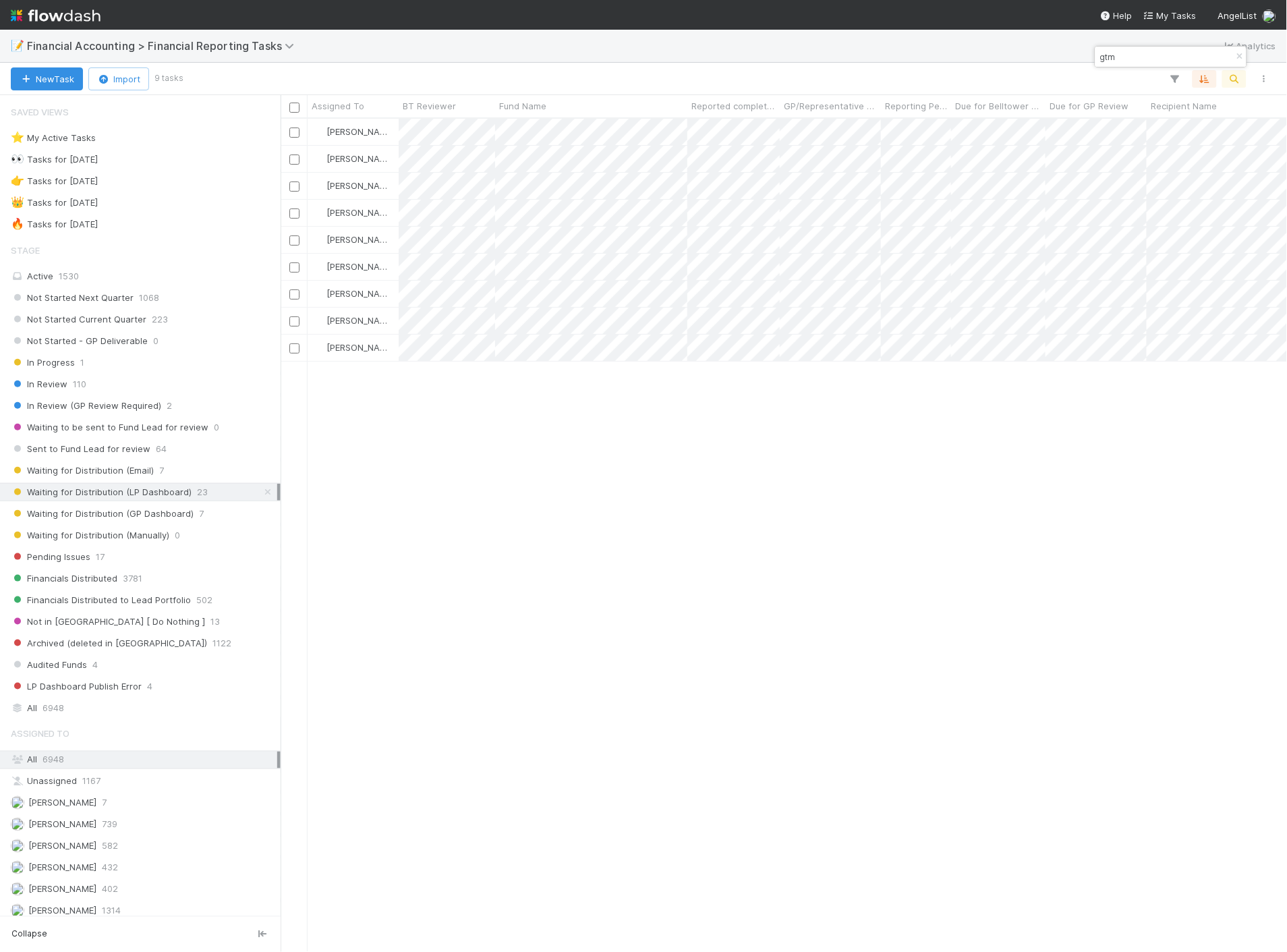
scroll to position [822, 995]
